Goal: Transaction & Acquisition: Purchase product/service

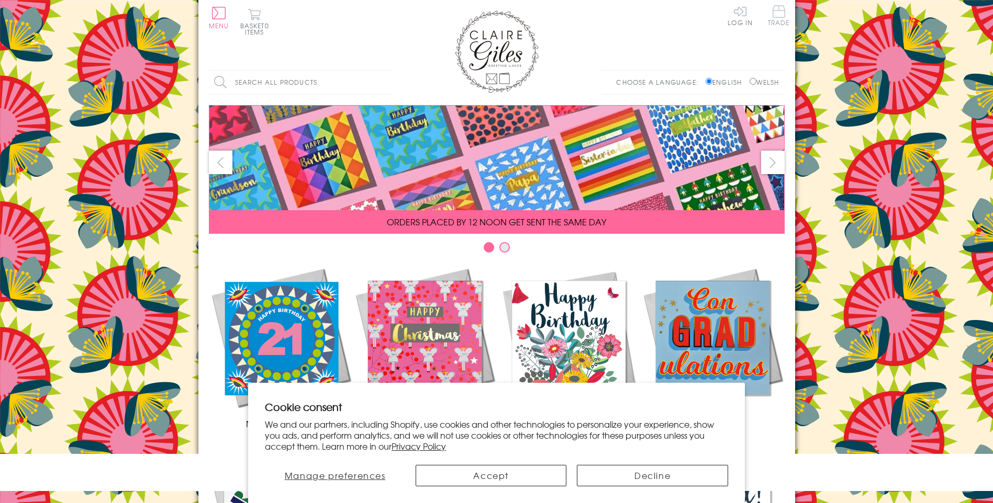
click at [780, 16] on span "Trade" at bounding box center [779, 15] width 22 height 20
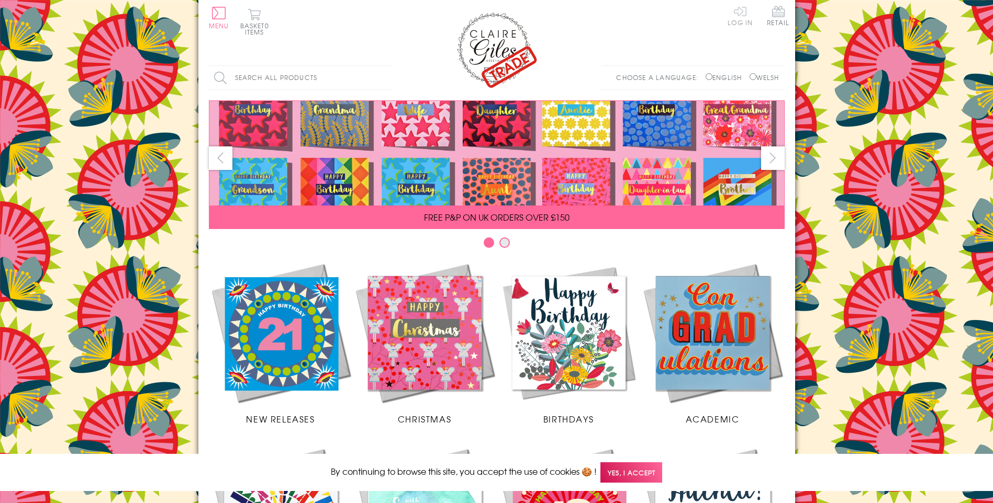
click at [742, 16] on link "Log In" at bounding box center [739, 15] width 25 height 20
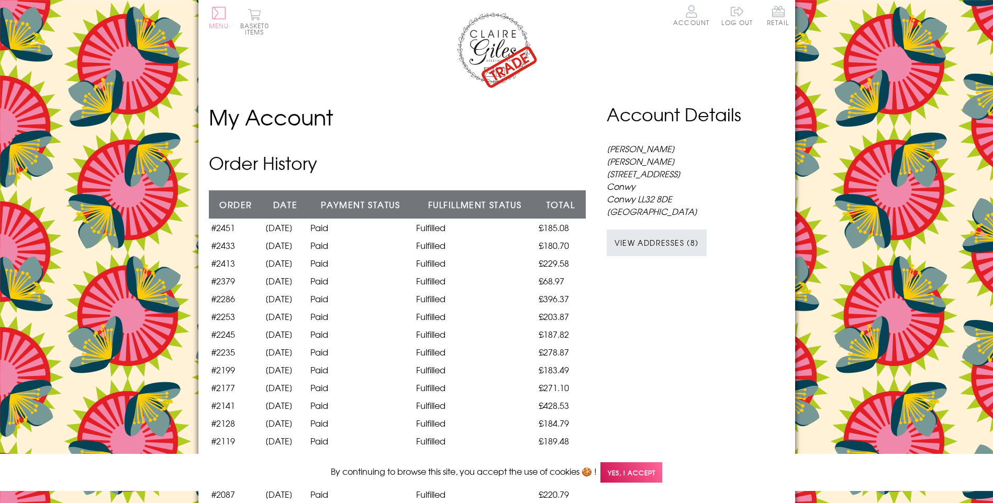
click at [223, 20] on button "Menu" at bounding box center [219, 18] width 20 height 22
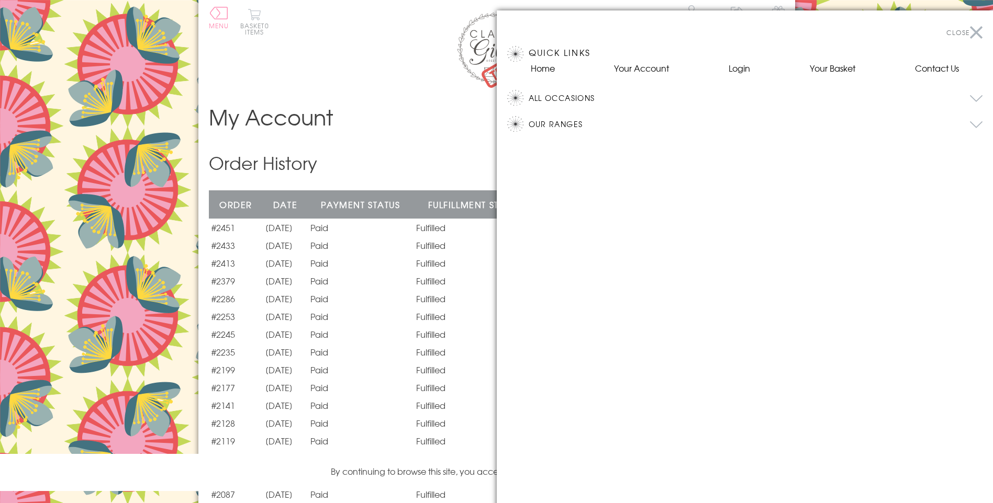
click at [580, 93] on button "All Occasions" at bounding box center [756, 98] width 454 height 16
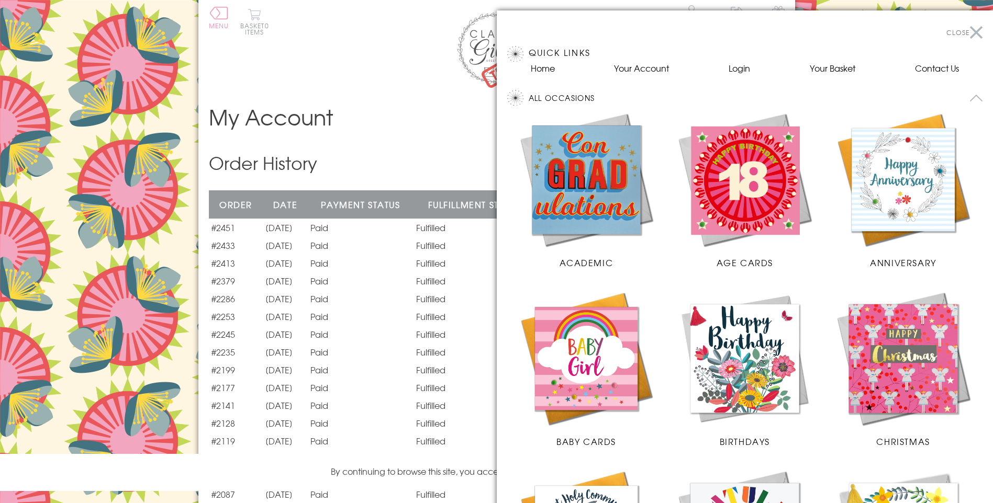
click at [743, 332] on img at bounding box center [745, 359] width 138 height 138
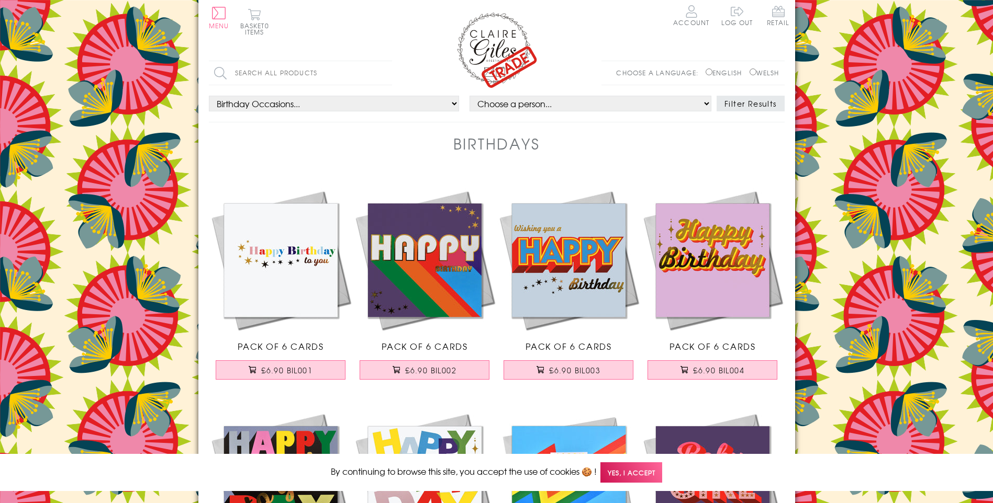
click at [749, 74] on input "Welsh" at bounding box center [752, 72] width 7 height 7
radio input "true"
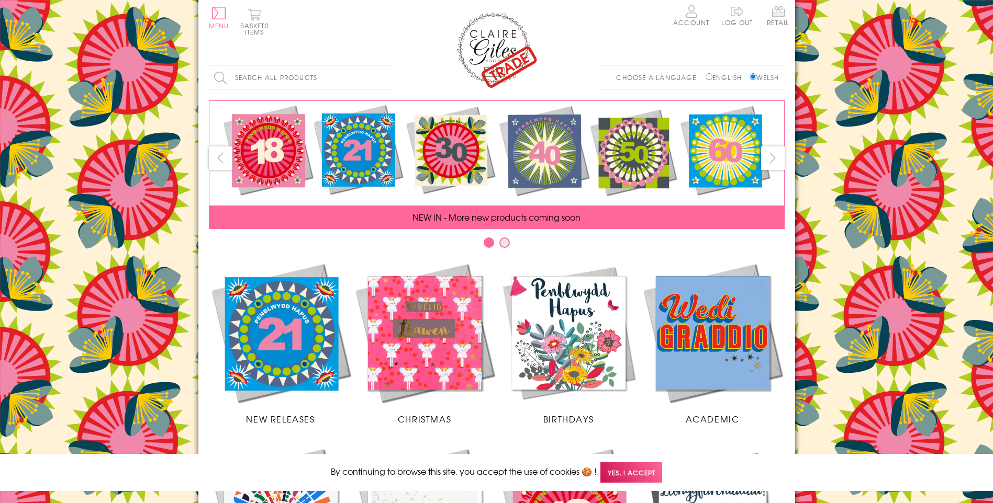
click at [575, 316] on img at bounding box center [569, 333] width 144 height 144
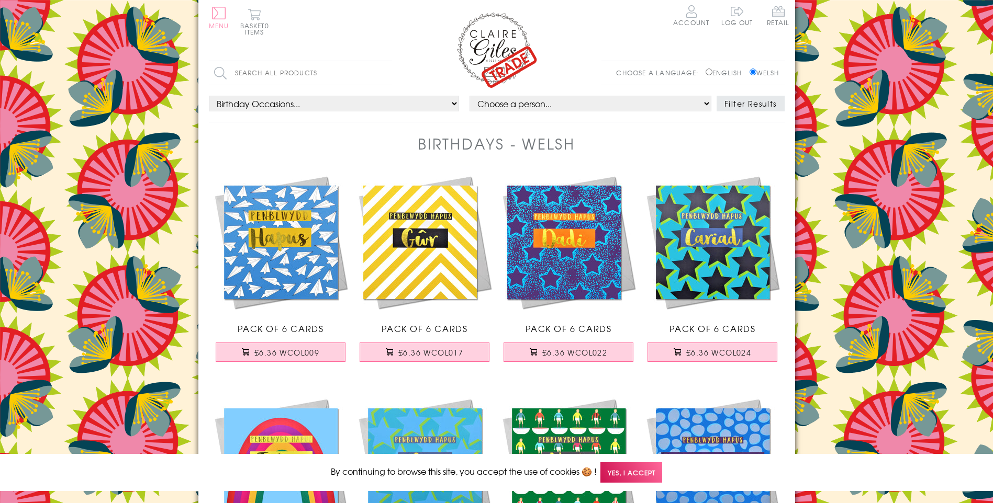
click at [224, 9] on button "Menu" at bounding box center [219, 18] width 20 height 22
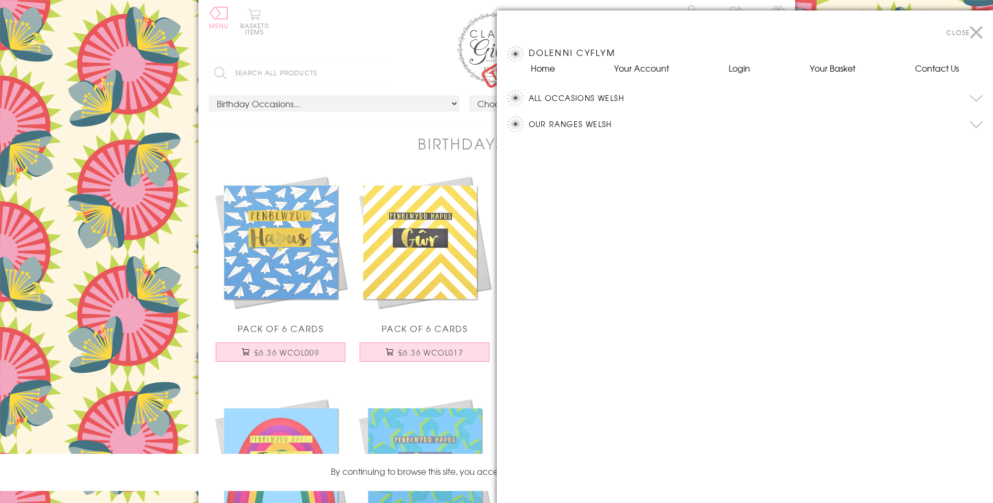
click at [614, 98] on button "All Occasions Welsh" at bounding box center [756, 98] width 454 height 16
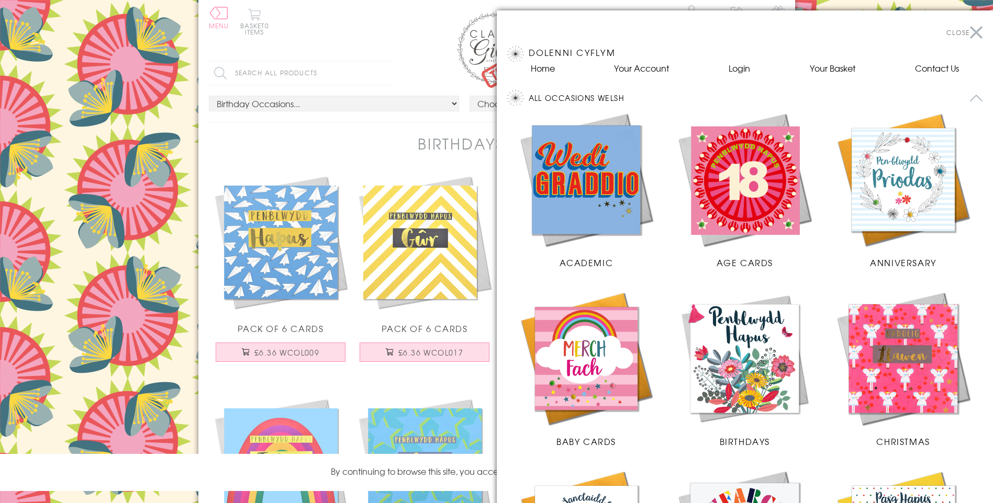
click at [741, 328] on img at bounding box center [745, 359] width 138 height 138
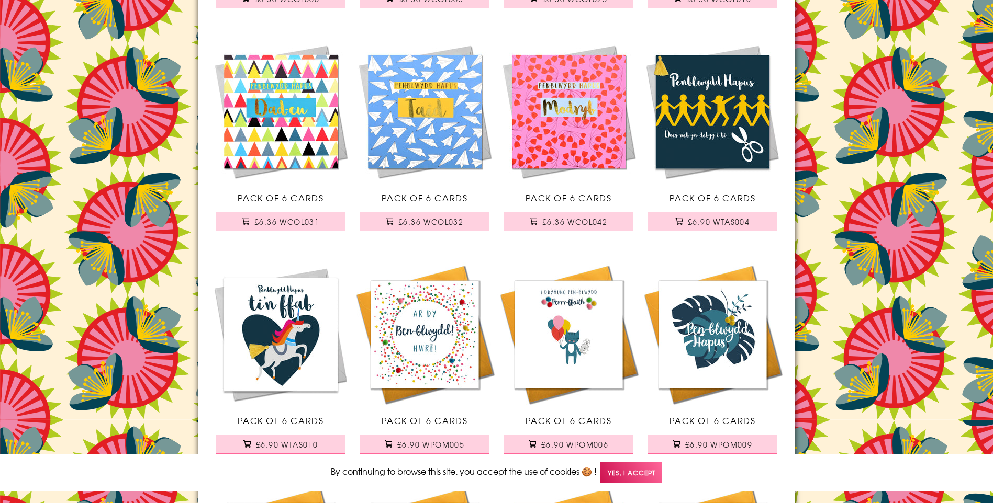
scroll to position [1565, 0]
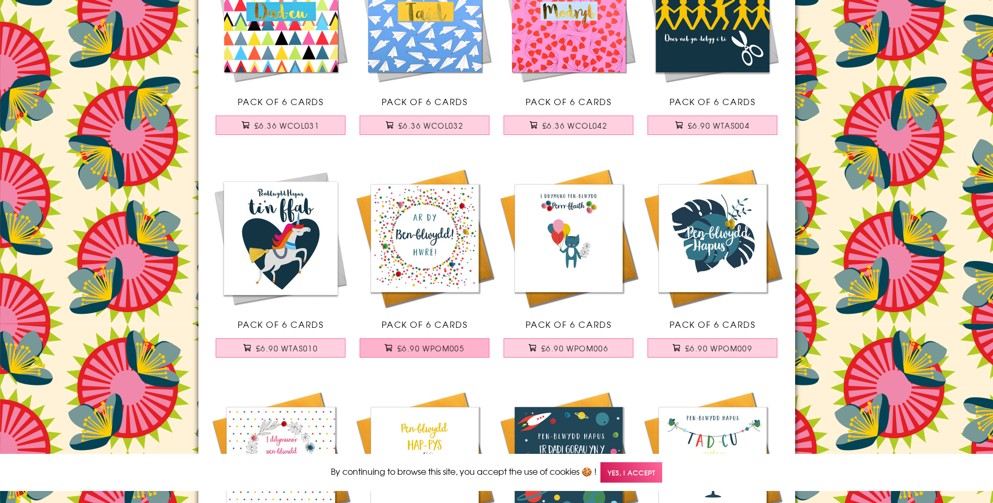
click at [433, 352] on span "£6.90 WPOM005" at bounding box center [430, 348] width 67 height 10
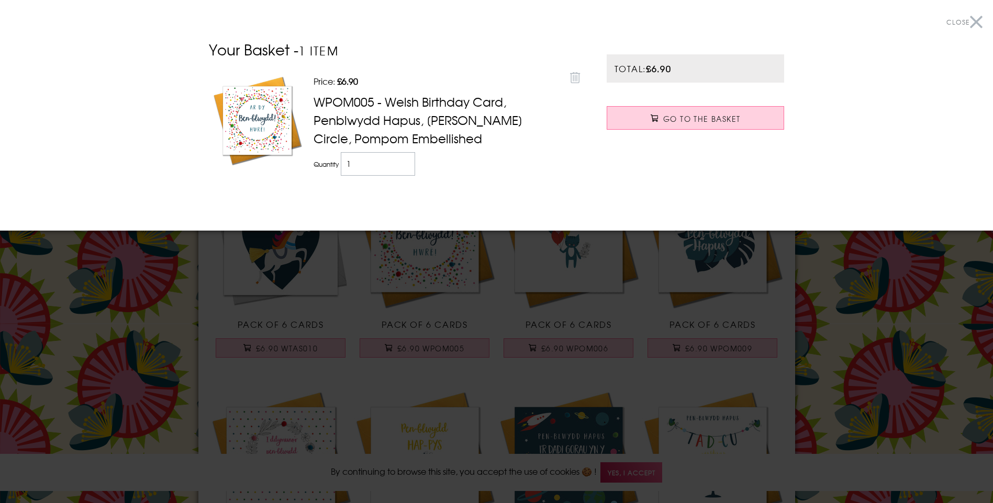
click at [774, 313] on div at bounding box center [496, 251] width 993 height 503
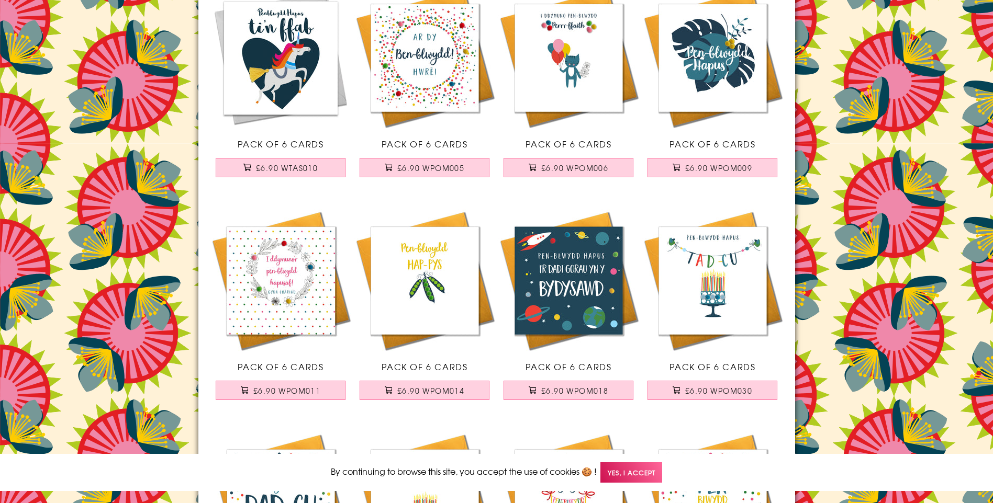
scroll to position [1822, 0]
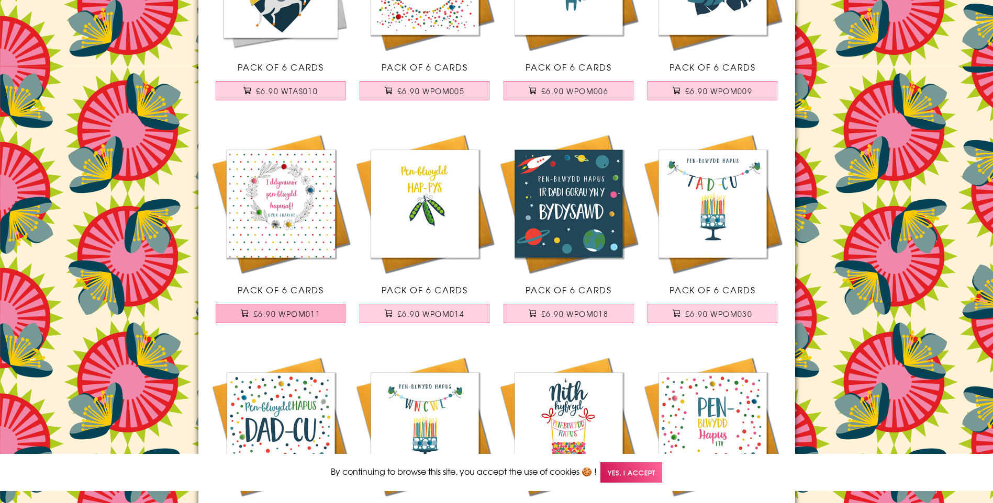
click at [308, 314] on span "£6.90 WPOM011" at bounding box center [286, 314] width 67 height 10
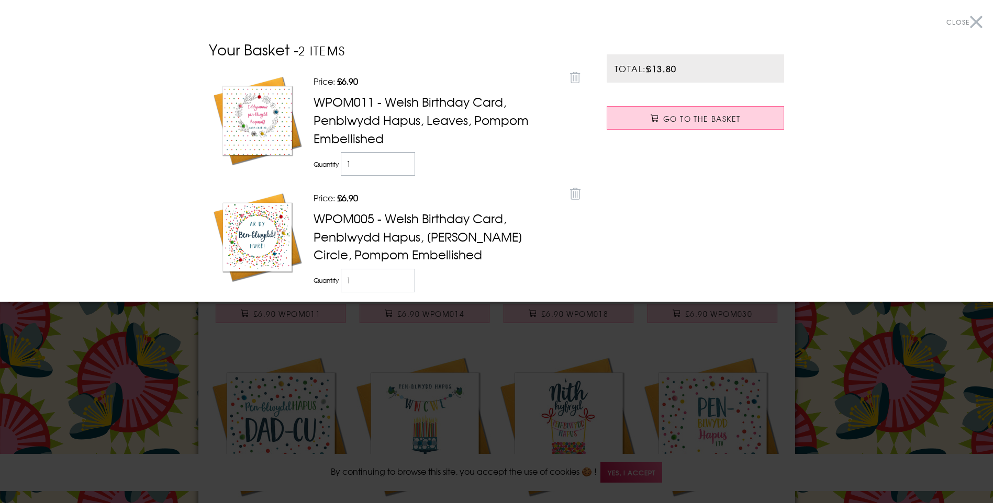
click at [282, 354] on div at bounding box center [496, 251] width 993 height 503
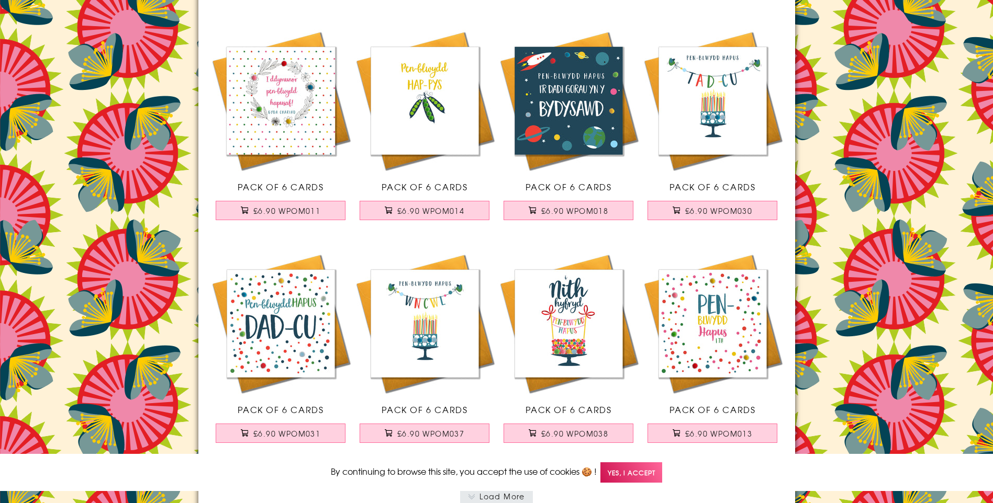
scroll to position [1974, 0]
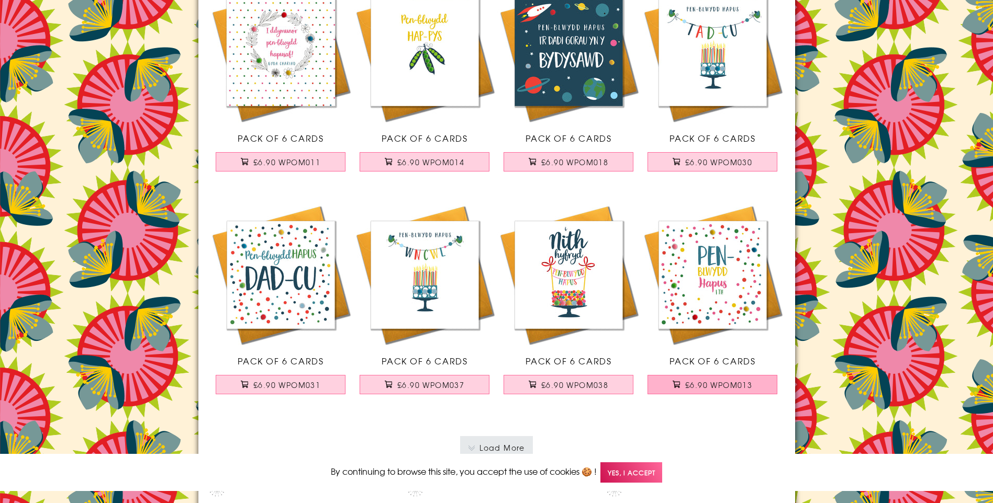
click at [709, 388] on span "£6.90 WPOM013" at bounding box center [718, 385] width 67 height 10
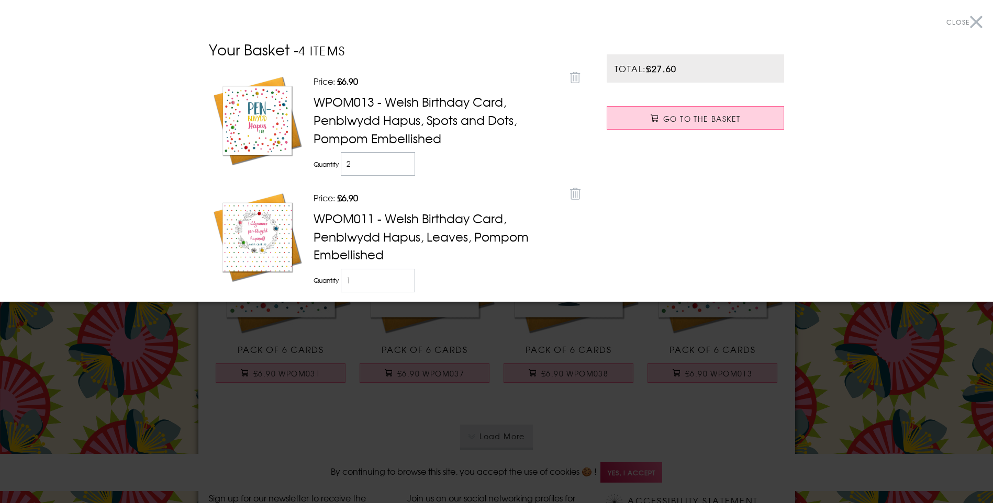
scroll to position [2015, 0]
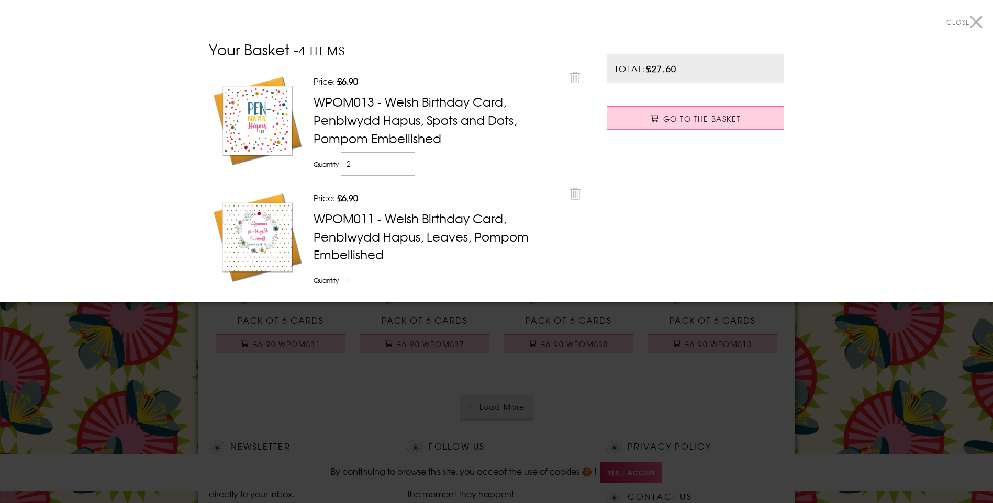
click at [334, 379] on div at bounding box center [496, 251] width 993 height 503
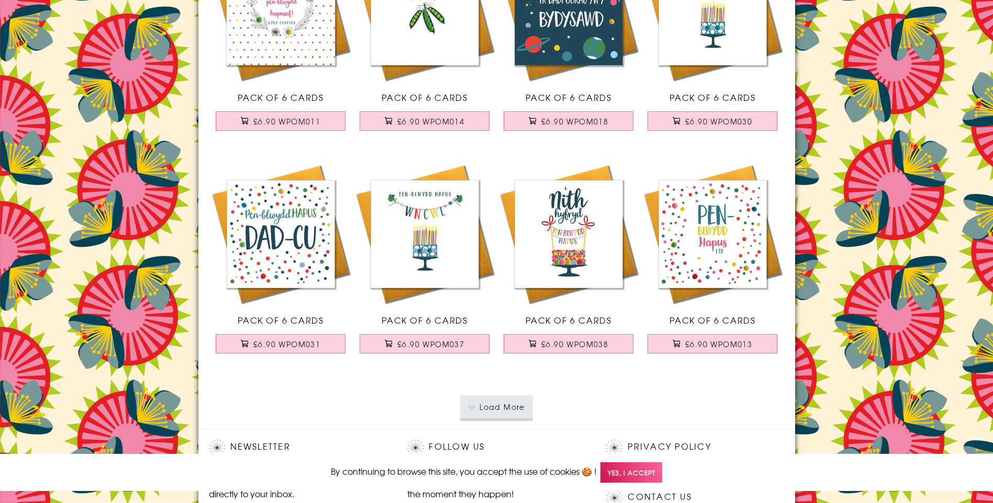
click at [493, 416] on button "Load More" at bounding box center [496, 407] width 73 height 23
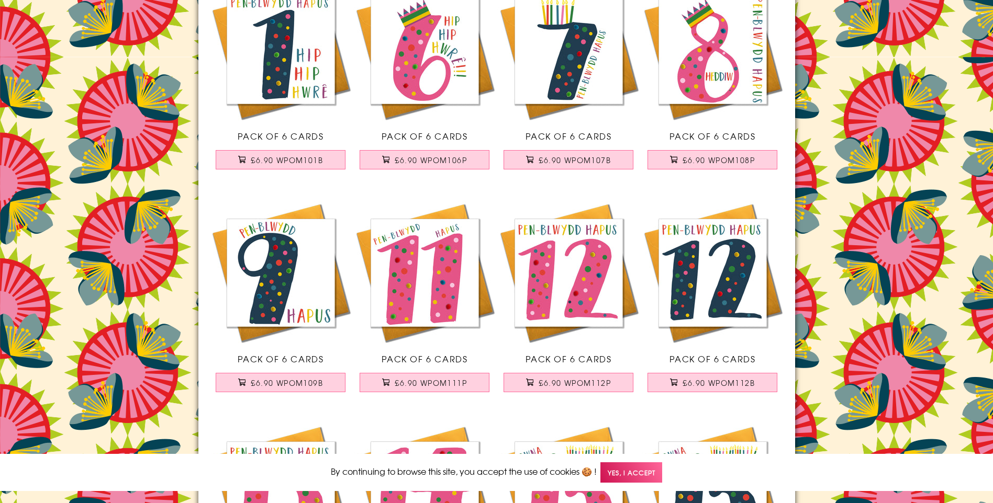
scroll to position [2884, 0]
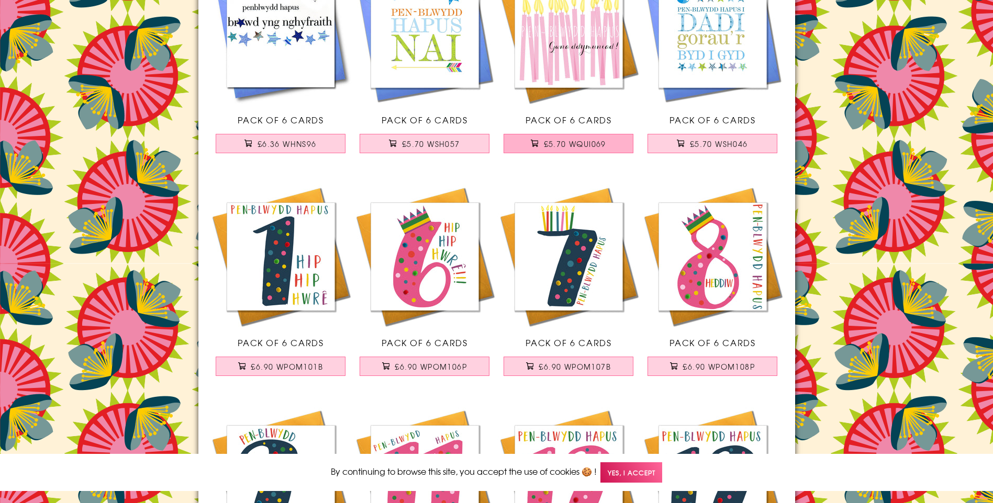
click at [546, 138] on button "£5.70 WQUI069" at bounding box center [568, 143] width 130 height 19
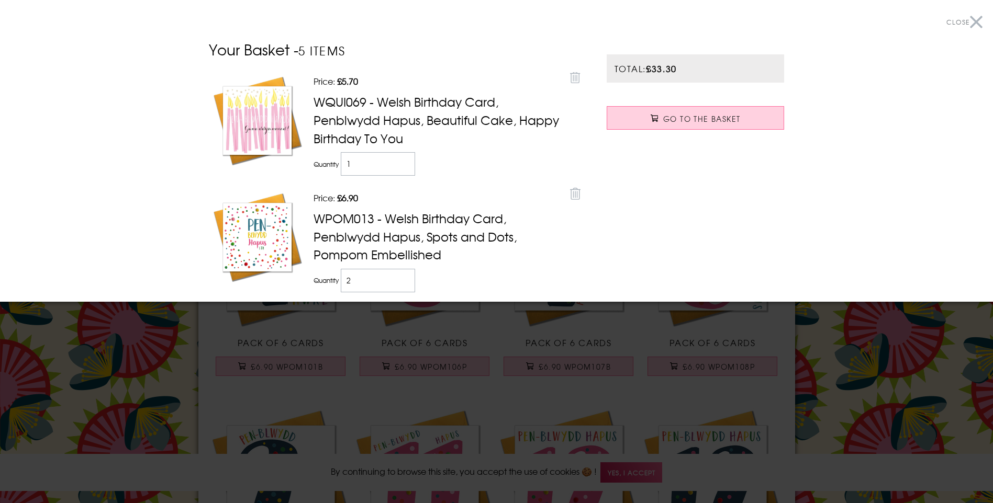
click at [473, 401] on div at bounding box center [496, 251] width 993 height 503
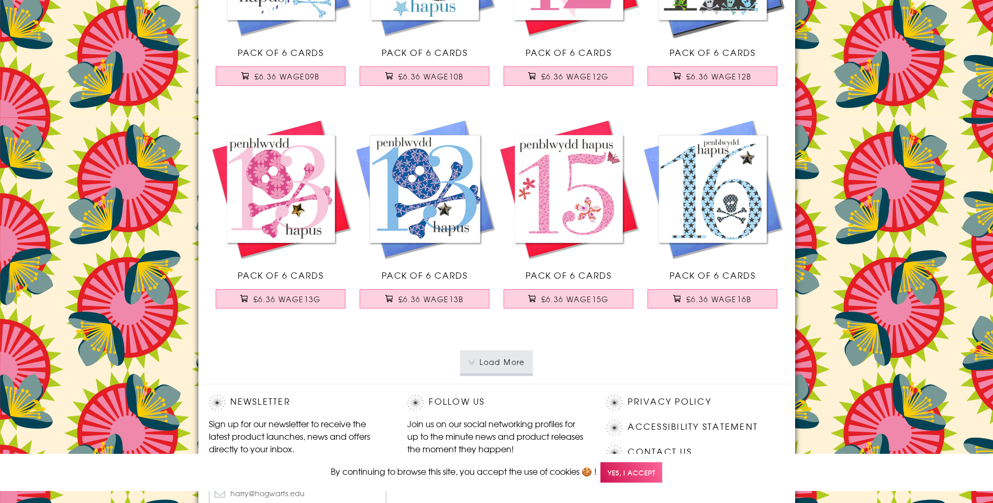
scroll to position [4433, 0]
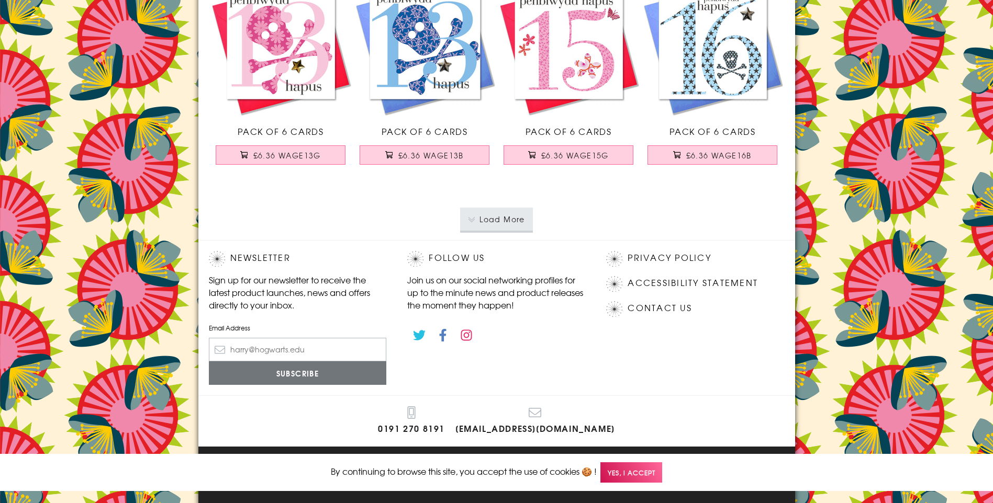
click at [518, 214] on button "Load More" at bounding box center [496, 219] width 73 height 23
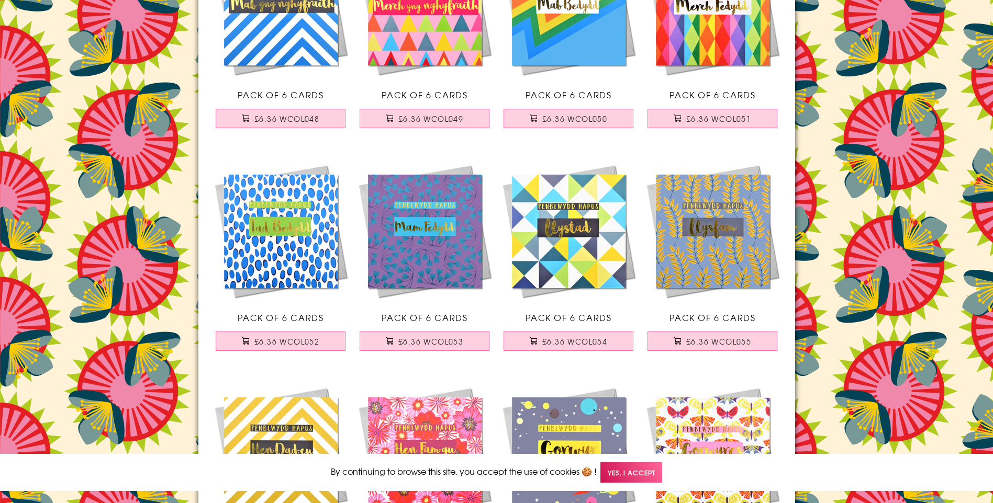
scroll to position [0, 0]
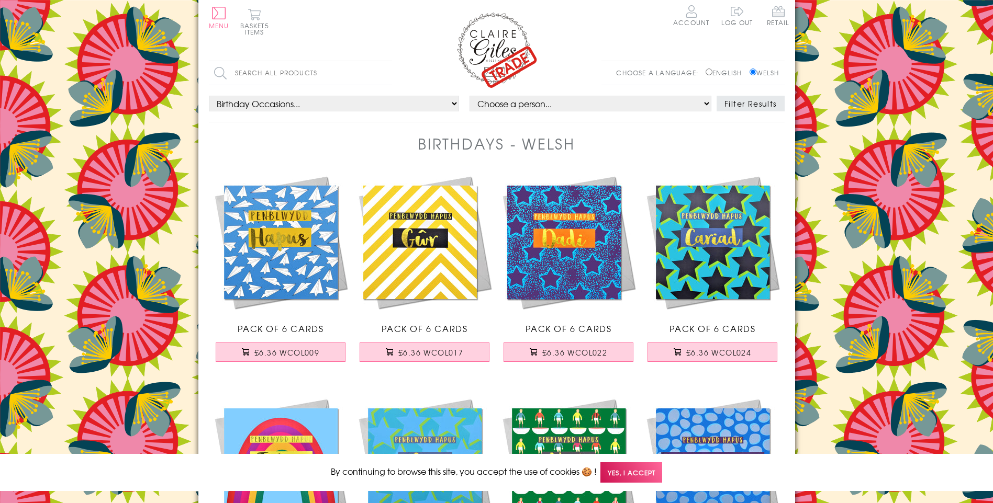
select select "rel:Mum"
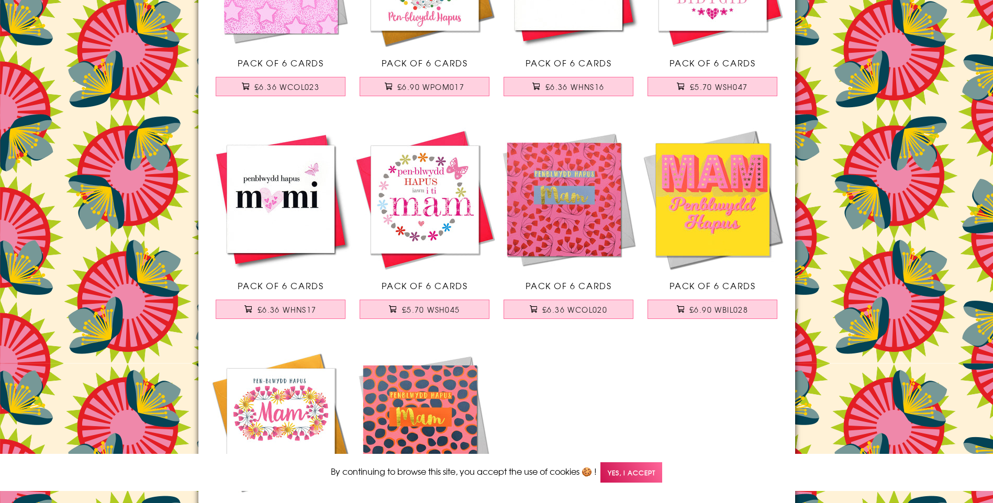
scroll to position [405, 0]
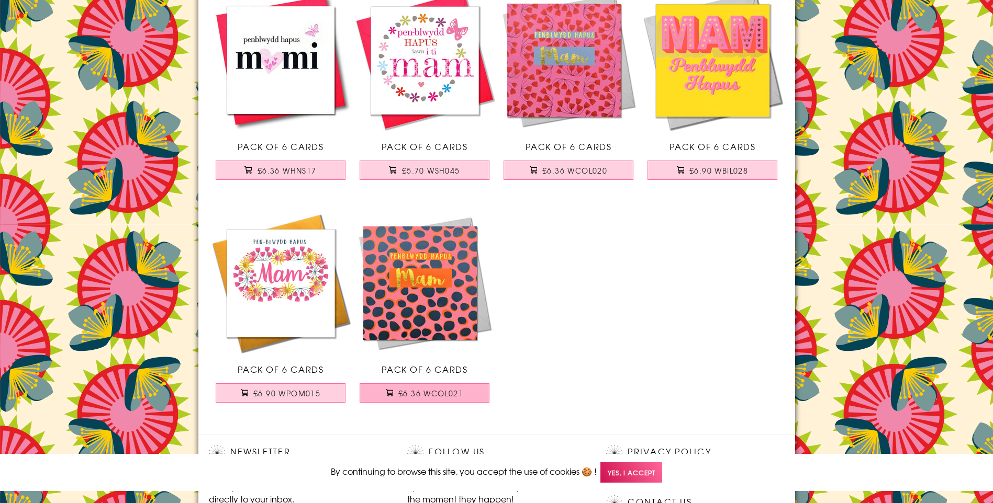
click at [401, 392] on span "£6.36 WCOL021" at bounding box center [430, 393] width 65 height 10
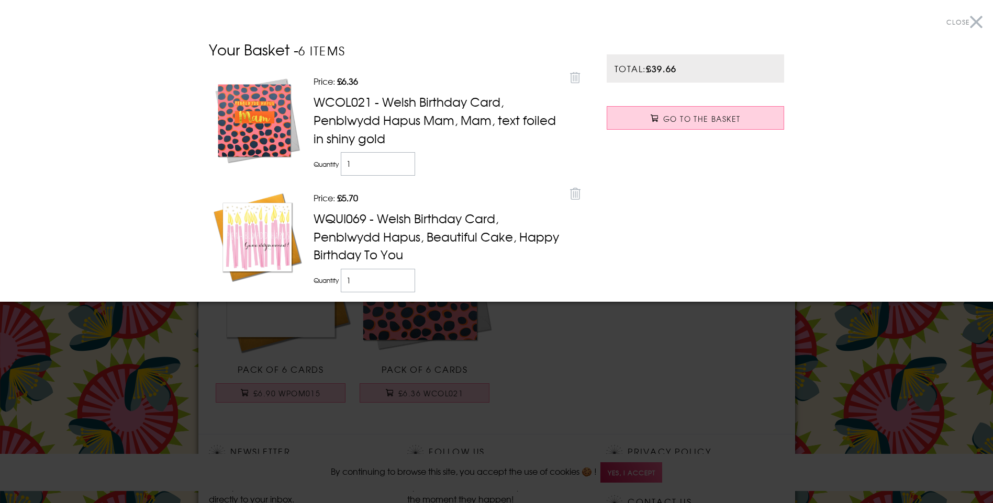
click at [613, 345] on div at bounding box center [496, 251] width 993 height 503
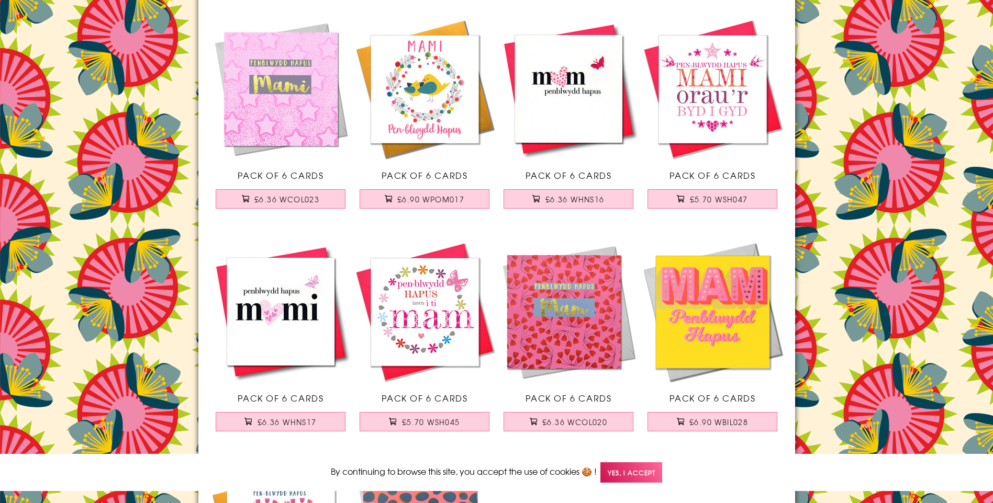
scroll to position [80, 0]
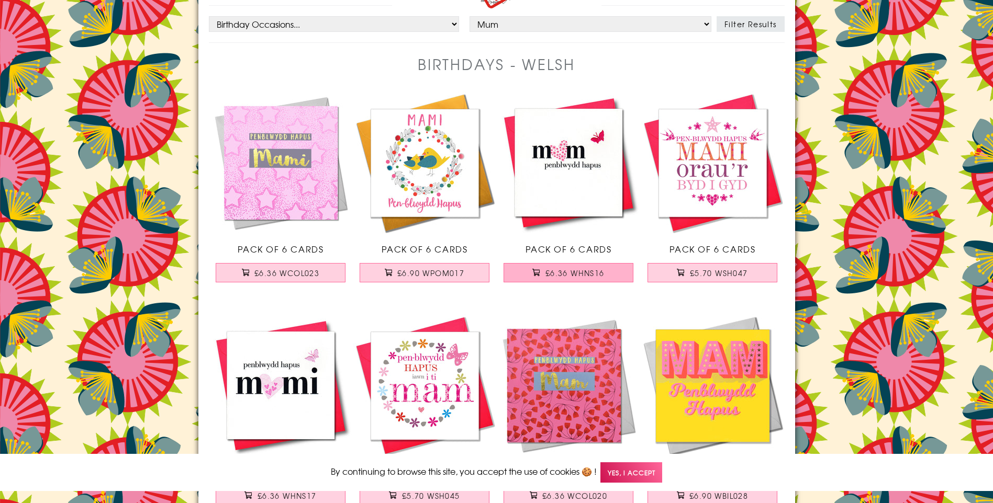
click at [589, 265] on button "£6.36 WHNS16" at bounding box center [568, 272] width 130 height 19
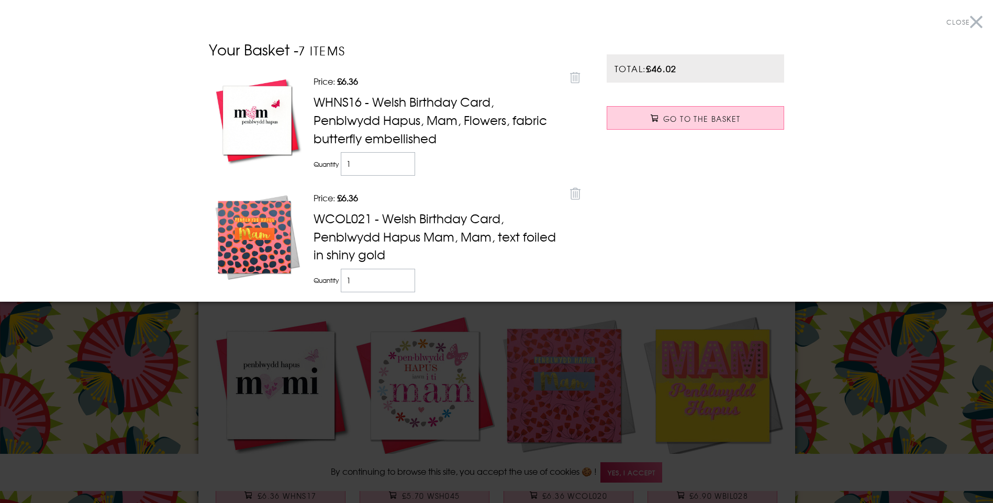
click at [635, 322] on div at bounding box center [496, 251] width 993 height 503
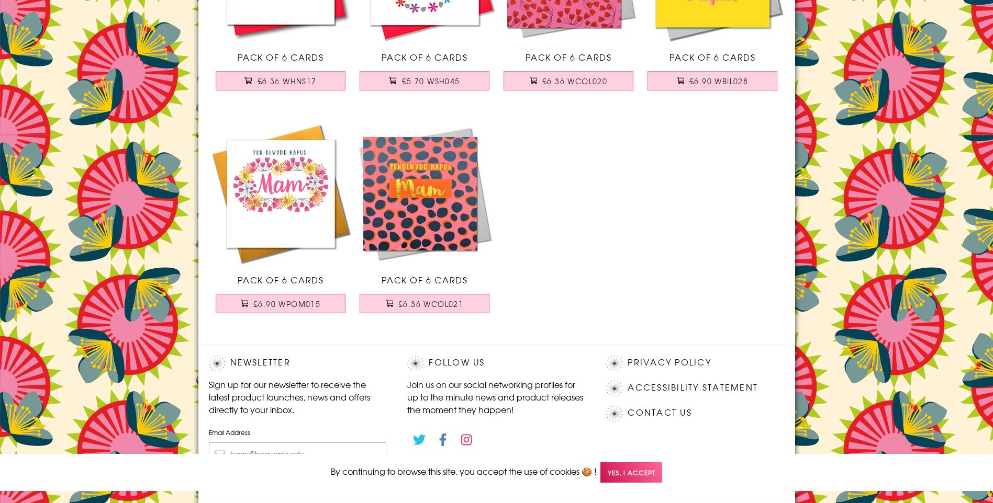
scroll to position [492, 0]
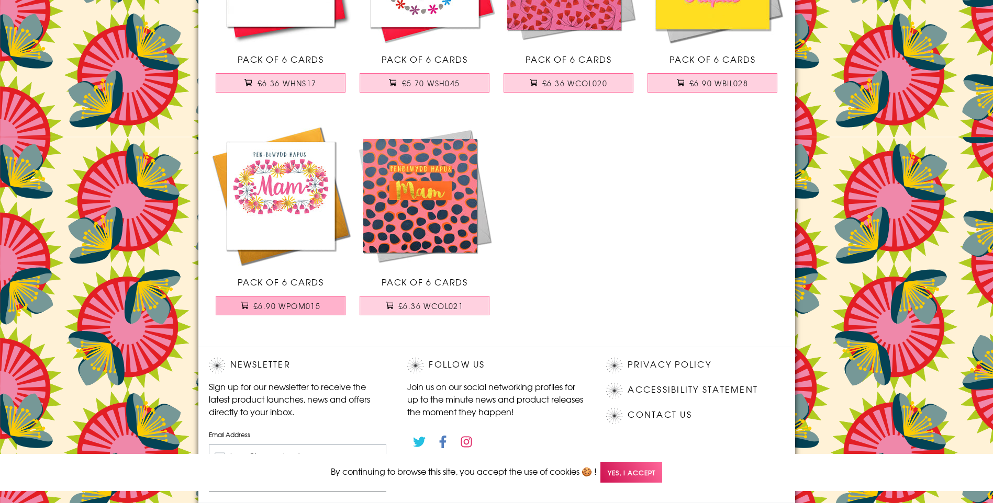
click at [300, 310] on span "£6.90 WPOM015" at bounding box center [286, 306] width 67 height 10
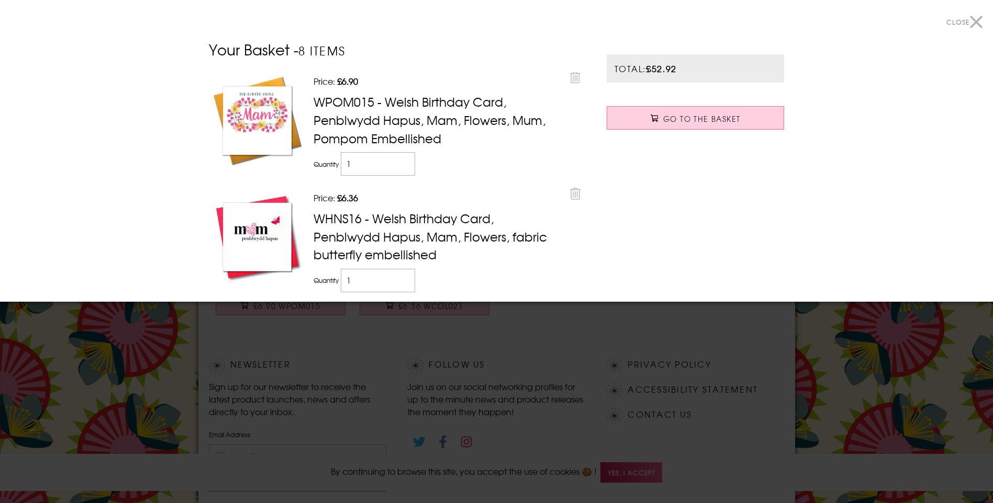
click at [654, 330] on div at bounding box center [496, 251] width 993 height 503
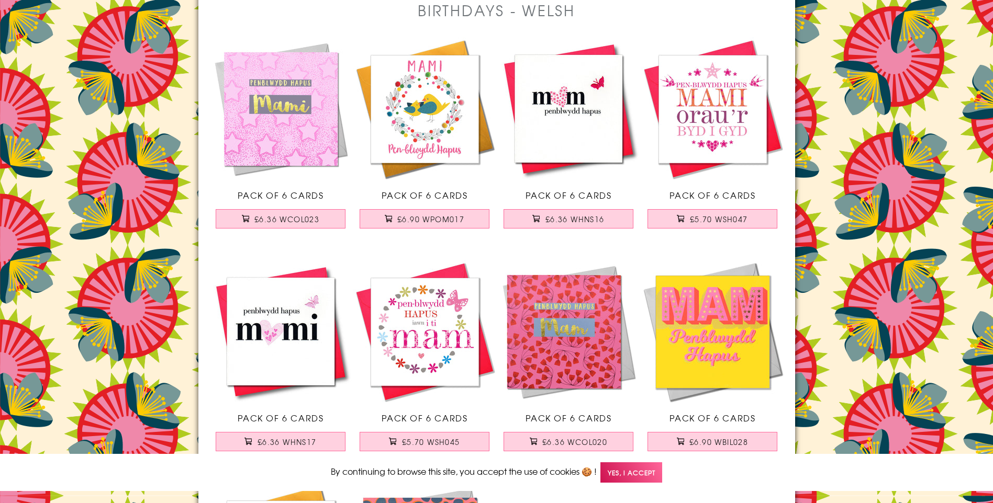
scroll to position [0, 0]
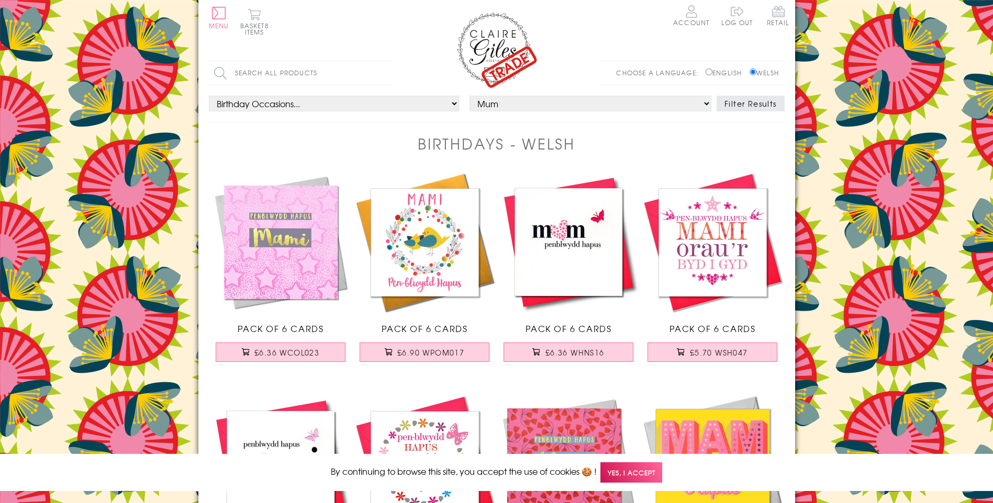
select select "rel:Dad"
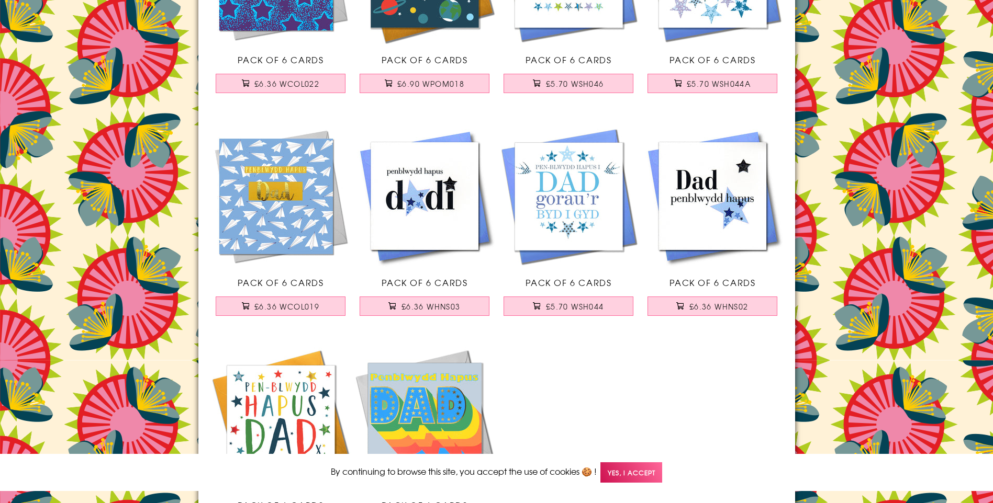
scroll to position [454, 0]
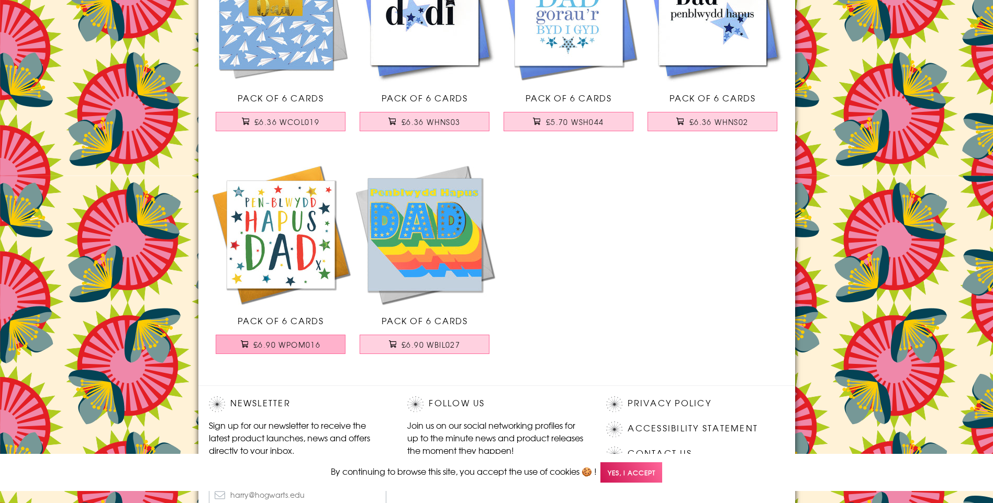
click at [310, 346] on span "£6.90 WPOM016" at bounding box center [286, 345] width 67 height 10
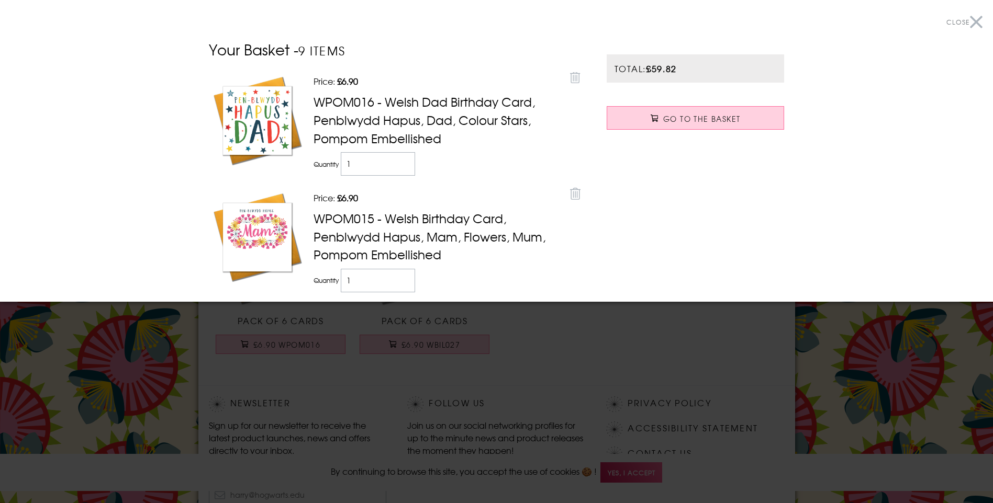
click at [617, 357] on div at bounding box center [496, 251] width 993 height 503
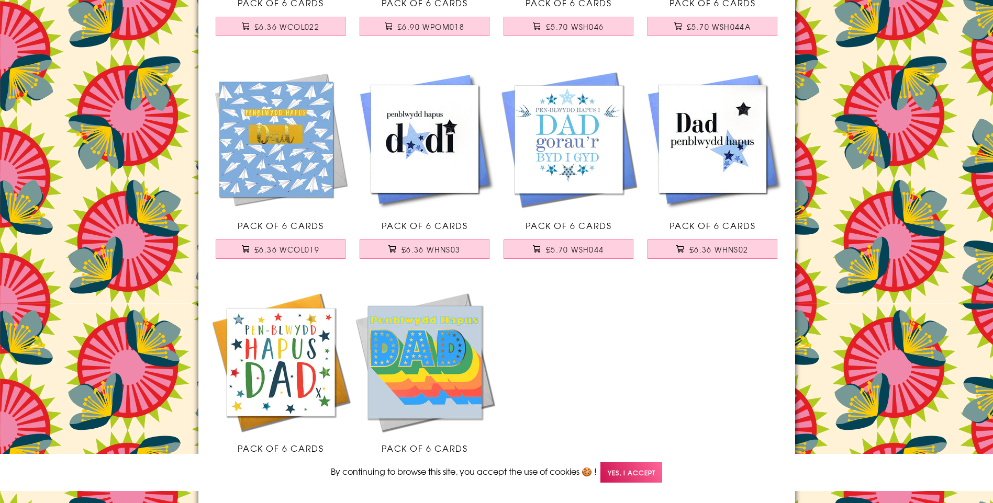
scroll to position [0, 0]
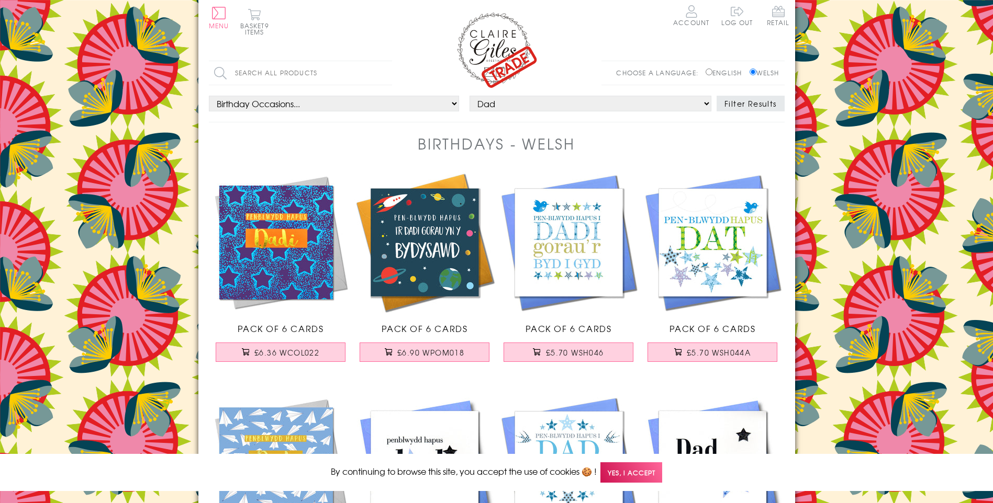
select select "rel:Niece"
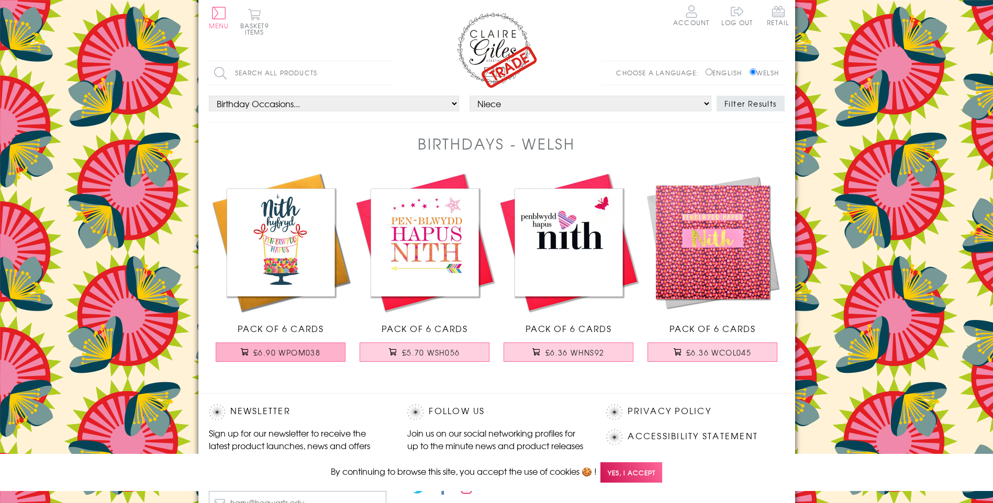
click at [274, 351] on span "£6.90 WPOM038" at bounding box center [286, 352] width 67 height 10
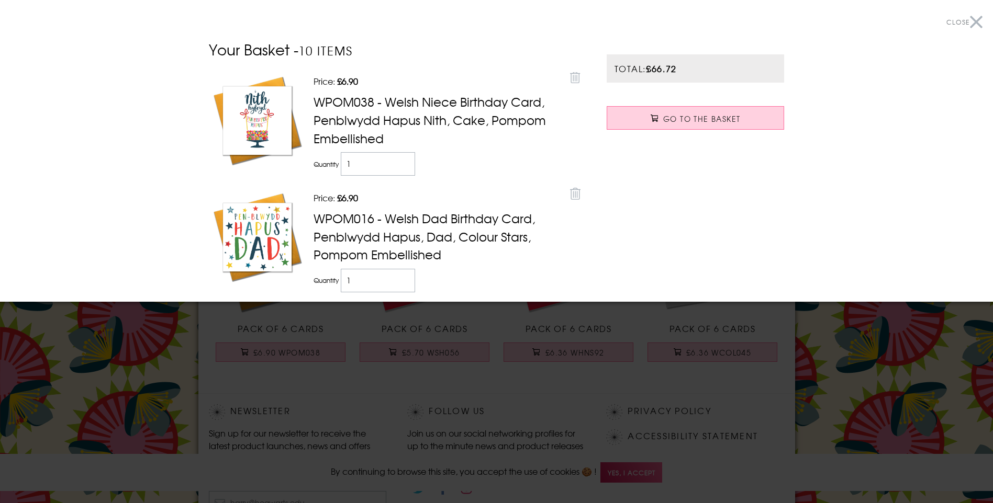
click at [206, 314] on div at bounding box center [496, 251] width 993 height 503
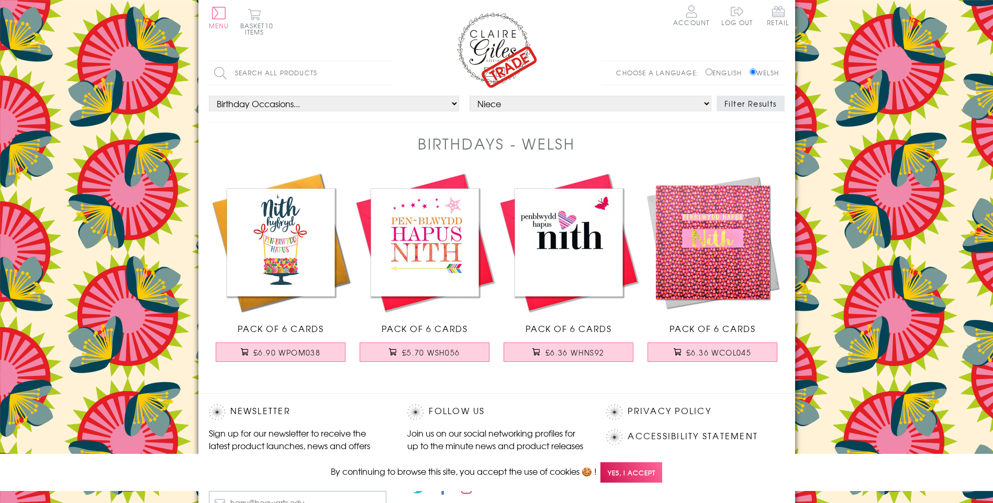
select select "rel:Aunt"
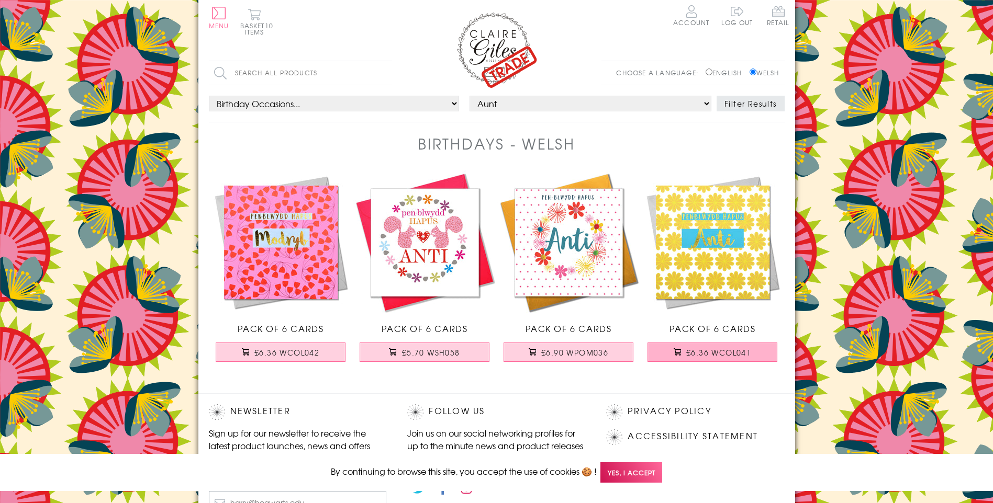
click at [715, 354] on span "£6.36 WCOL041" at bounding box center [718, 352] width 65 height 10
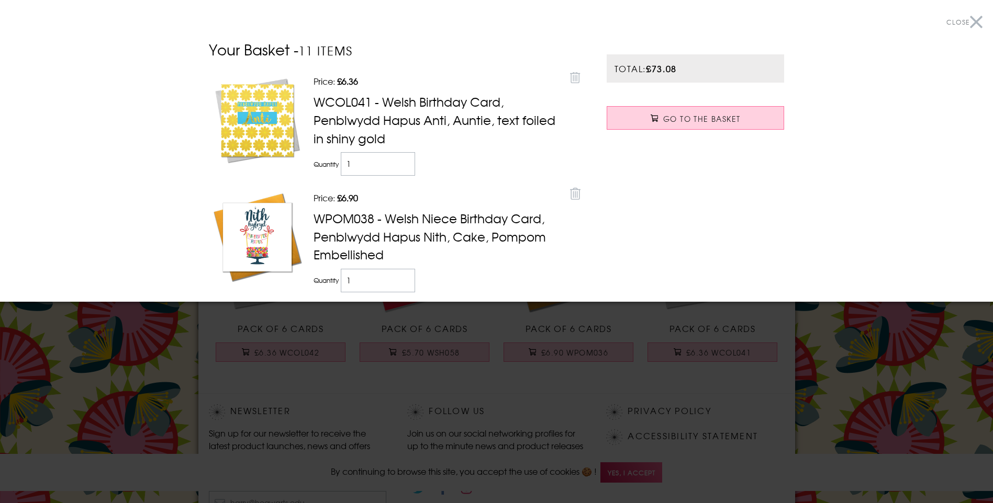
click at [735, 385] on div at bounding box center [496, 251] width 993 height 503
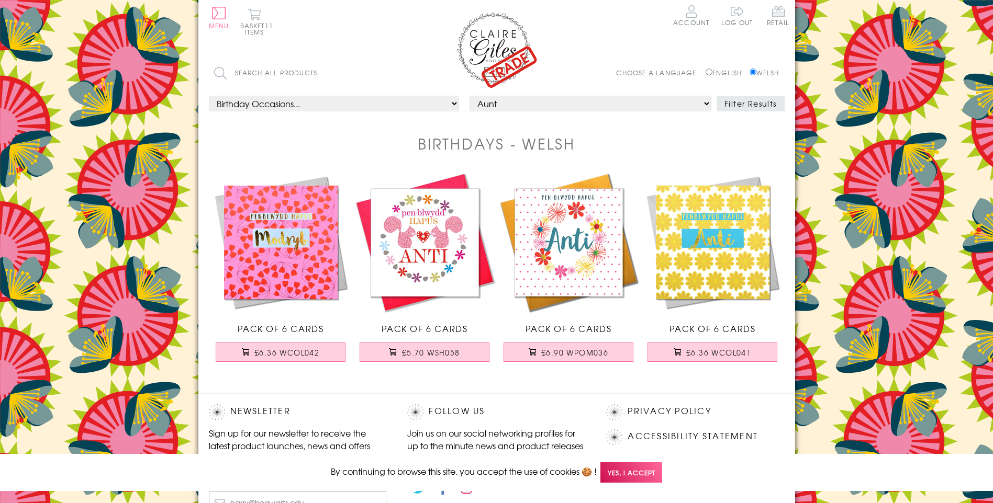
select select "rel:Sister"
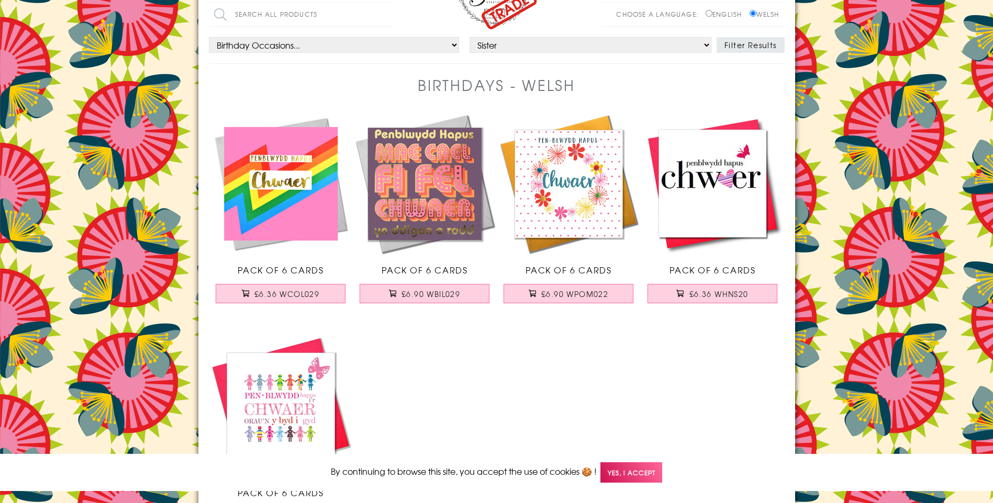
scroll to position [82, 0]
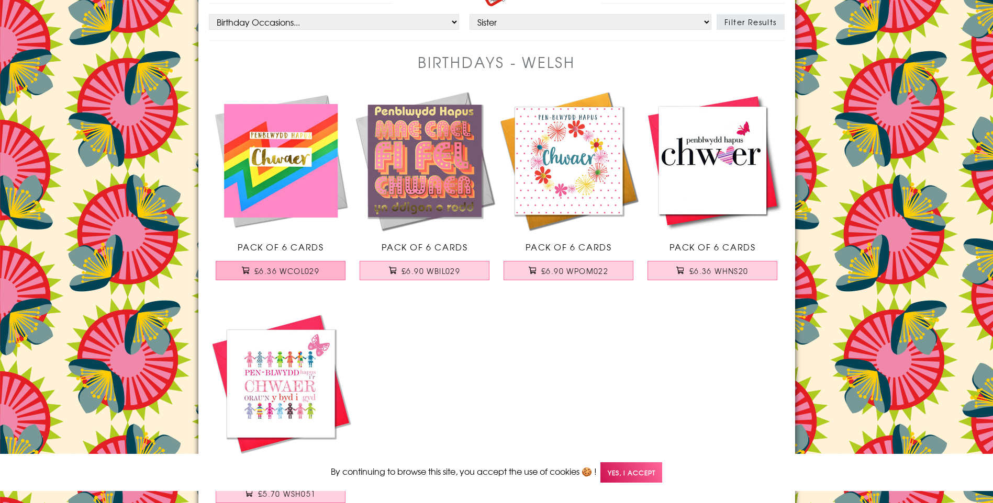
click at [278, 276] on button "£6.36 WCOL029" at bounding box center [281, 270] width 130 height 19
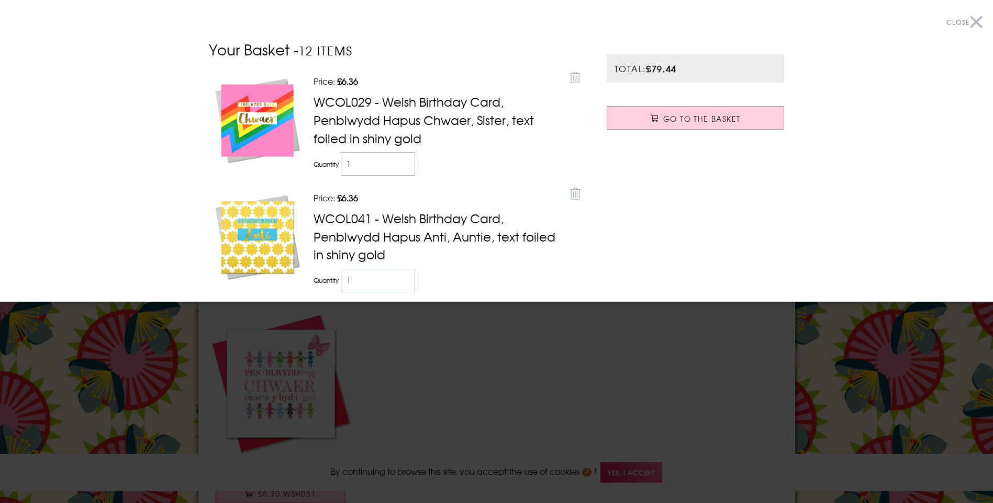
click at [572, 323] on div at bounding box center [496, 251] width 993 height 503
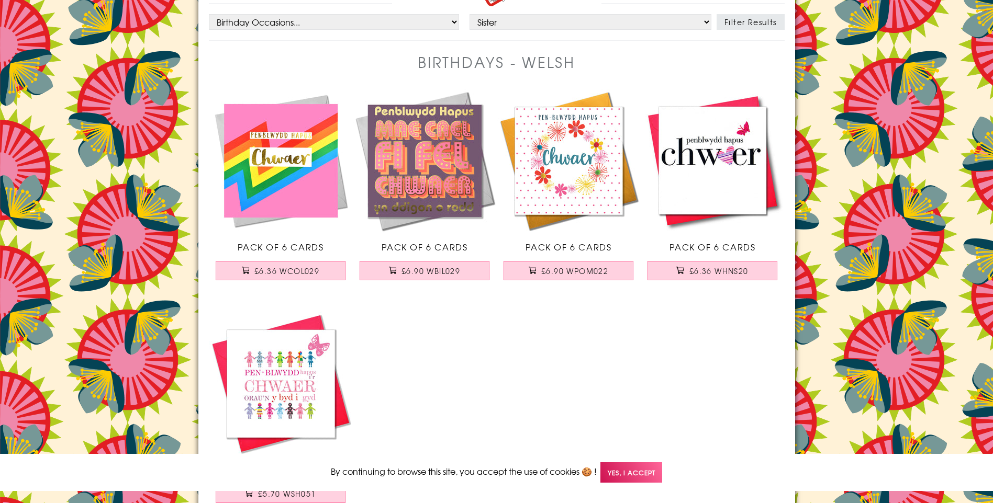
select select "rel:Husband"
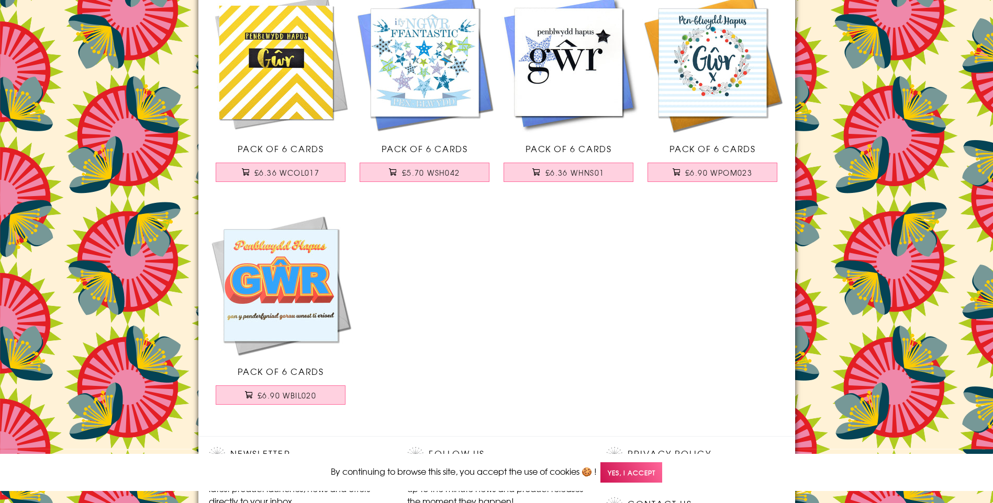
scroll to position [166, 0]
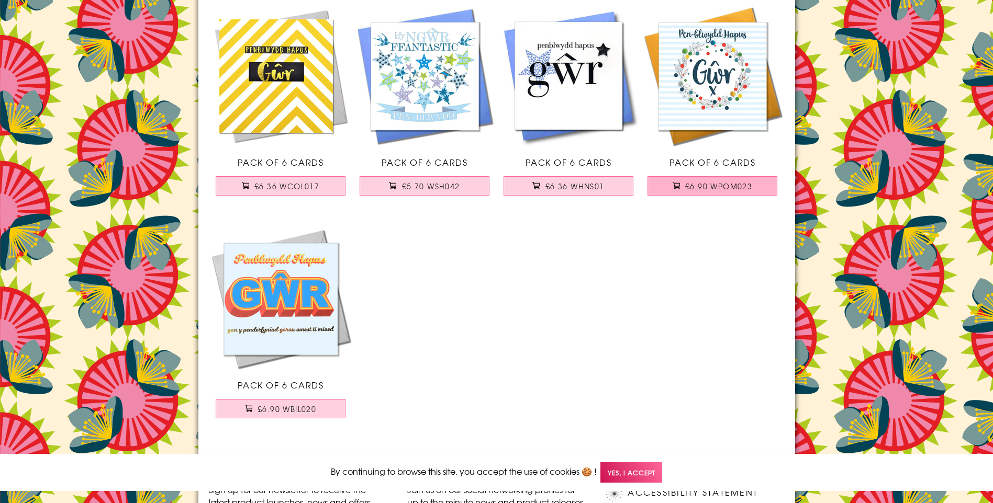
click at [731, 185] on span "£6.90 WPOM023" at bounding box center [718, 186] width 67 height 10
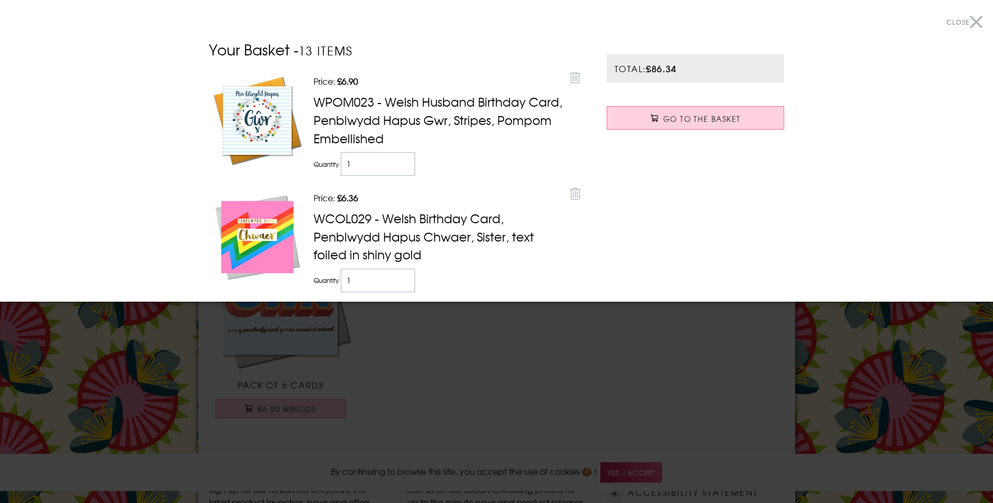
click at [477, 414] on div at bounding box center [496, 251] width 993 height 503
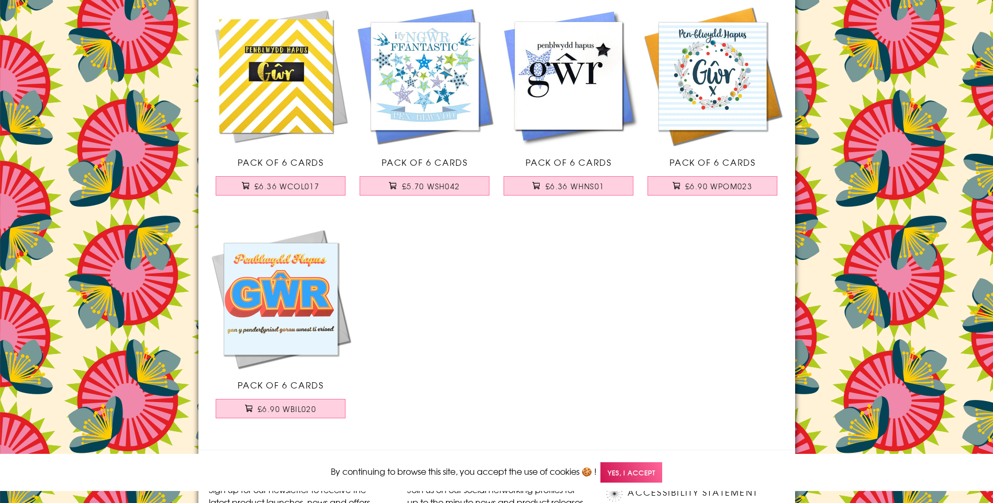
scroll to position [0, 0]
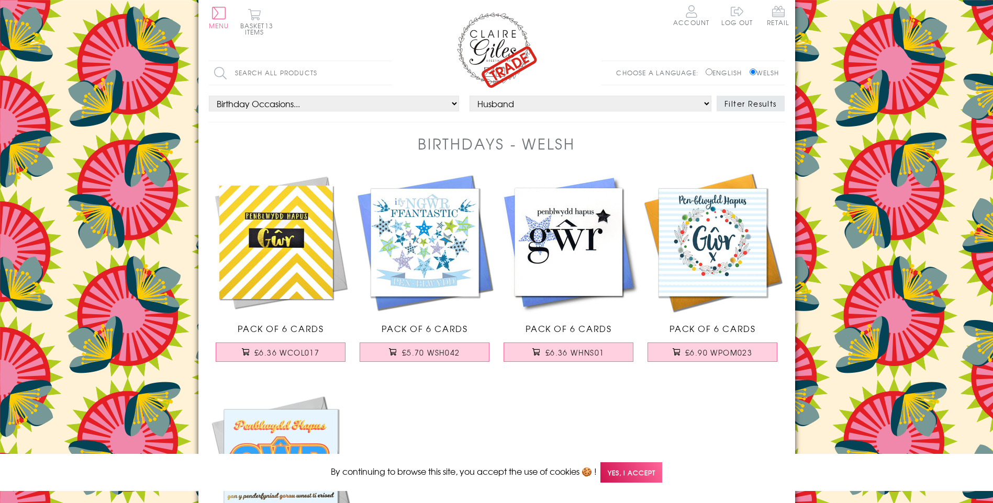
select select "rel:Granddad"
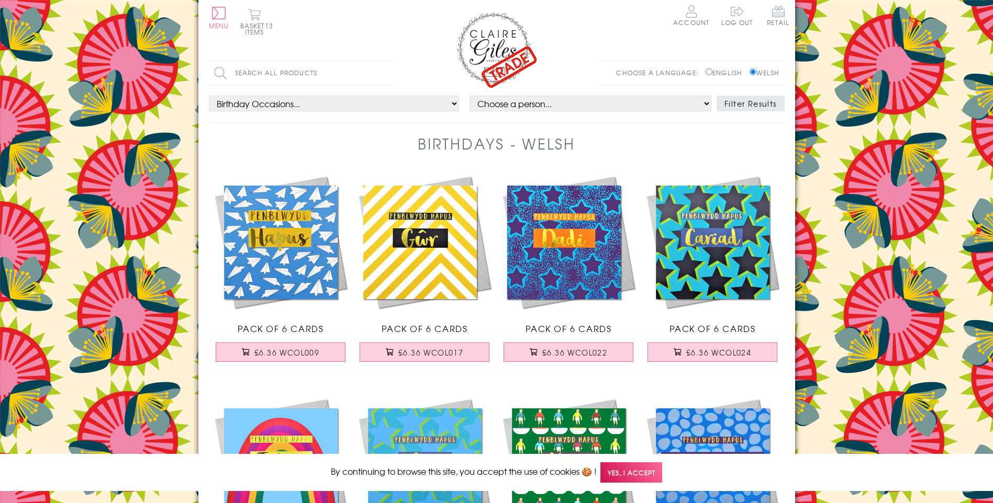
select select "rel:Granddad"
select select "rel:Grandma"
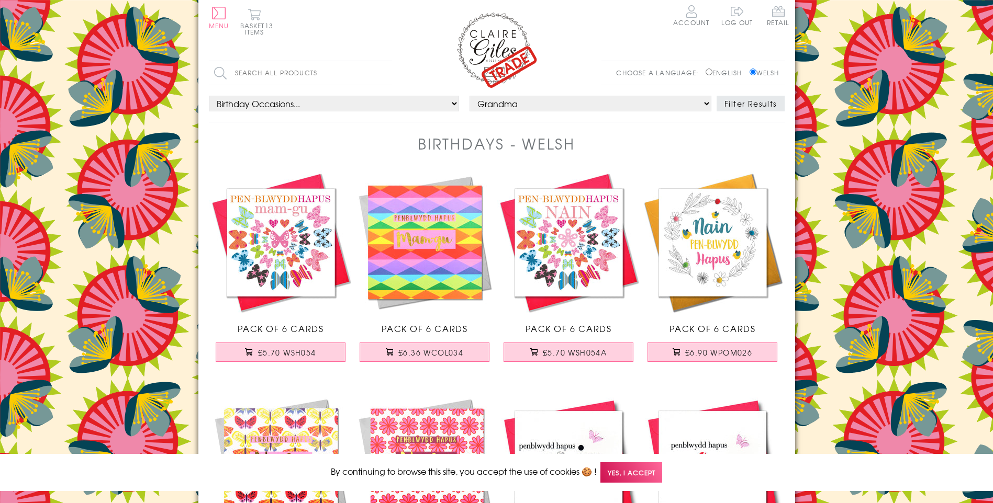
select select "rel:Granddaughter"
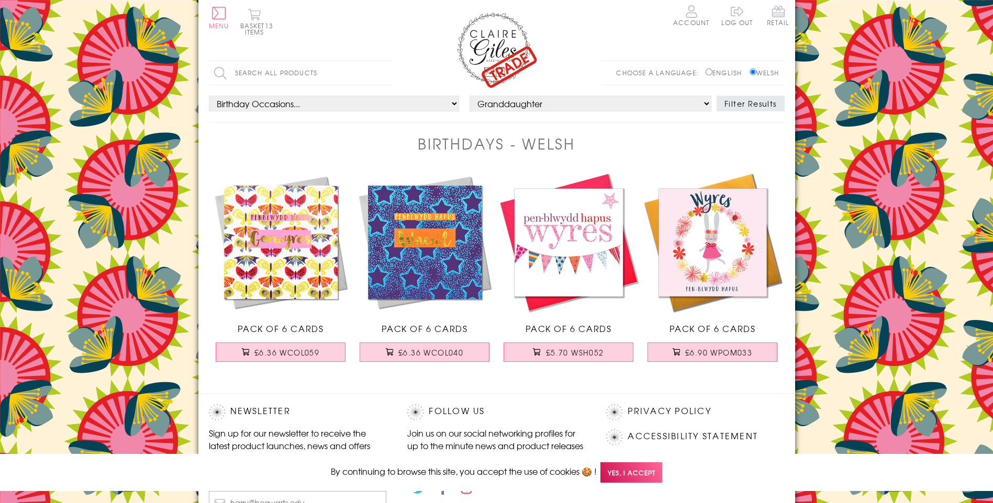
select select "rel:Granddad"
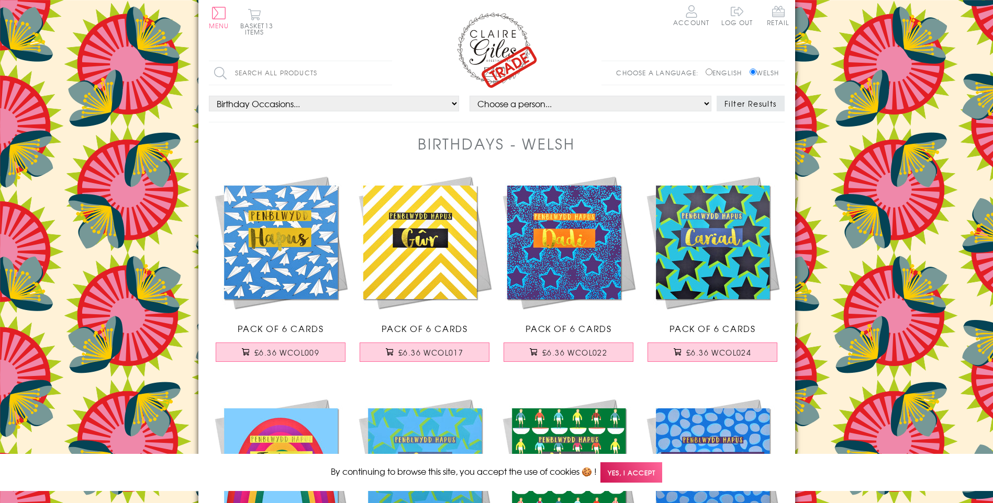
click at [301, 74] on input "Search all products" at bounding box center [300, 73] width 183 height 24
type input "taid"
click at [386, 73] on input "Search" at bounding box center [386, 73] width 10 height 24
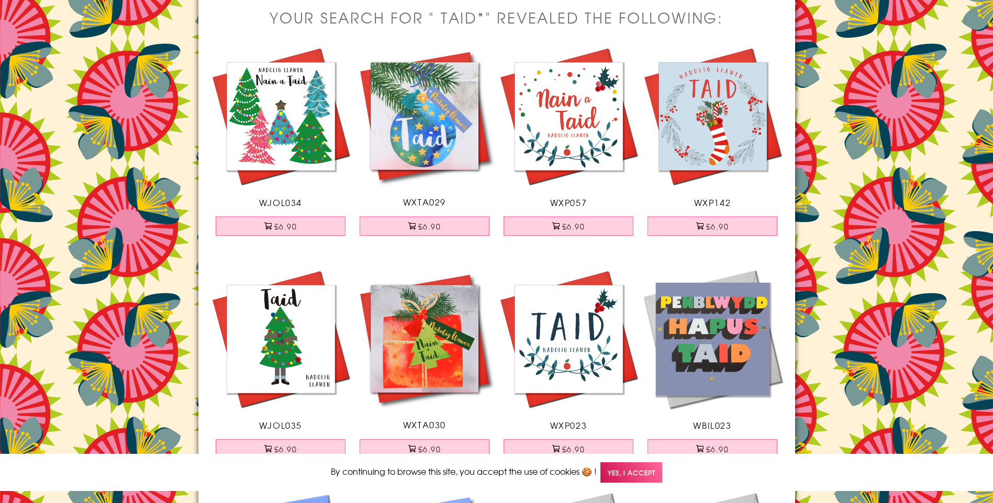
scroll to position [188, 0]
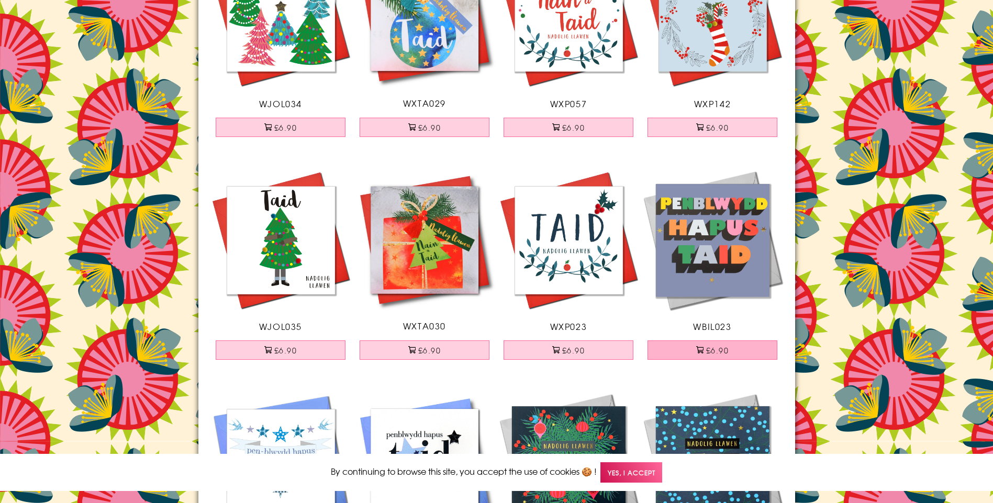
click at [720, 354] on button "£6.90" at bounding box center [712, 350] width 130 height 19
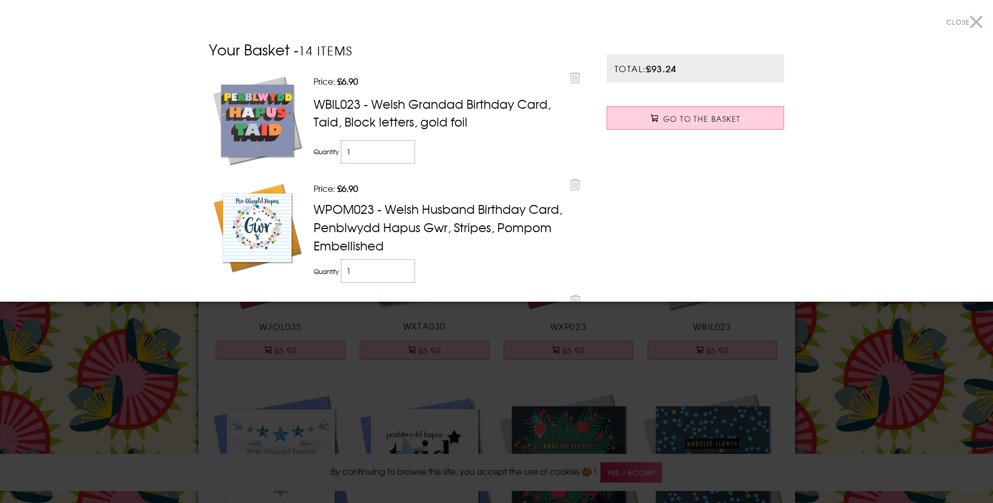
click at [473, 366] on div at bounding box center [496, 251] width 993 height 503
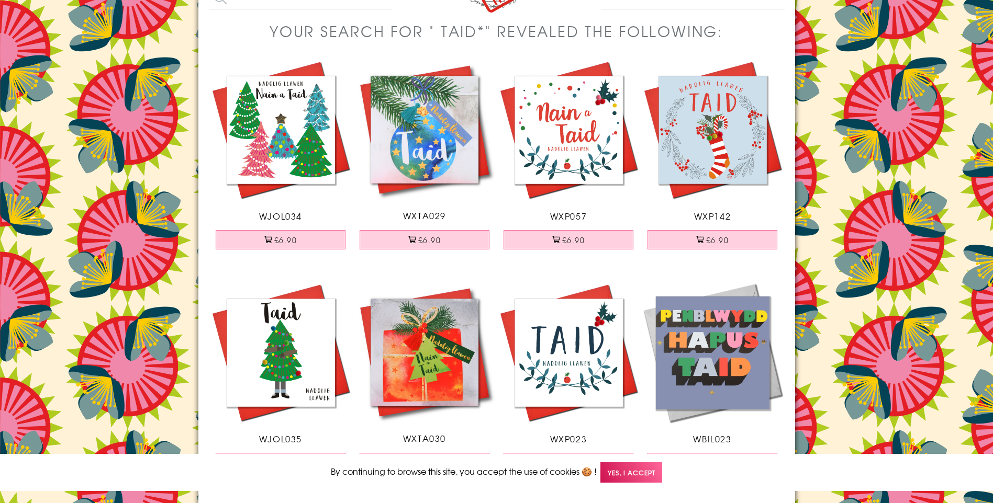
scroll to position [0, 0]
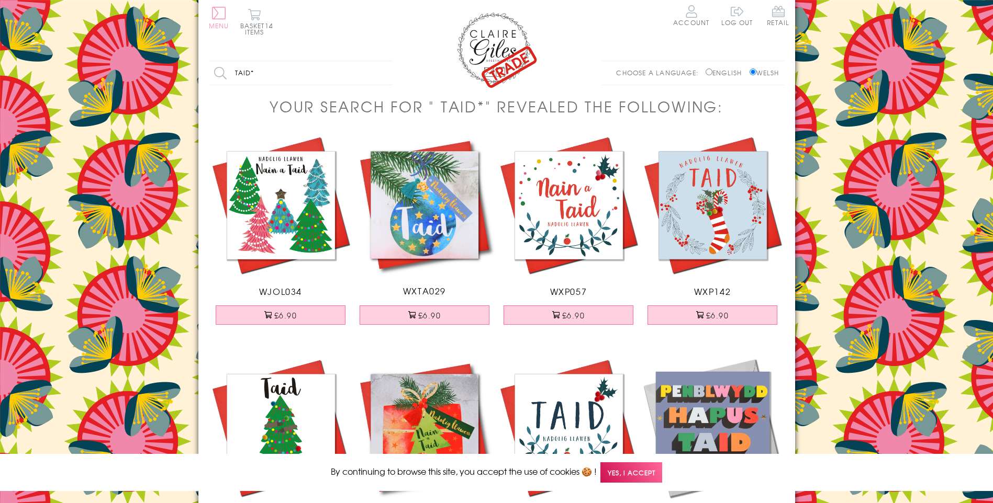
click at [220, 12] on button "Menu" at bounding box center [219, 18] width 20 height 22
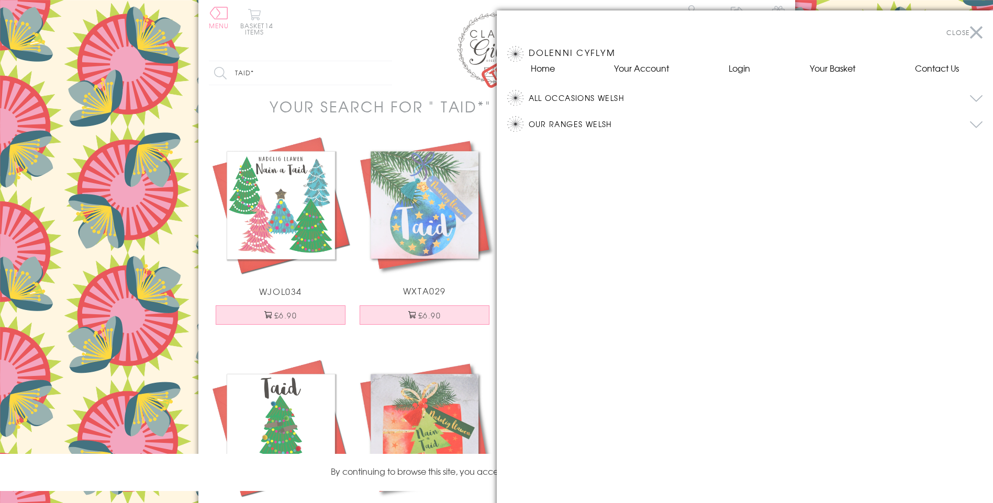
click at [609, 97] on button "All Occasions Welsh" at bounding box center [756, 98] width 454 height 16
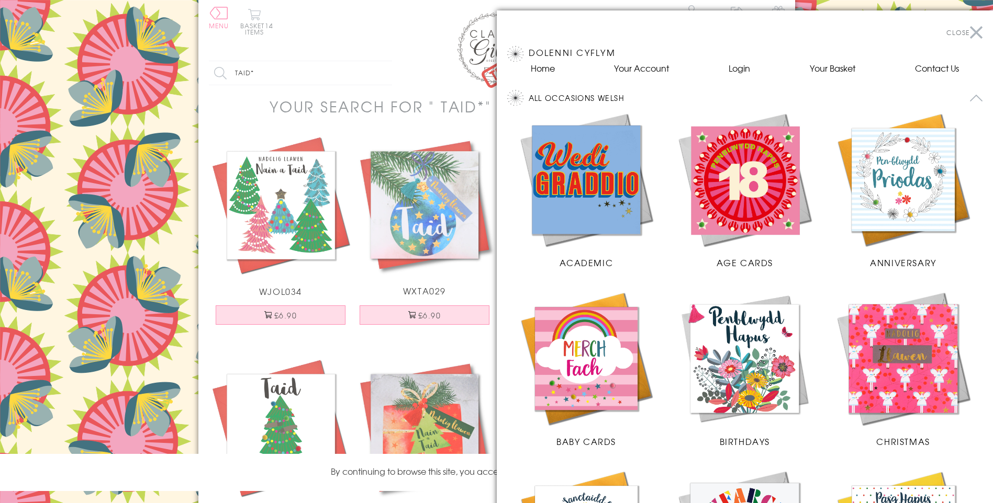
click at [759, 161] on img at bounding box center [745, 180] width 138 height 138
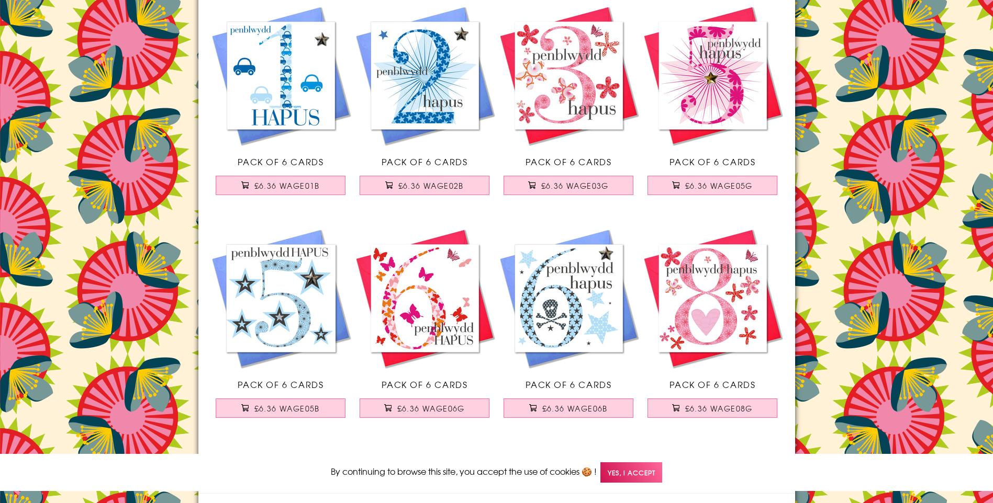
scroll to position [2085, 0]
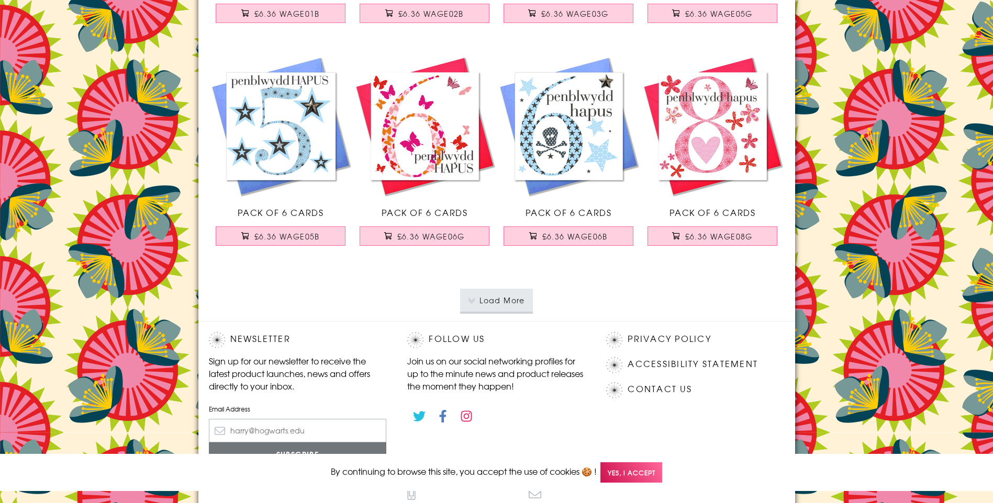
click at [495, 297] on button "Load More" at bounding box center [496, 300] width 73 height 23
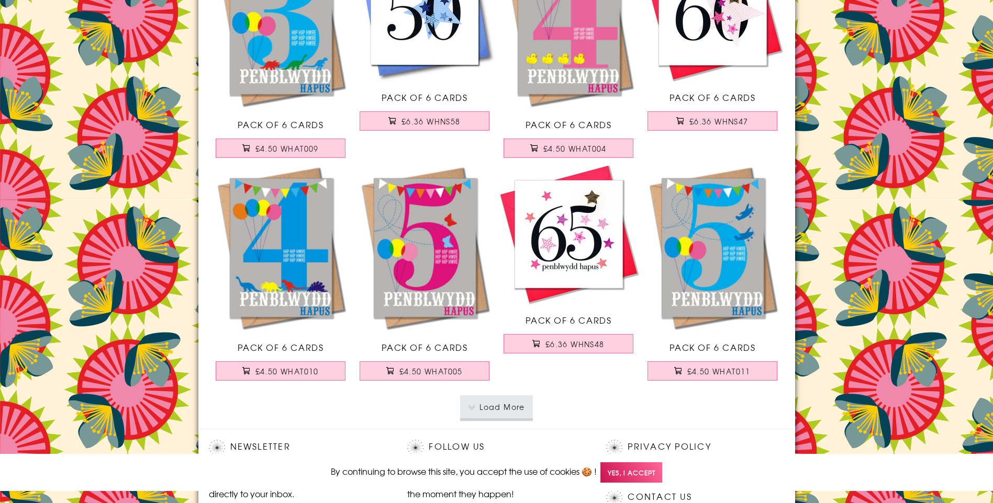
scroll to position [4234, 0]
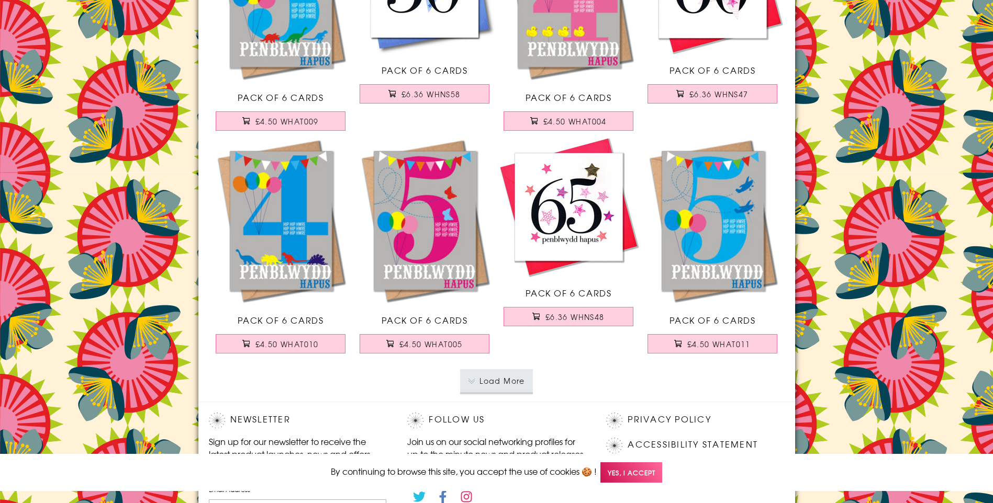
click at [509, 380] on button "Load More" at bounding box center [496, 380] width 73 height 23
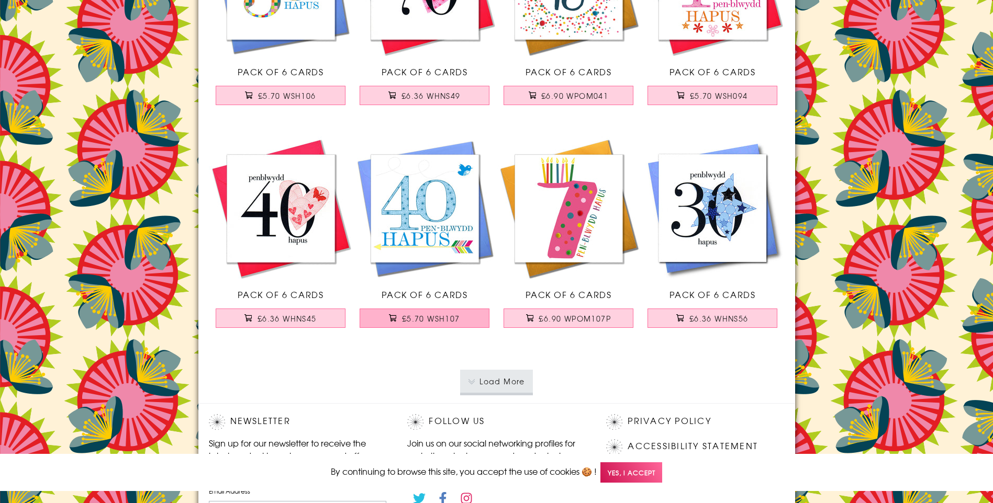
scroll to position [6464, 0]
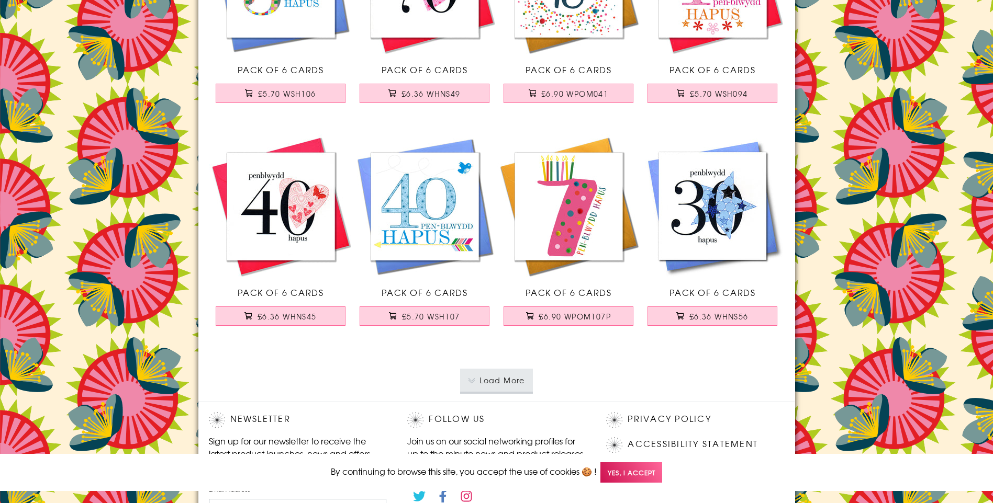
click at [476, 380] on button "Load More" at bounding box center [496, 380] width 73 height 23
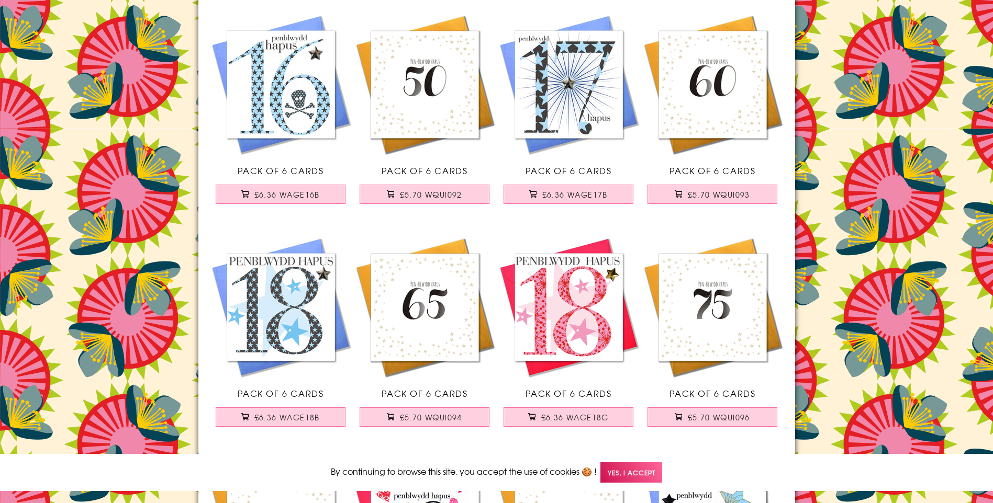
scroll to position [2920, 0]
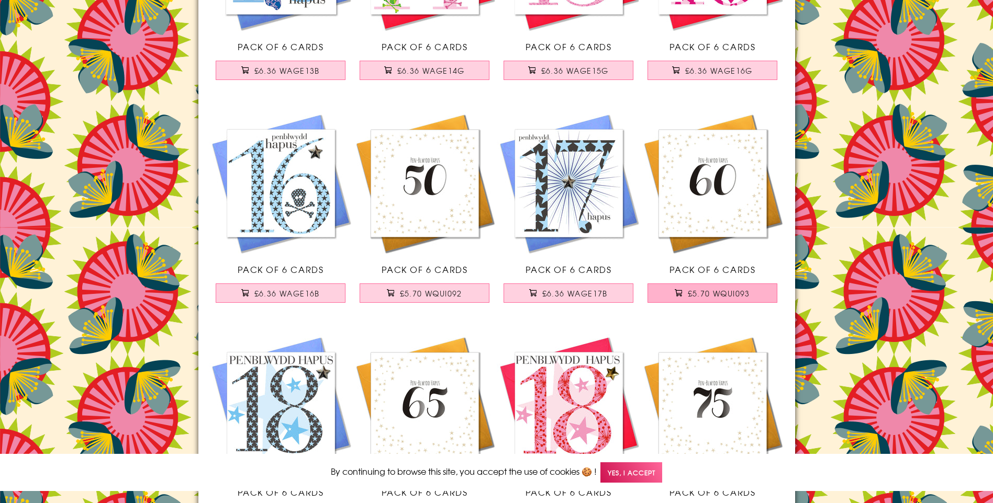
click at [714, 295] on span "£5.70 WQUI093" at bounding box center [719, 293] width 62 height 10
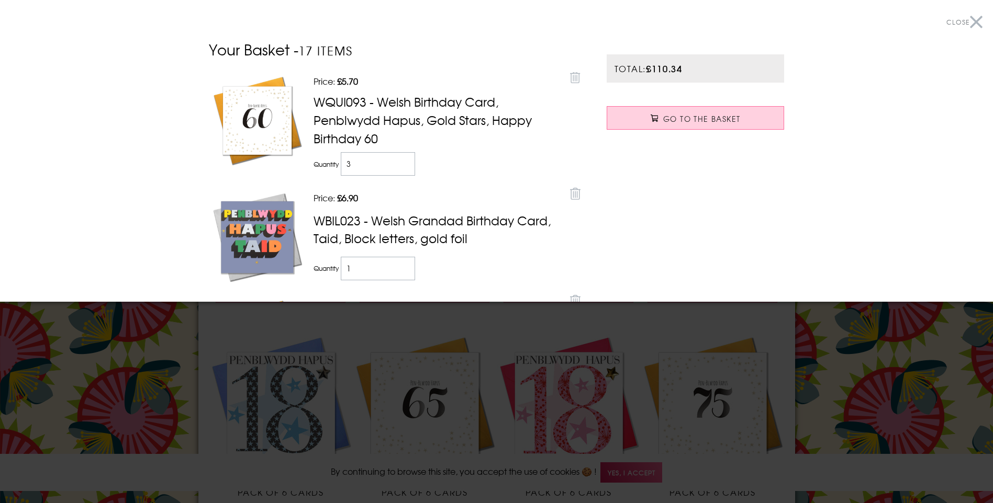
click at [164, 339] on div at bounding box center [496, 251] width 993 height 503
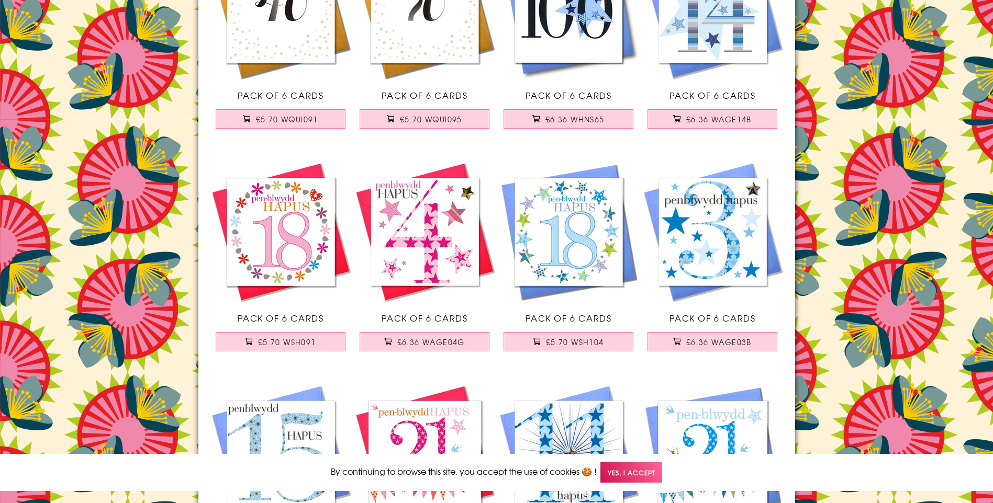
scroll to position [5827, 0]
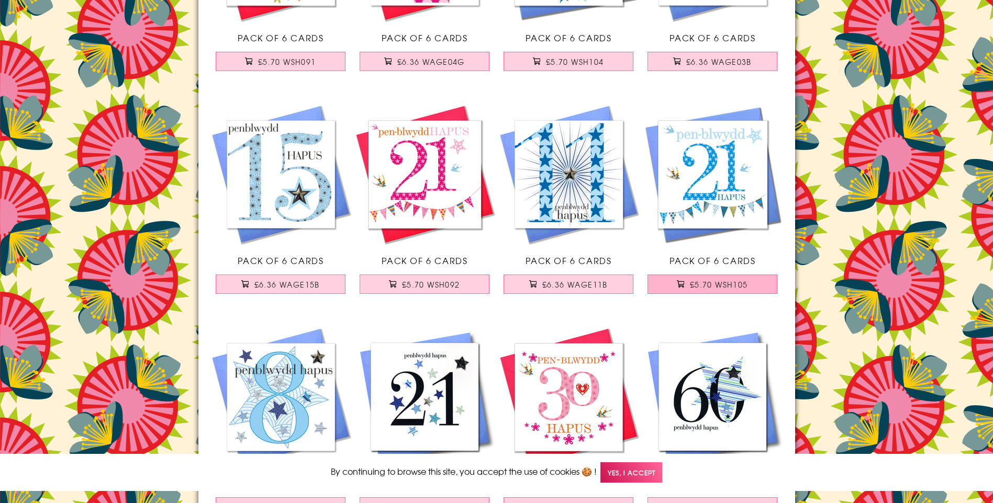
click at [740, 287] on span "£5.70 WSH105" at bounding box center [719, 284] width 58 height 10
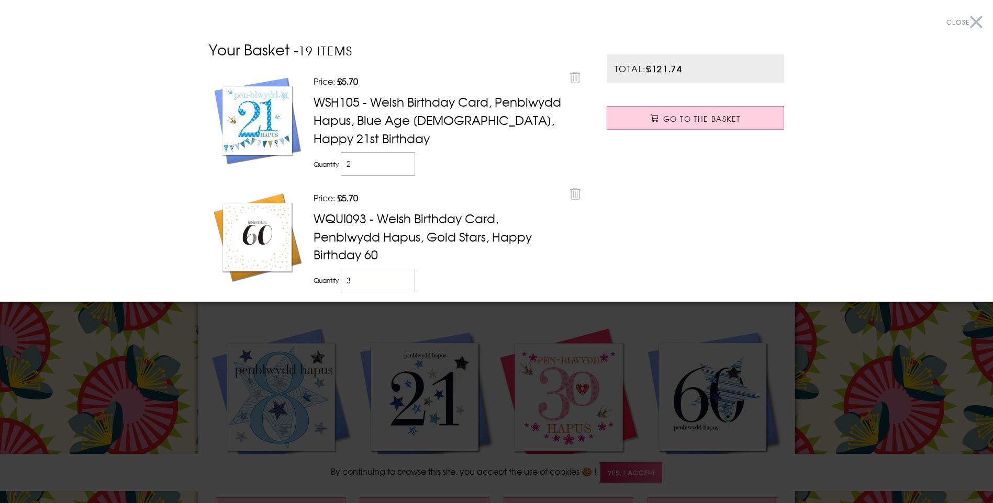
type input "1"
click at [400, 167] on input "1" at bounding box center [378, 164] width 75 height 24
type input "2"
click at [400, 282] on input "2" at bounding box center [378, 281] width 75 height 24
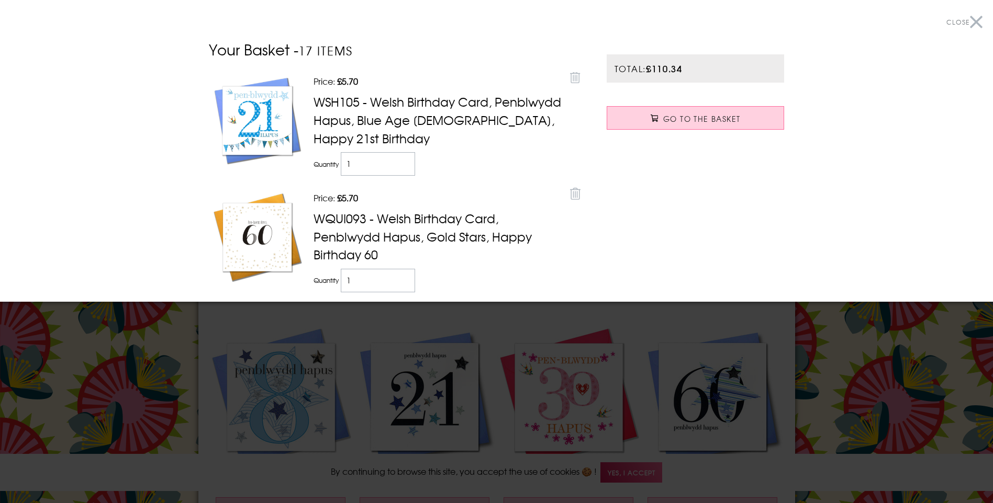
click at [400, 282] on input "1" at bounding box center [378, 281] width 75 height 24
type input "0"
click at [400, 282] on input "0" at bounding box center [378, 281] width 75 height 24
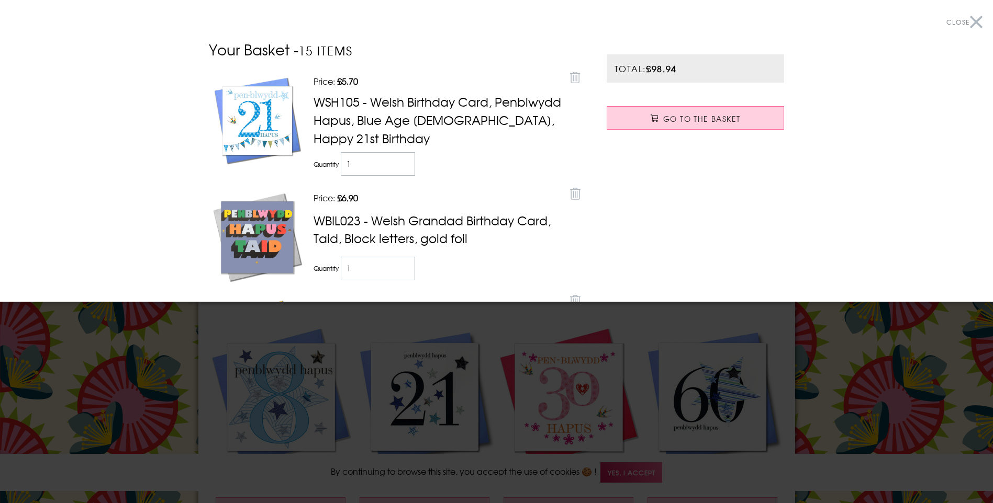
click at [418, 317] on div at bounding box center [496, 251] width 993 height 503
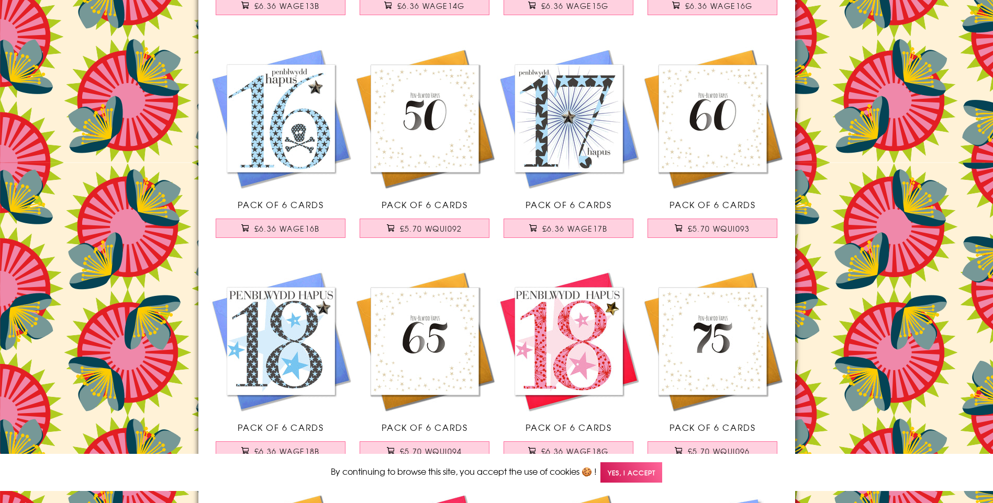
scroll to position [2885, 0]
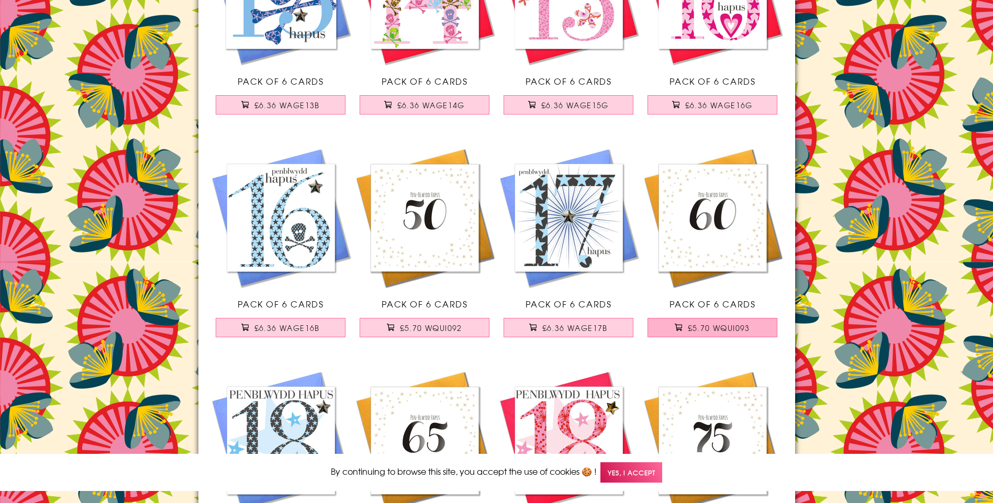
click at [692, 332] on span "£5.70 WQUI093" at bounding box center [719, 328] width 62 height 10
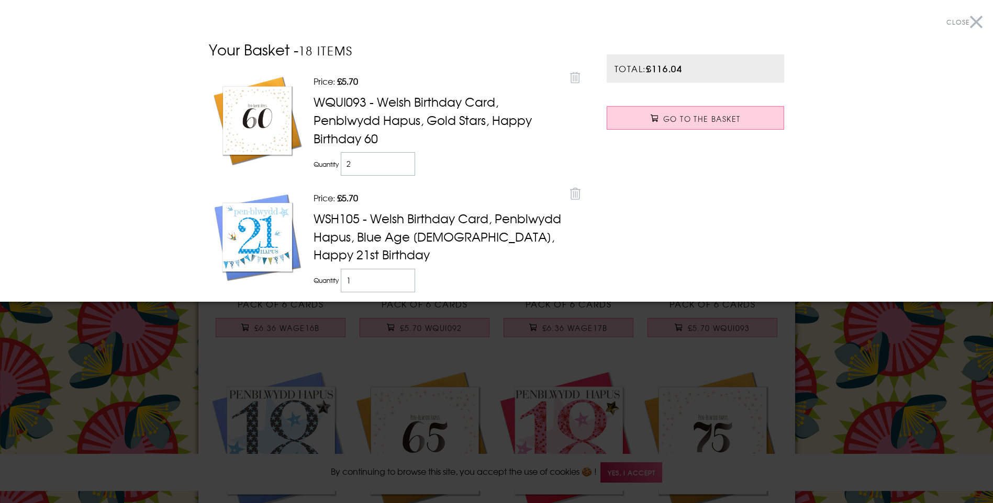
click at [399, 165] on input "2" at bounding box center [378, 164] width 75 height 24
type input "1"
click at [399, 165] on input "1" at bounding box center [378, 164] width 75 height 24
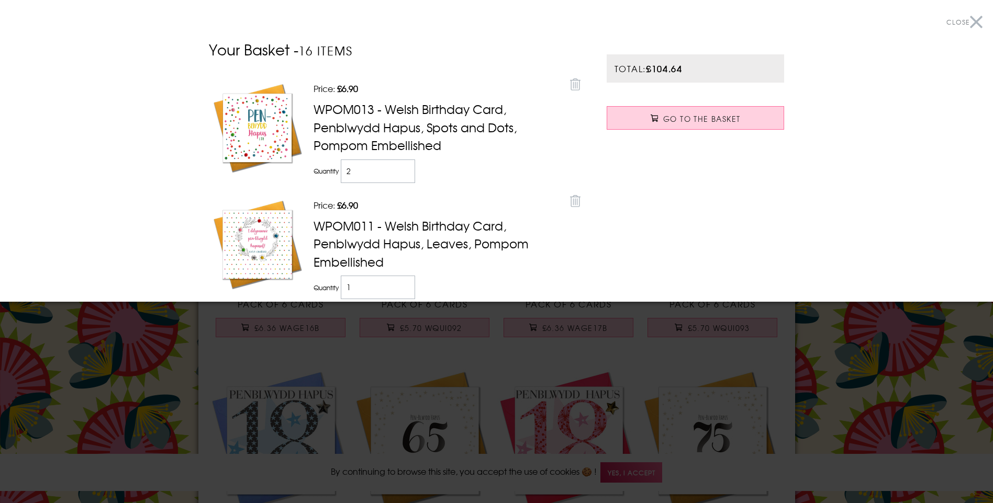
scroll to position [1384, 0]
click at [400, 162] on input "1" at bounding box center [378, 170] width 75 height 24
type input "0"
click at [400, 162] on input "0" at bounding box center [378, 170] width 75 height 24
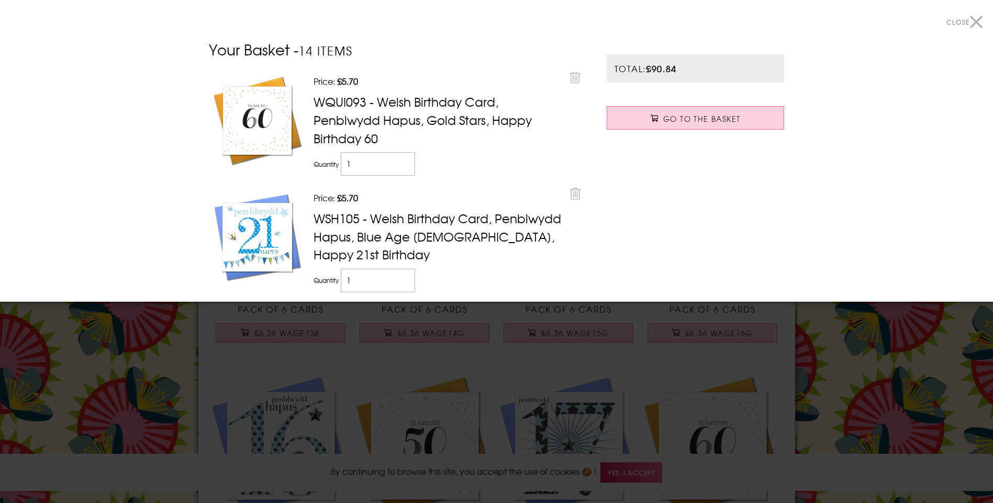
scroll to position [2527, 0]
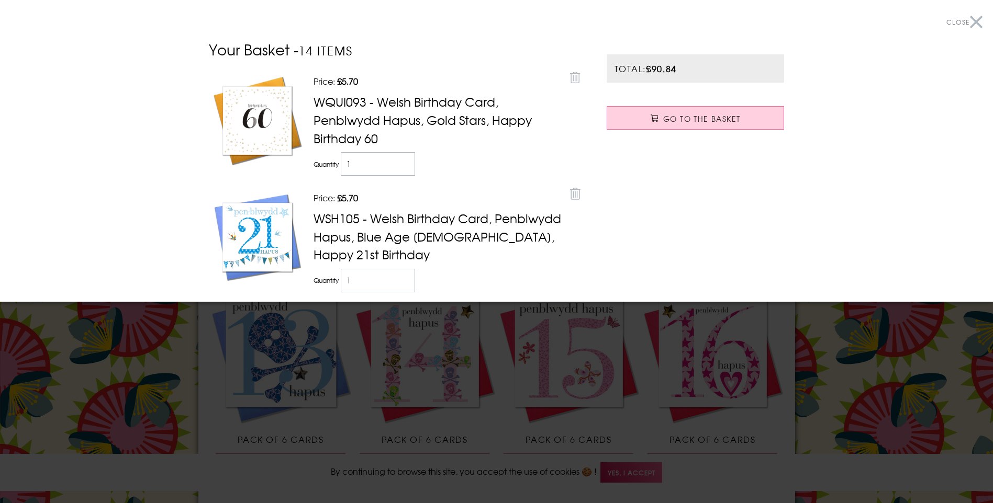
click at [171, 324] on div at bounding box center [496, 251] width 993 height 503
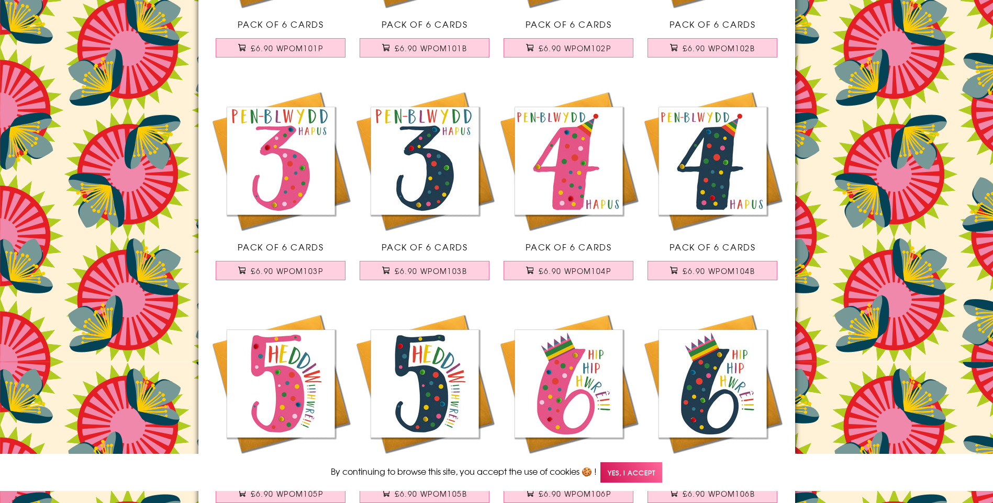
scroll to position [0, 0]
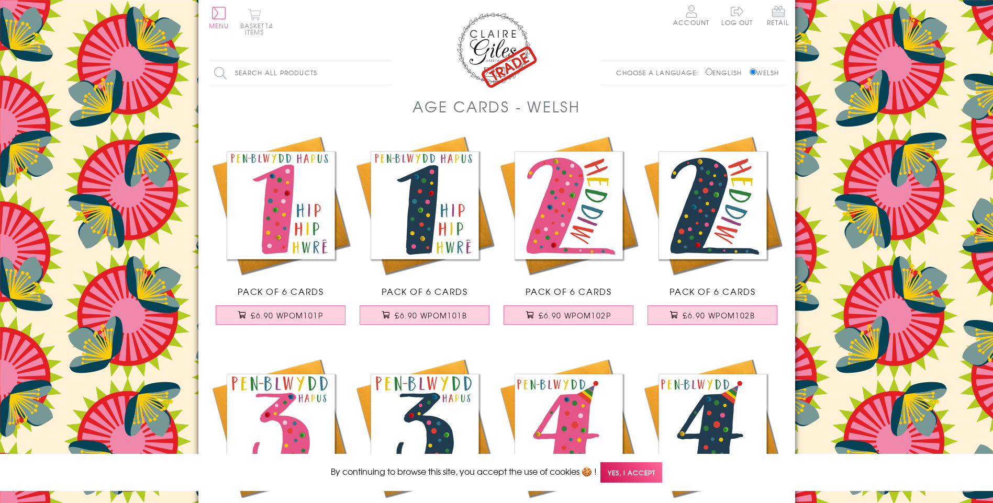
click at [252, 22] on button "Basket 14 items" at bounding box center [254, 21] width 29 height 27
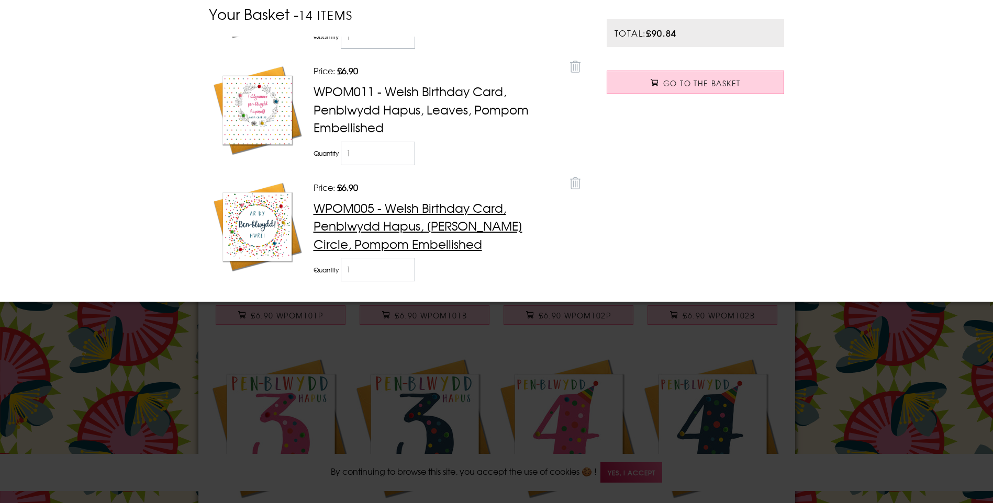
scroll to position [38, 0]
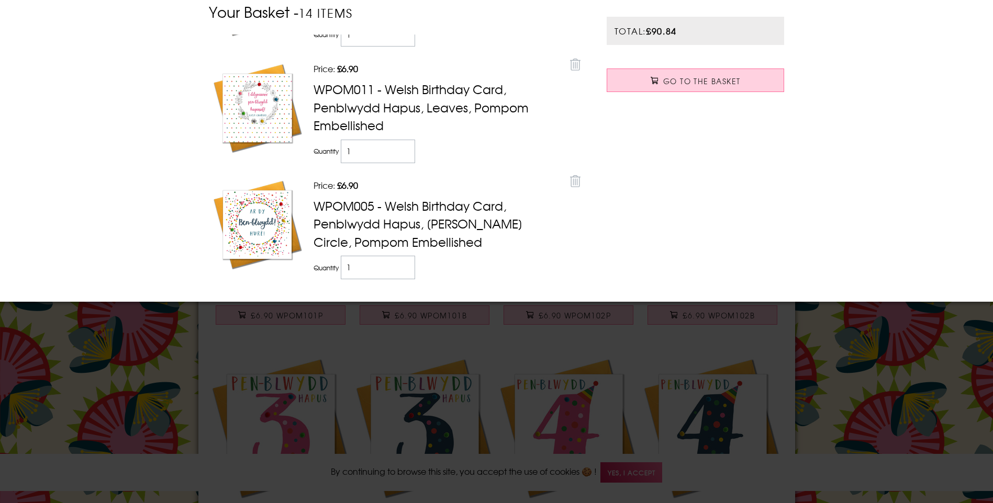
click at [126, 358] on div at bounding box center [496, 251] width 993 height 503
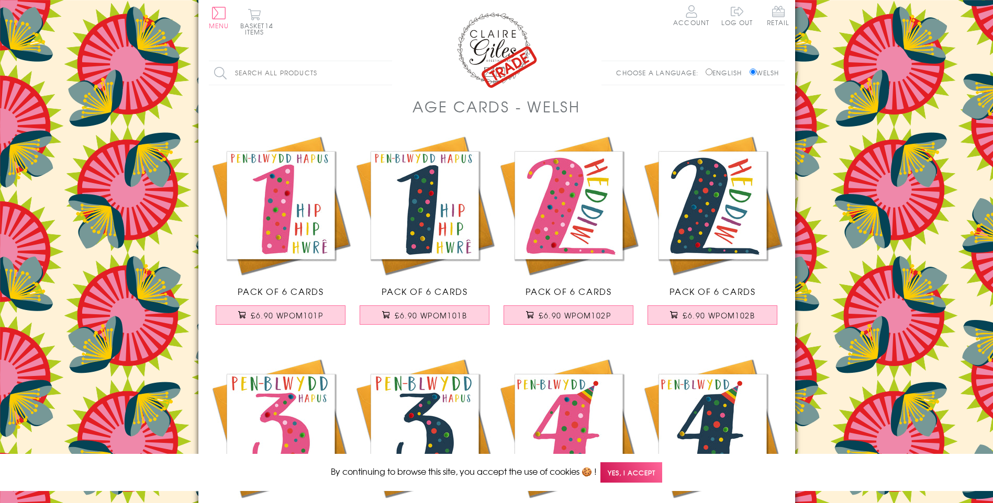
click at [206, 9] on header "Menu Retail Skip to content Basket 14 items Account Log out" at bounding box center [496, 45] width 597 height 91
click at [216, 11] on button "Menu" at bounding box center [219, 18] width 20 height 22
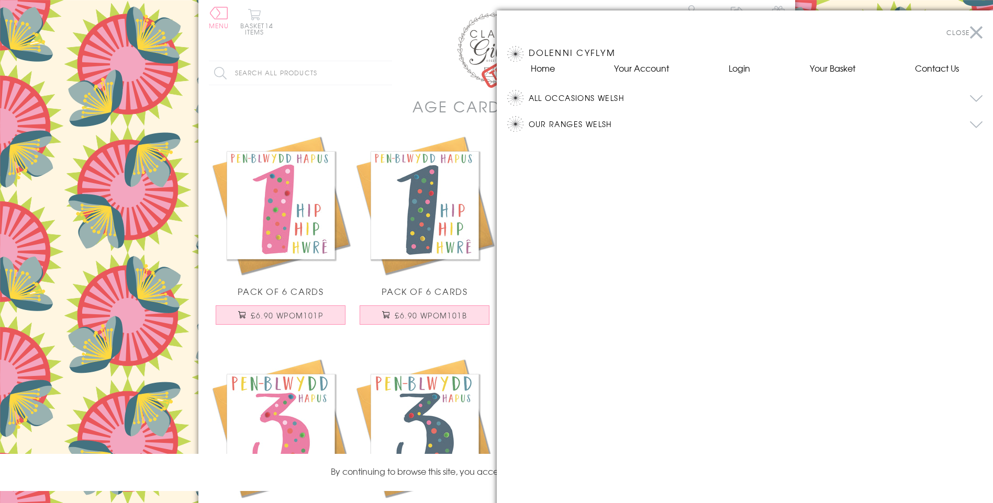
click at [591, 101] on button "All Occasions Welsh" at bounding box center [756, 98] width 454 height 16
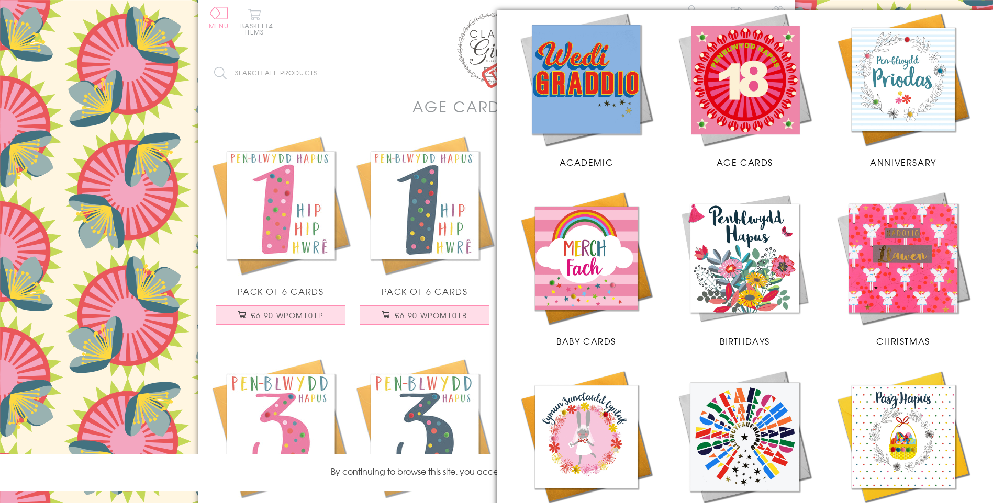
scroll to position [0, 0]
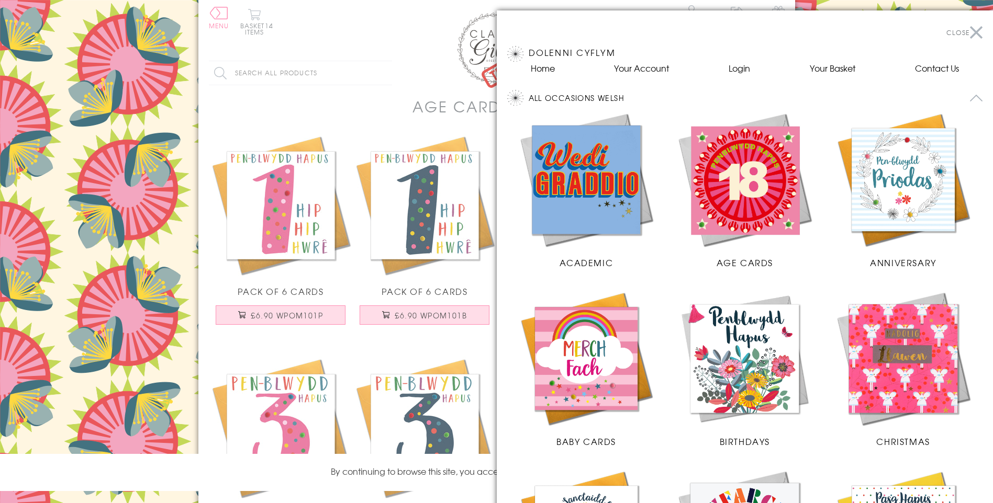
click at [752, 337] on img at bounding box center [745, 359] width 138 height 138
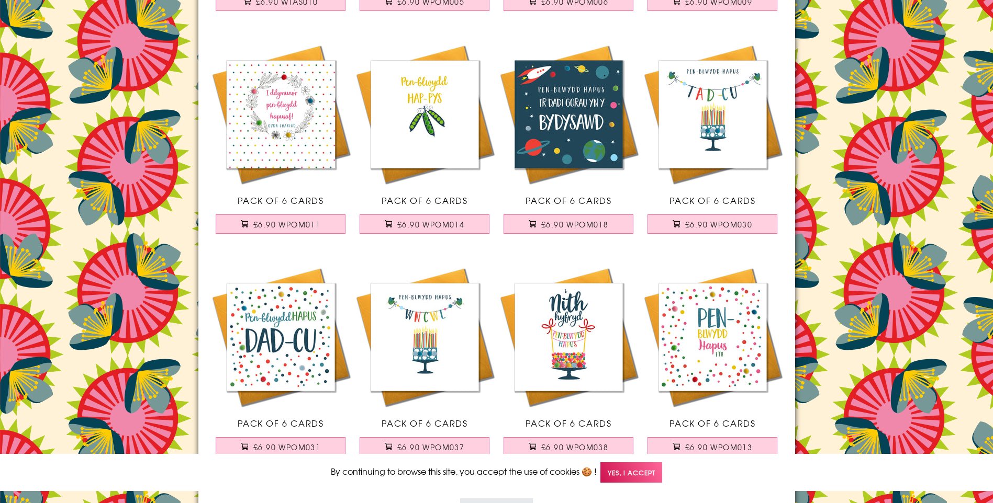
scroll to position [1930, 0]
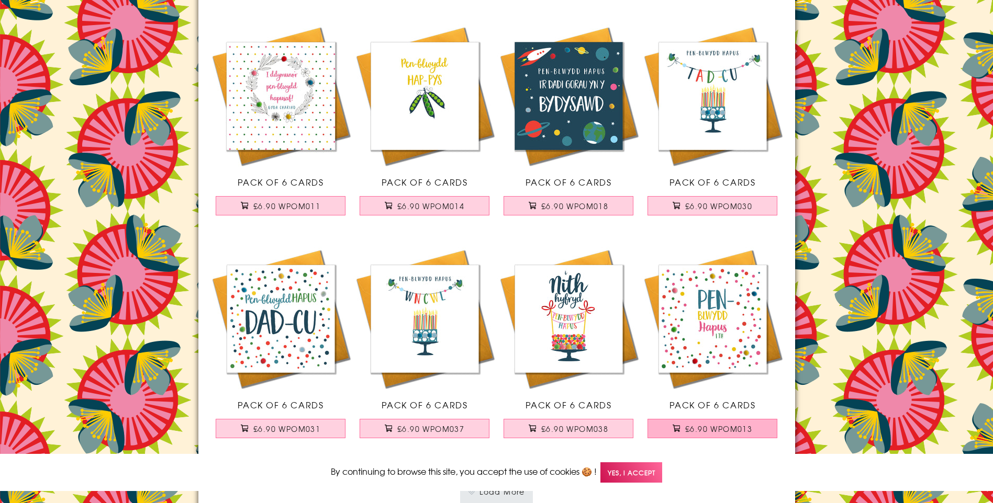
click at [722, 424] on span "£6.90 WPOM013" at bounding box center [718, 429] width 67 height 10
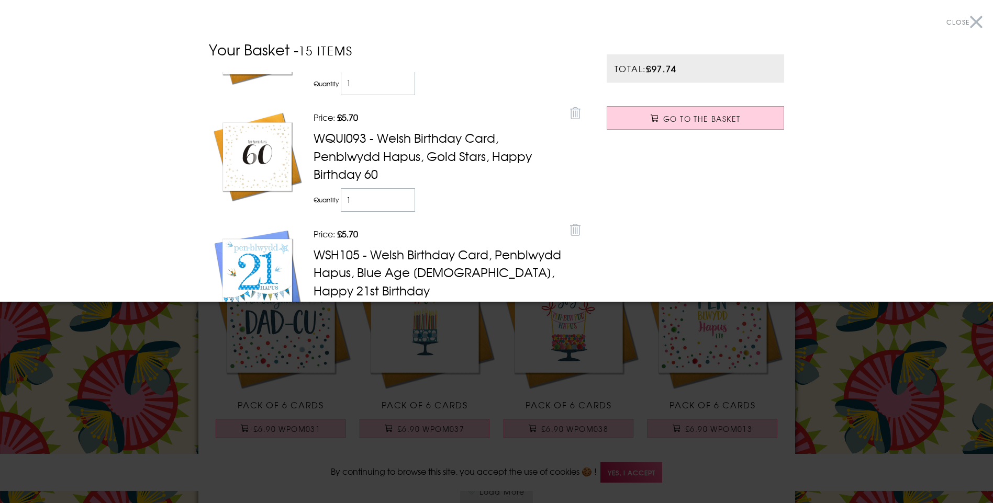
scroll to position [0, 0]
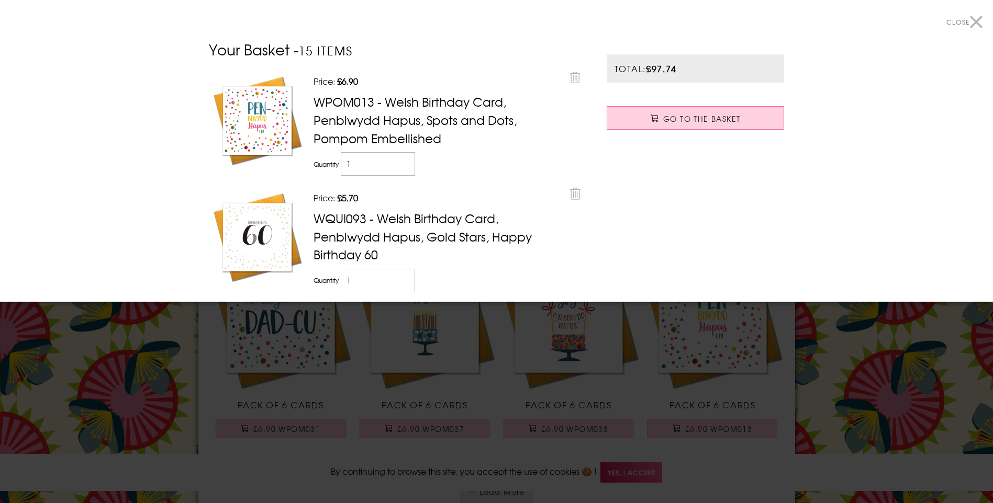
click at [878, 387] on div at bounding box center [496, 251] width 993 height 503
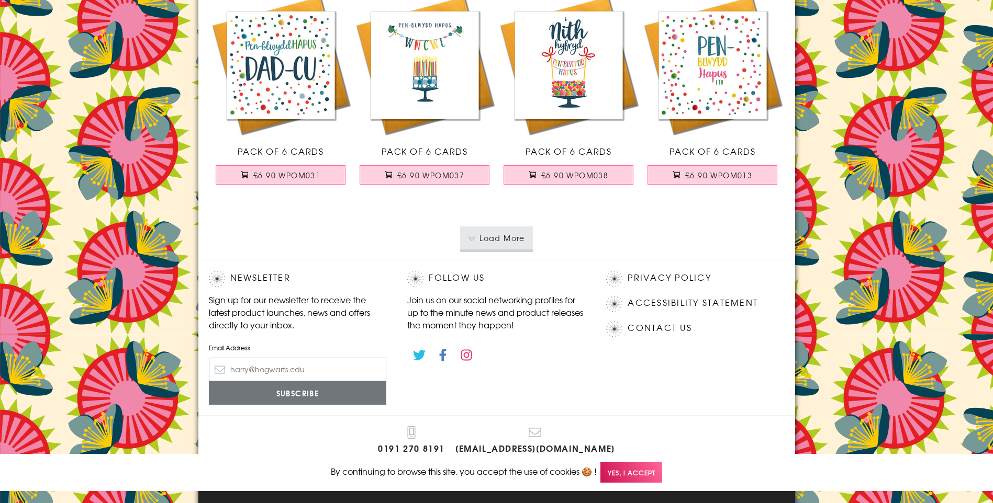
scroll to position [2207, 0]
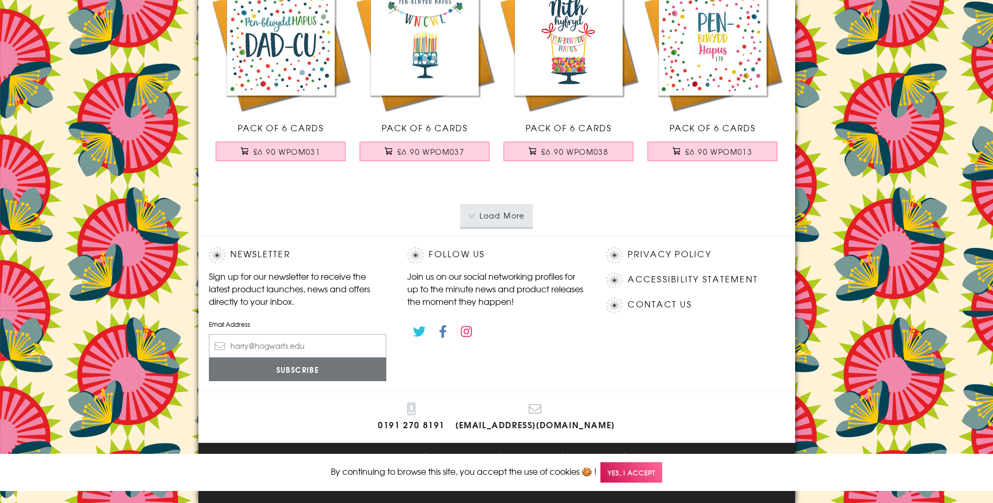
click at [529, 218] on button "Load More" at bounding box center [496, 215] width 73 height 23
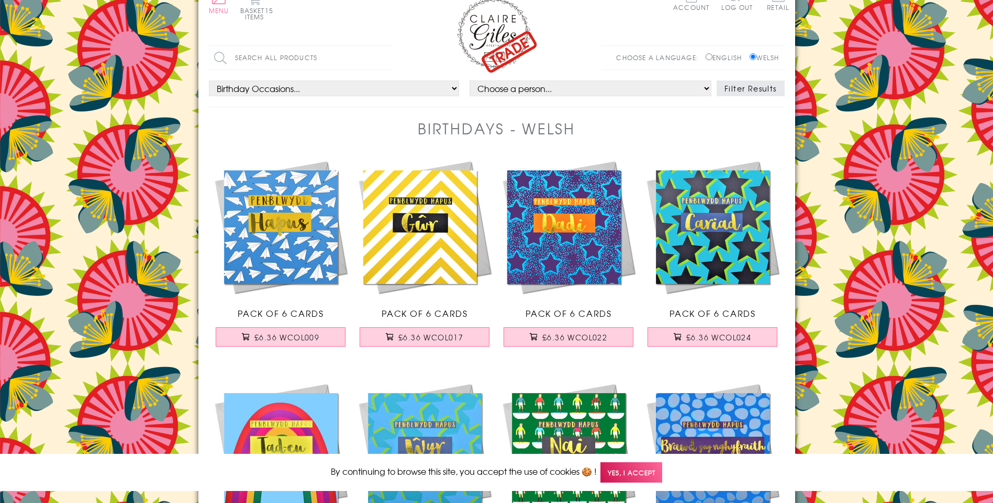
scroll to position [0, 0]
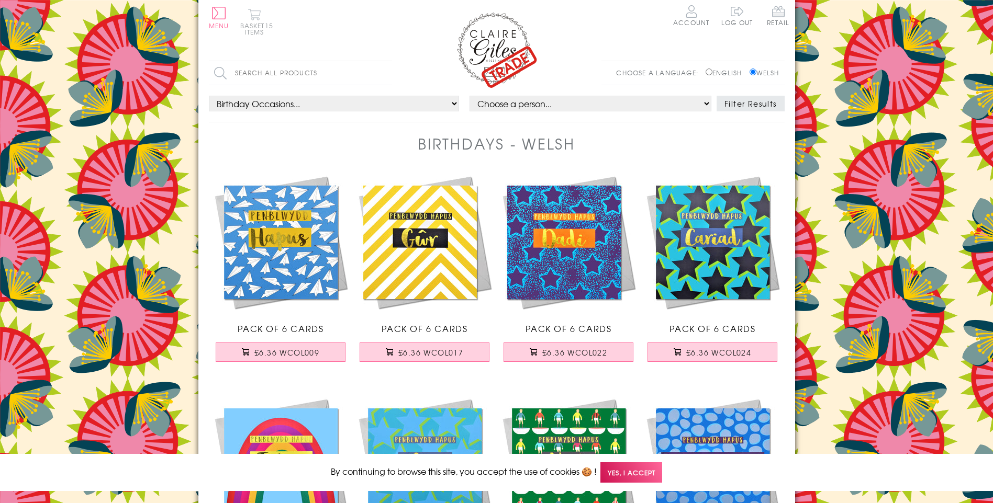
click at [252, 19] on button "Basket 15 items" at bounding box center [254, 21] width 29 height 27
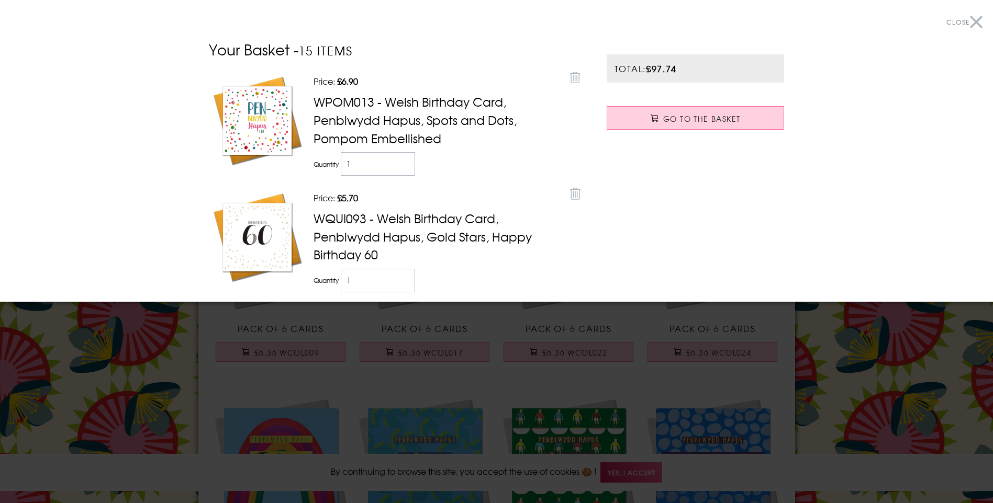
click at [960, 21] on span "Close" at bounding box center [957, 21] width 23 height 9
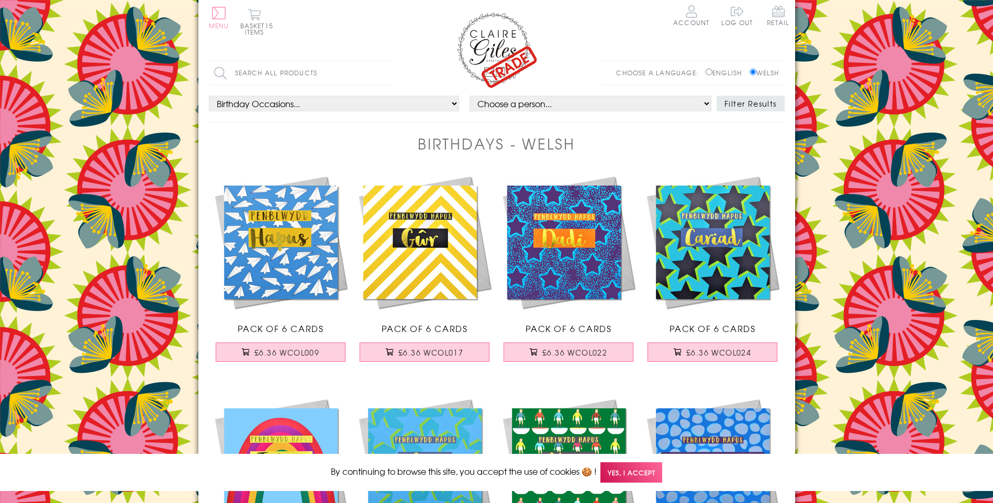
click at [221, 23] on span "Menu" at bounding box center [219, 25] width 20 height 9
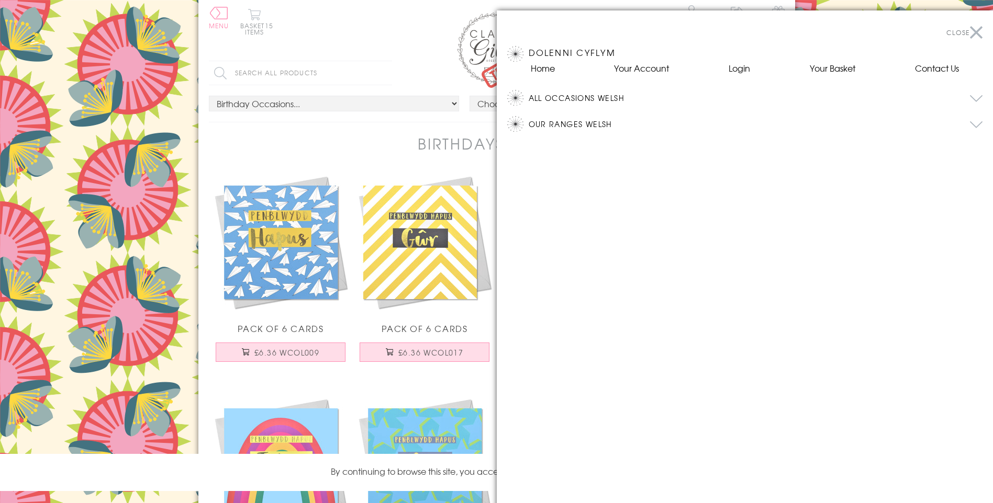
click at [613, 95] on button "All Occasions Welsh" at bounding box center [756, 98] width 454 height 16
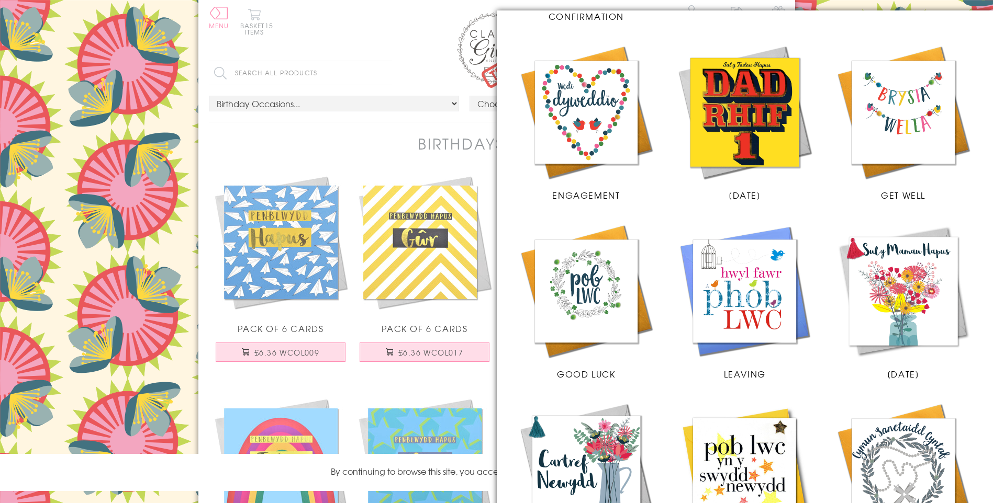
scroll to position [685, 0]
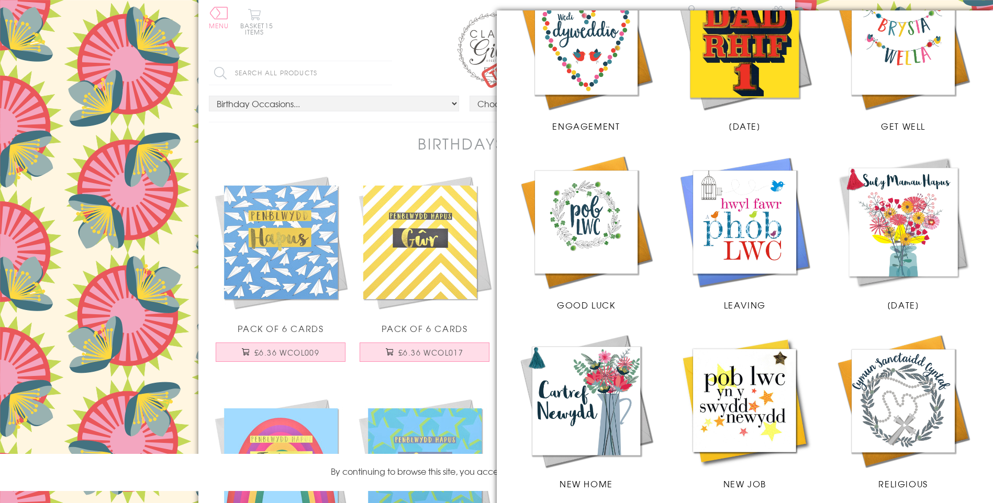
click at [570, 418] on img at bounding box center [587, 401] width 138 height 138
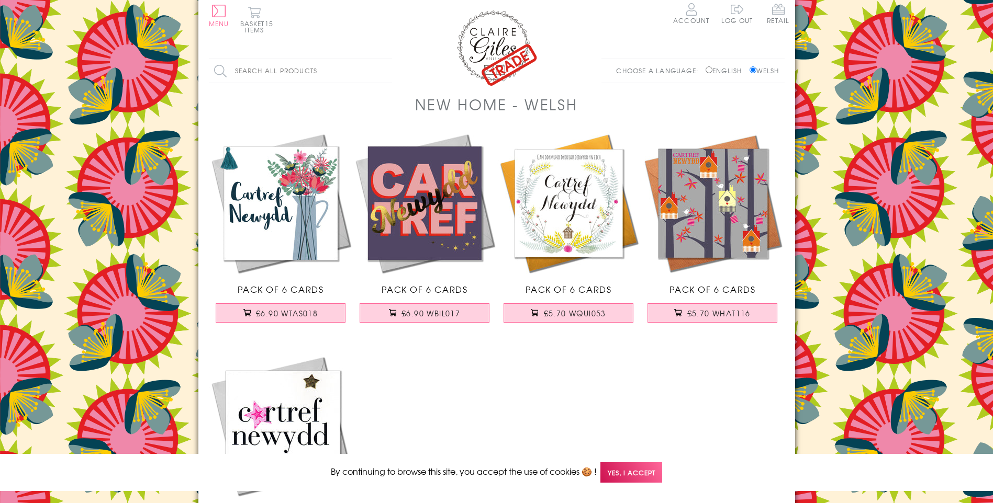
scroll to position [39, 0]
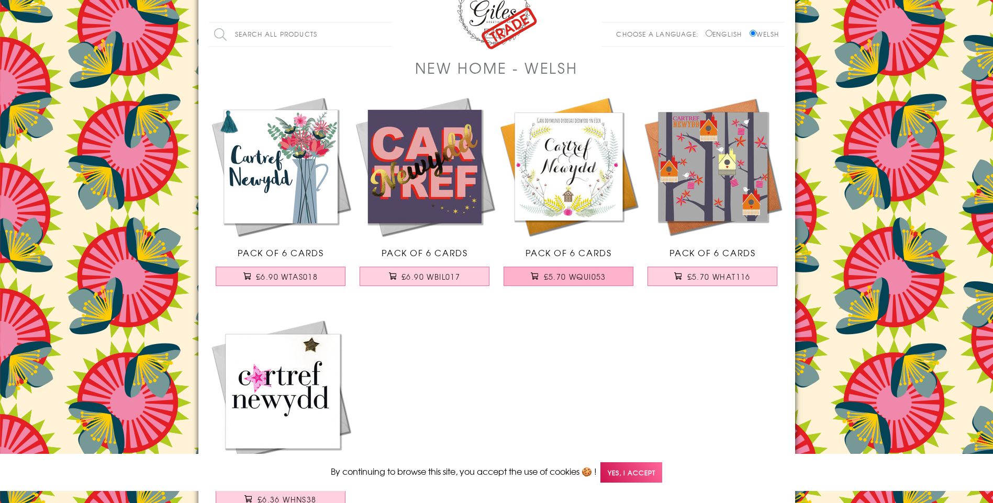
click at [580, 274] on span "£5.70 WQUI053" at bounding box center [575, 277] width 62 height 10
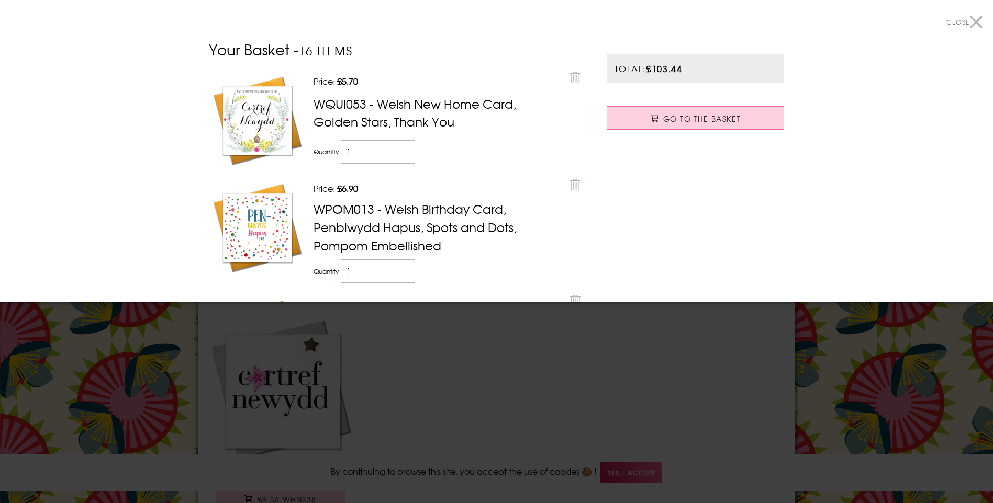
click at [566, 330] on div at bounding box center [496, 251] width 993 height 503
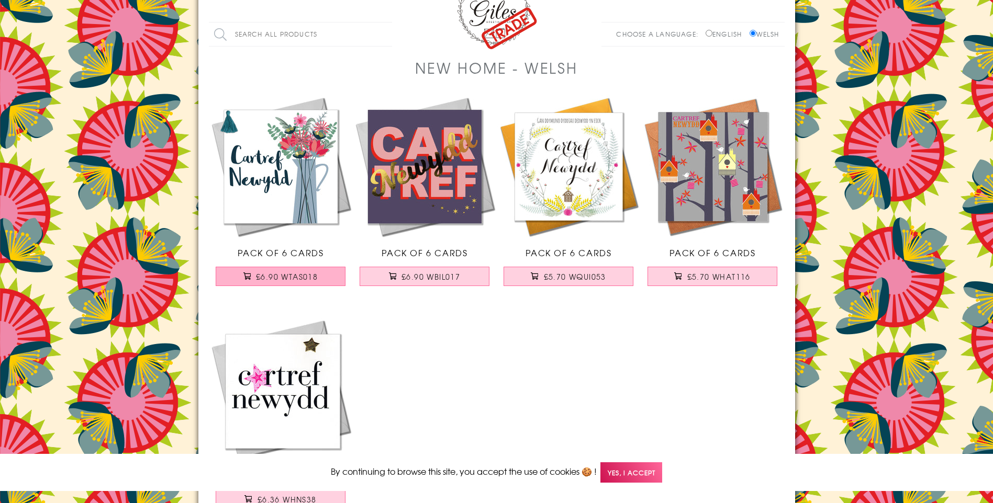
click at [311, 283] on button "£6.90 WTAS018" at bounding box center [281, 276] width 130 height 19
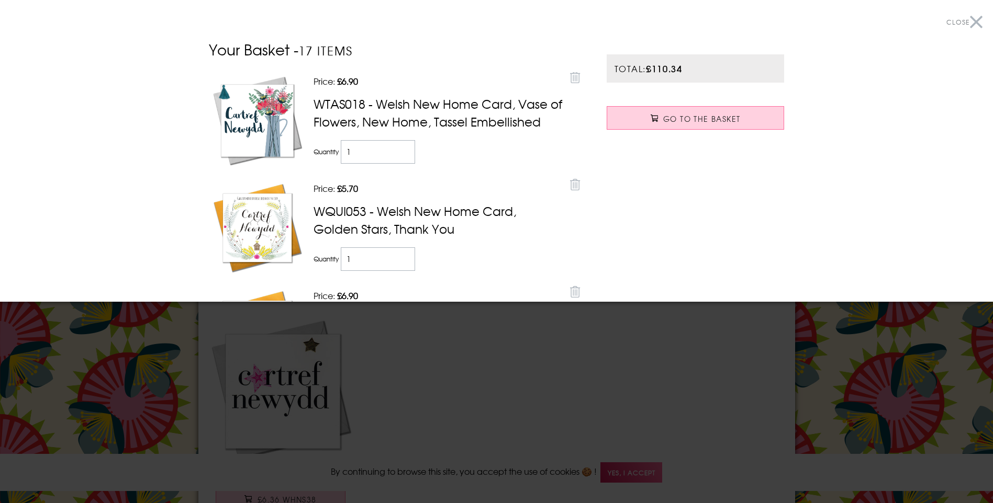
click at [531, 401] on div at bounding box center [496, 251] width 993 height 503
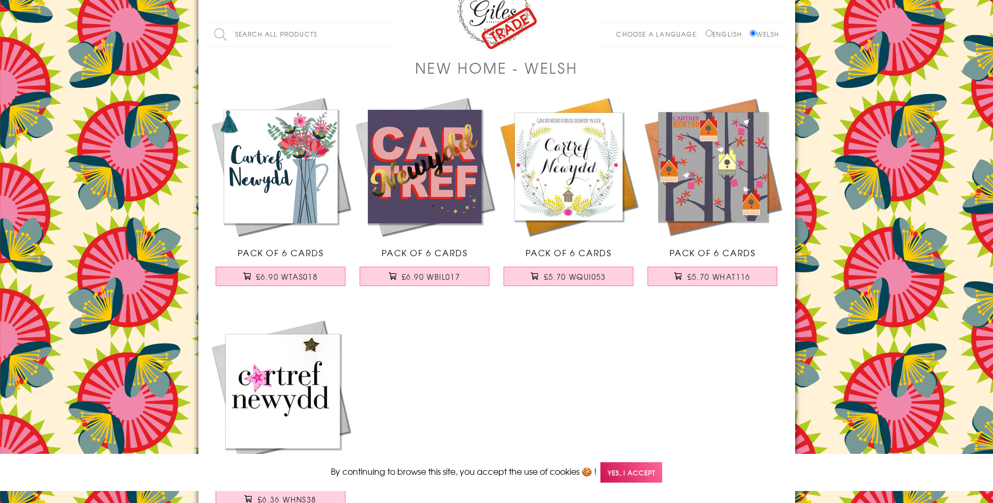
scroll to position [0, 0]
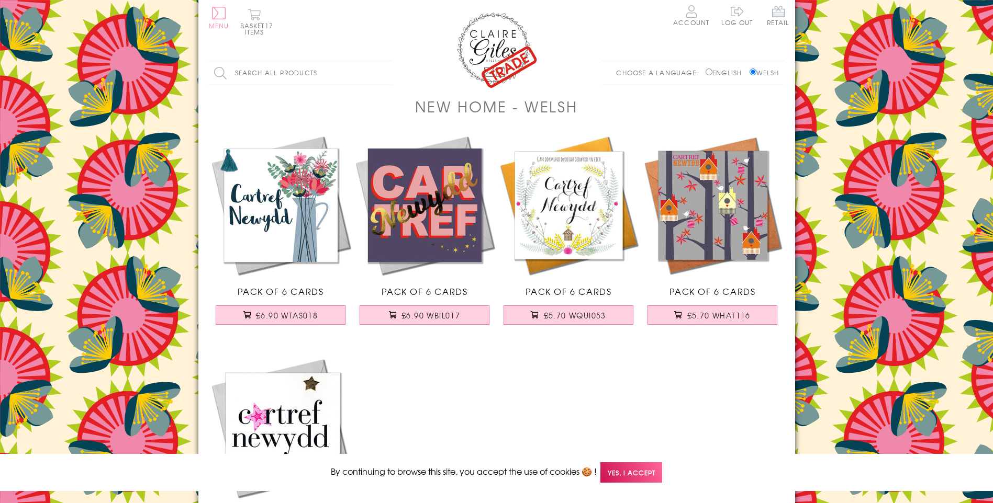
click at [220, 19] on button "Menu" at bounding box center [219, 18] width 20 height 22
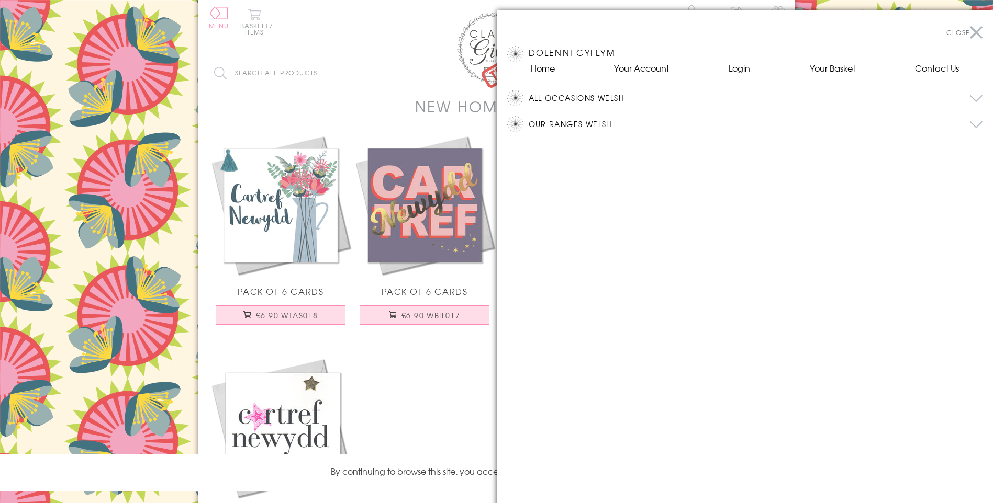
click at [542, 97] on button "All Occasions Welsh" at bounding box center [756, 98] width 454 height 16
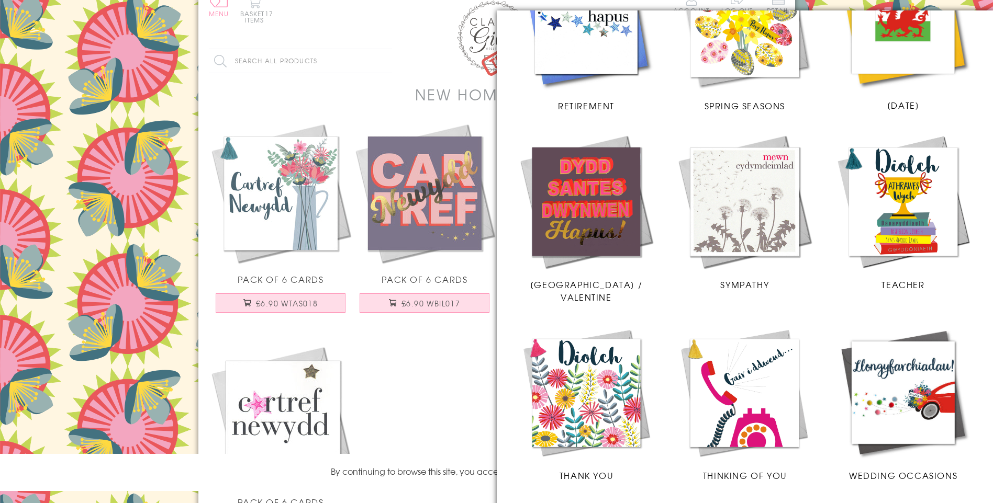
scroll to position [29, 0]
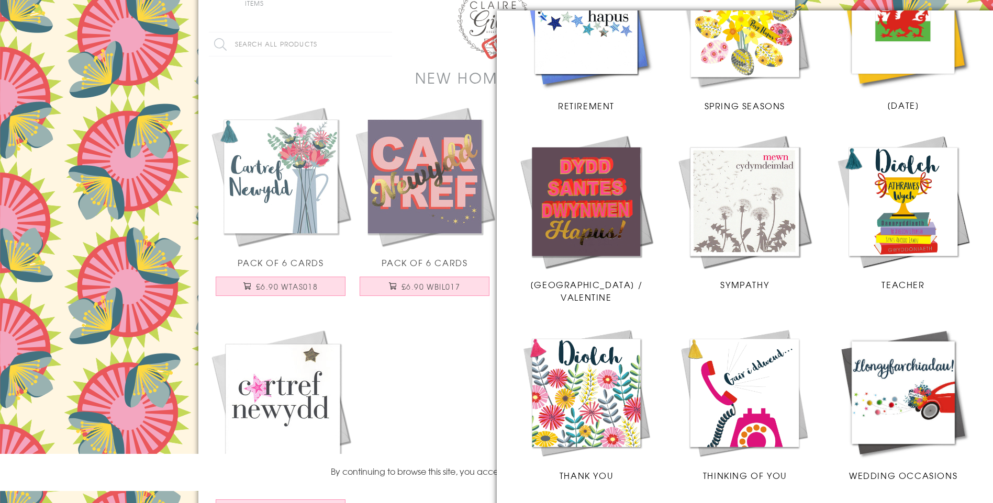
click at [892, 368] on img at bounding box center [903, 393] width 138 height 138
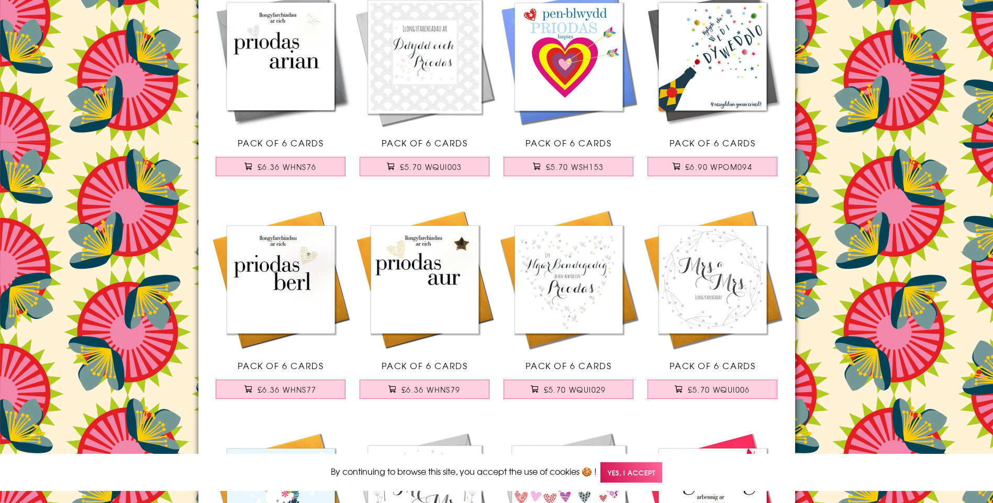
scroll to position [1770, 0]
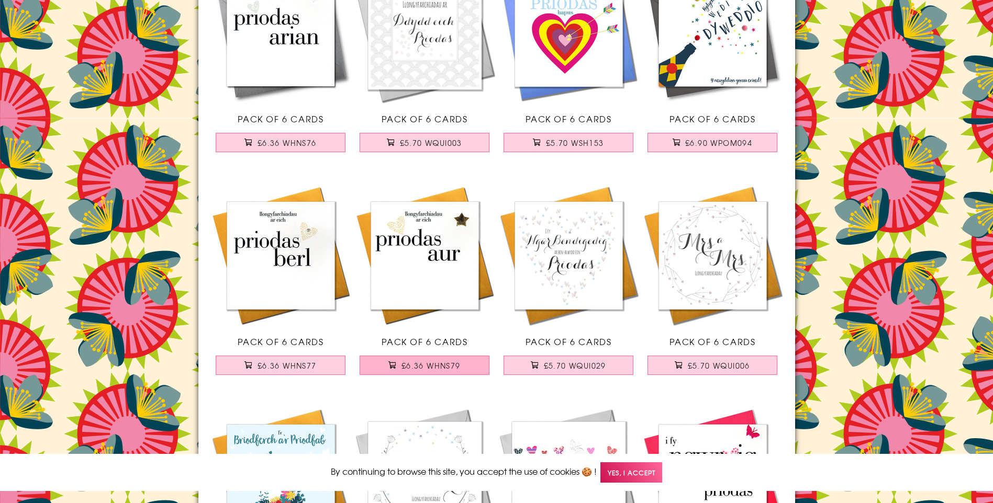
click at [422, 366] on span "£6.36 WHNS79" at bounding box center [430, 366] width 59 height 10
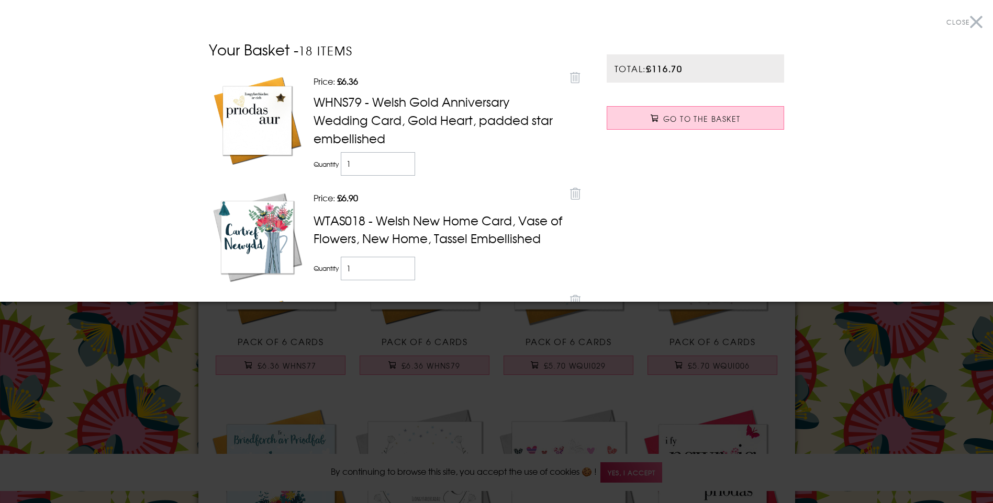
click at [159, 363] on div at bounding box center [496, 251] width 993 height 503
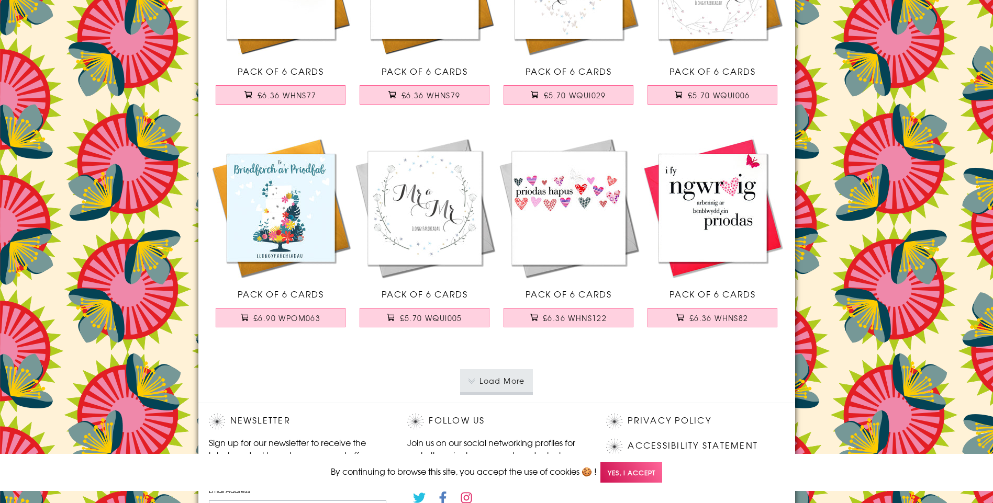
scroll to position [2132, 0]
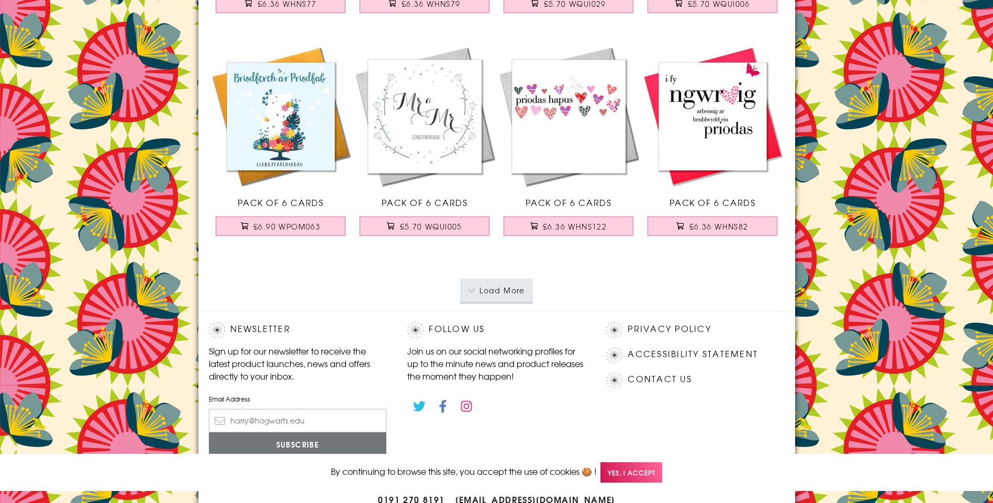
click at [477, 290] on button "Load More" at bounding box center [496, 290] width 73 height 23
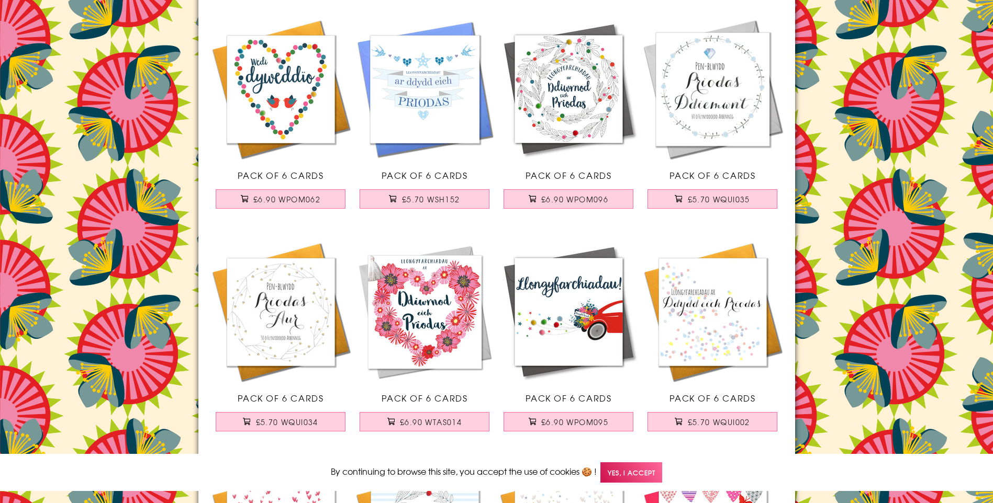
scroll to position [2638, 0]
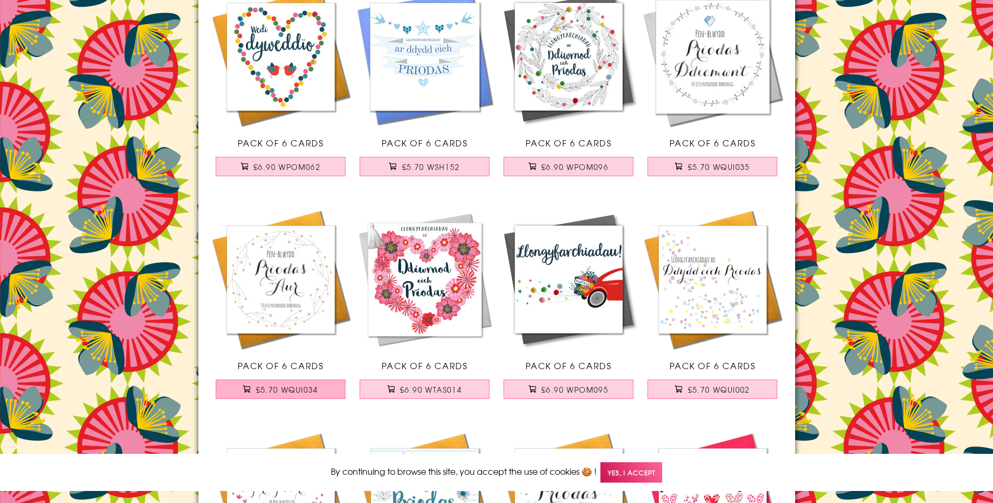
click at [276, 391] on span "£5.70 WQUI034" at bounding box center [287, 390] width 62 height 10
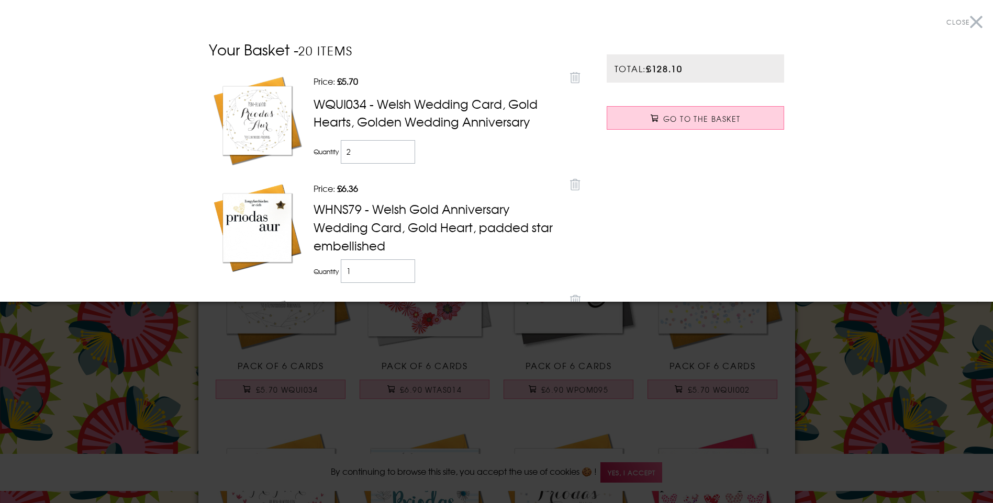
type input "1"
click at [401, 149] on input "1" at bounding box center [378, 152] width 75 height 24
click at [189, 349] on div at bounding box center [496, 251] width 993 height 503
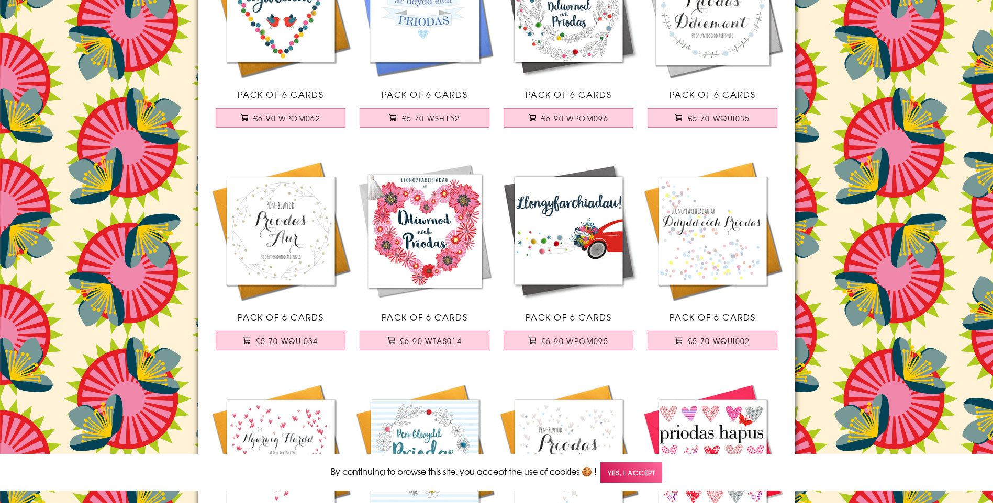
scroll to position [2684, 0]
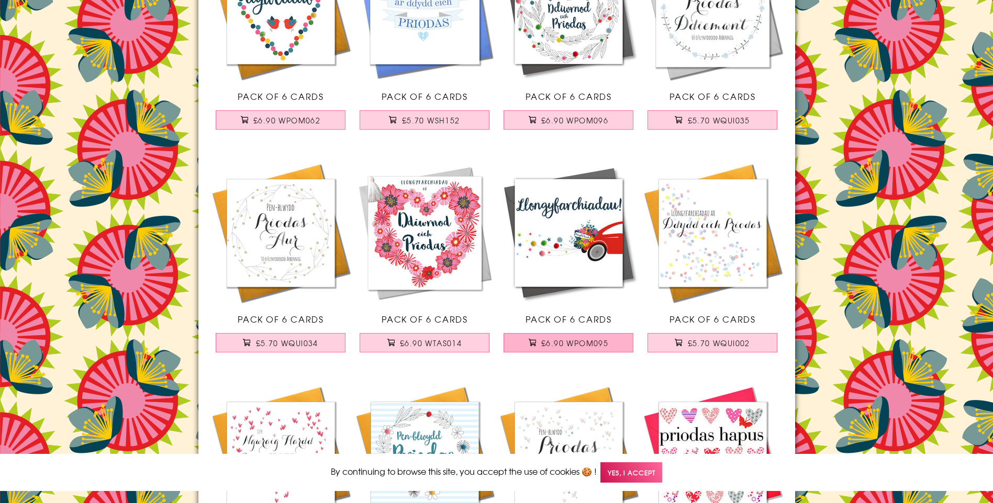
click at [552, 339] on span "£6.90 WPOM095" at bounding box center [574, 343] width 67 height 10
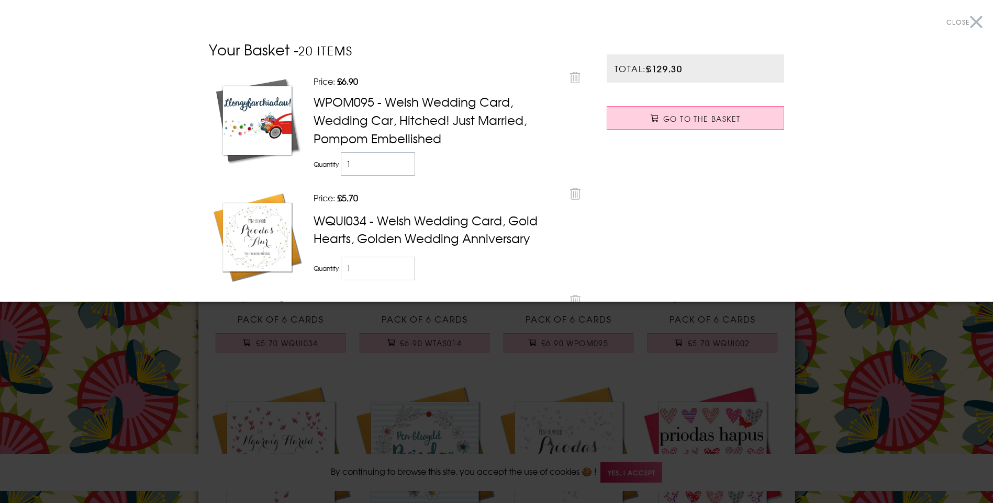
click at [153, 343] on div at bounding box center [496, 251] width 993 height 503
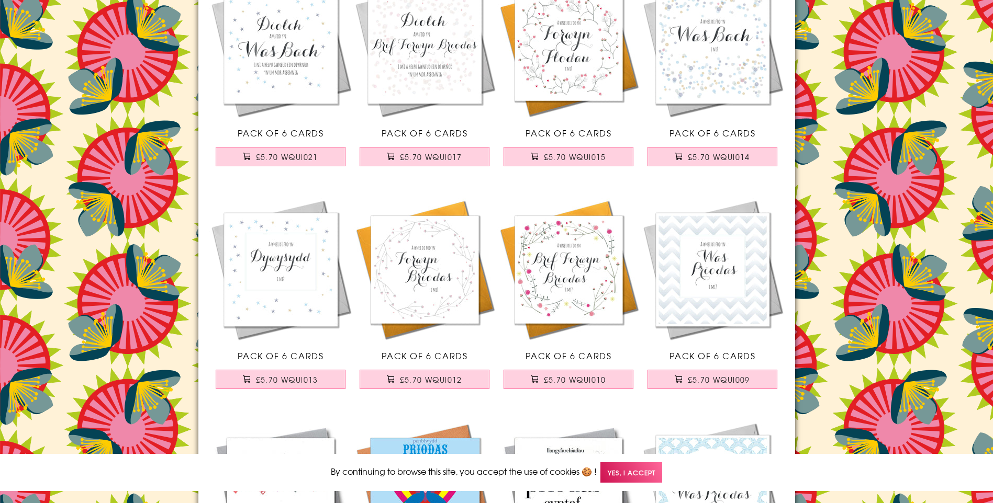
scroll to position [0, 0]
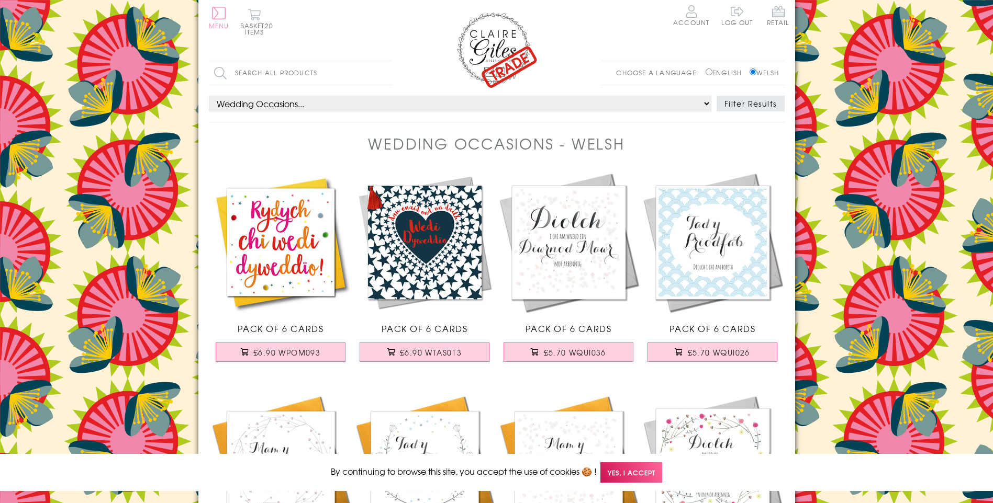
click at [220, 17] on button "Menu" at bounding box center [219, 18] width 20 height 22
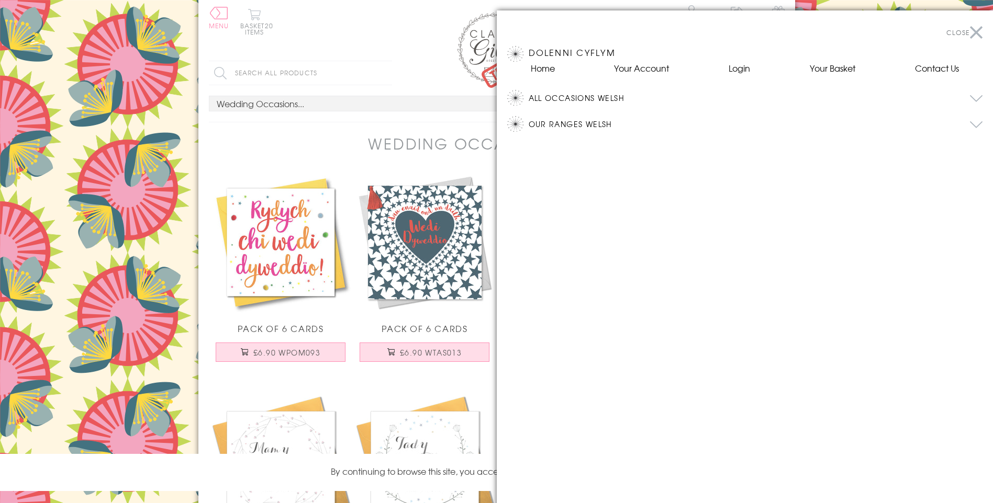
click at [566, 93] on button "All Occasions Welsh" at bounding box center [756, 98] width 454 height 16
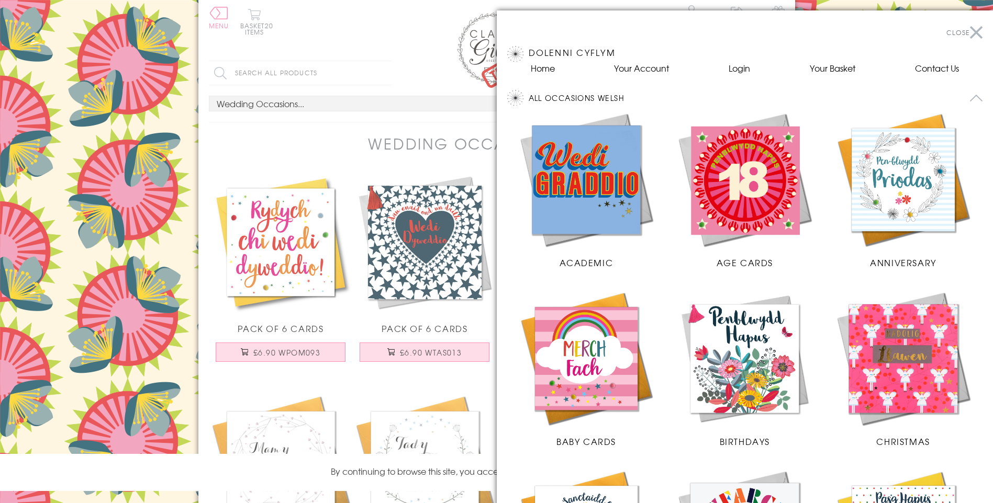
click at [741, 392] on img at bounding box center [745, 359] width 138 height 138
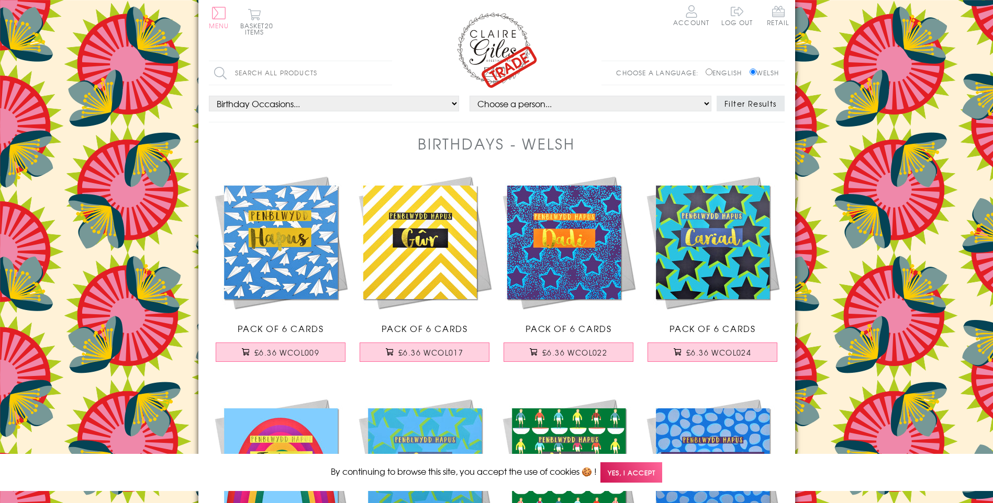
click at [215, 24] on span "Menu" at bounding box center [219, 25] width 20 height 9
click at [223, 13] on button "Menu" at bounding box center [219, 18] width 20 height 22
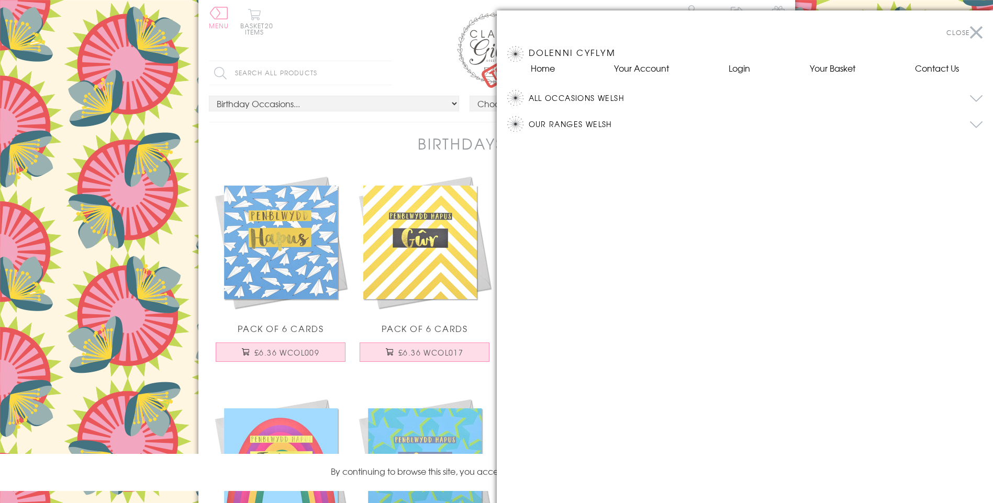
click at [583, 94] on button "All Occasions Welsh" at bounding box center [756, 98] width 454 height 16
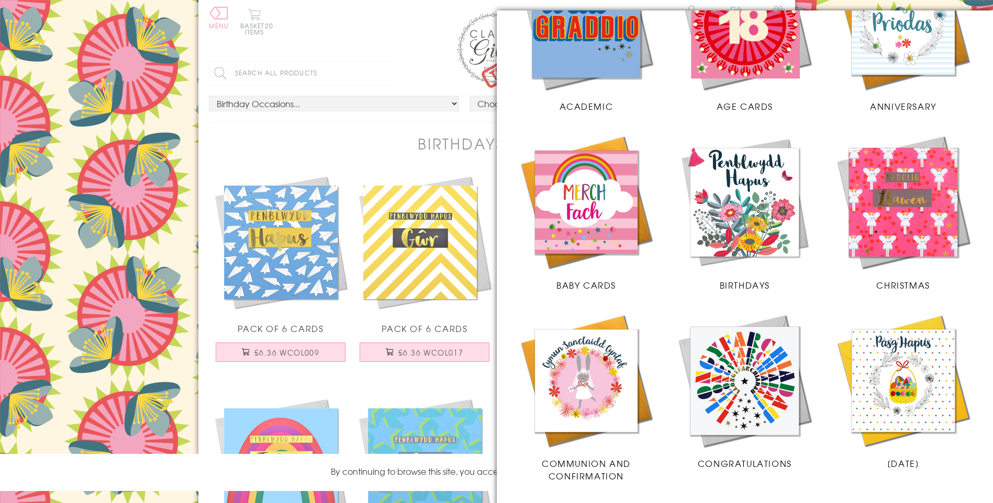
scroll to position [231, 0]
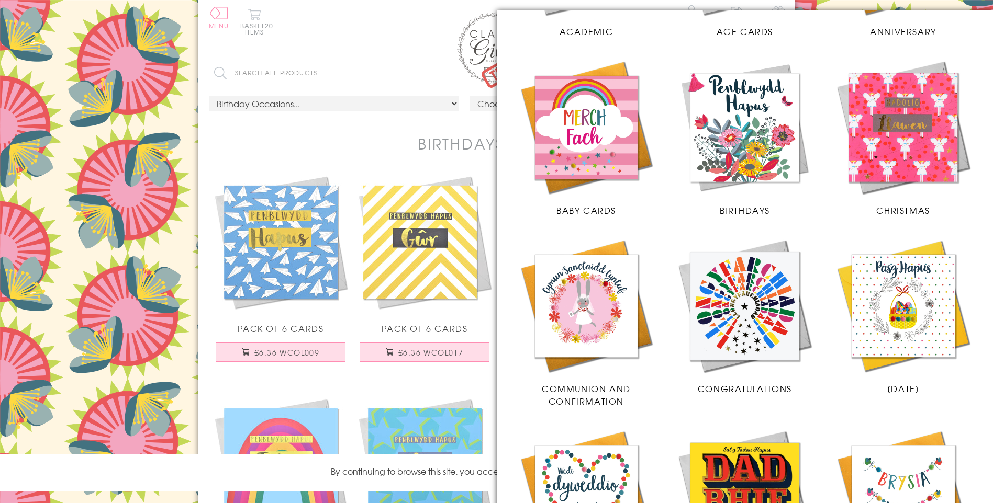
click at [747, 330] on img at bounding box center [745, 307] width 138 height 138
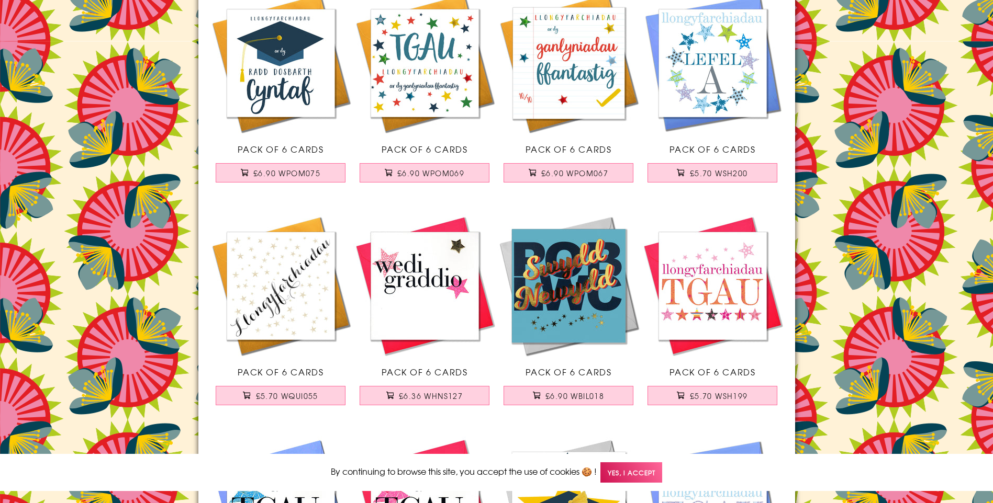
scroll to position [626, 0]
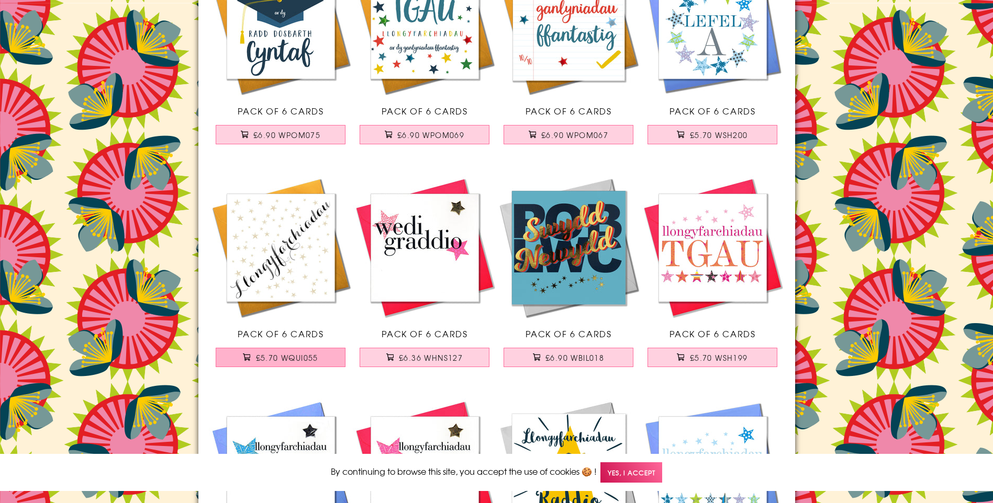
click at [309, 353] on span "£5.70 WQUI055" at bounding box center [287, 358] width 62 height 10
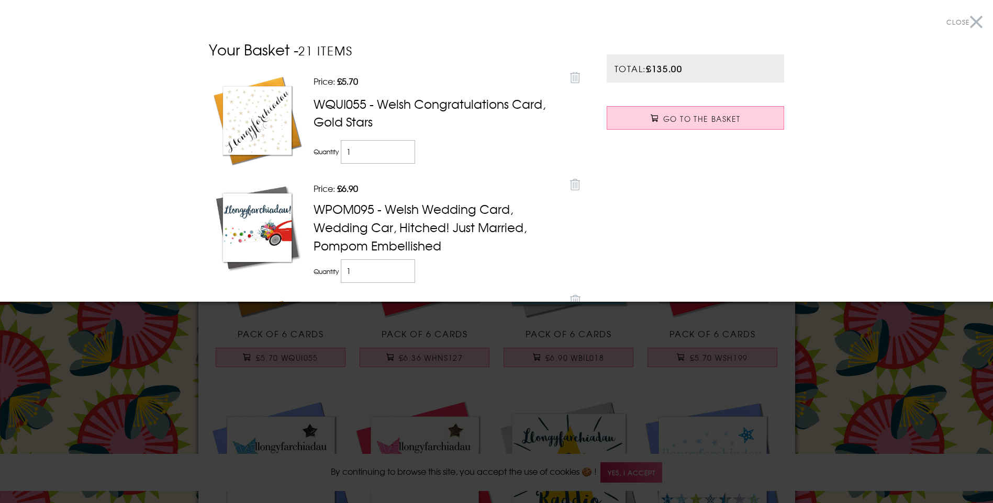
click at [184, 390] on div at bounding box center [496, 251] width 993 height 503
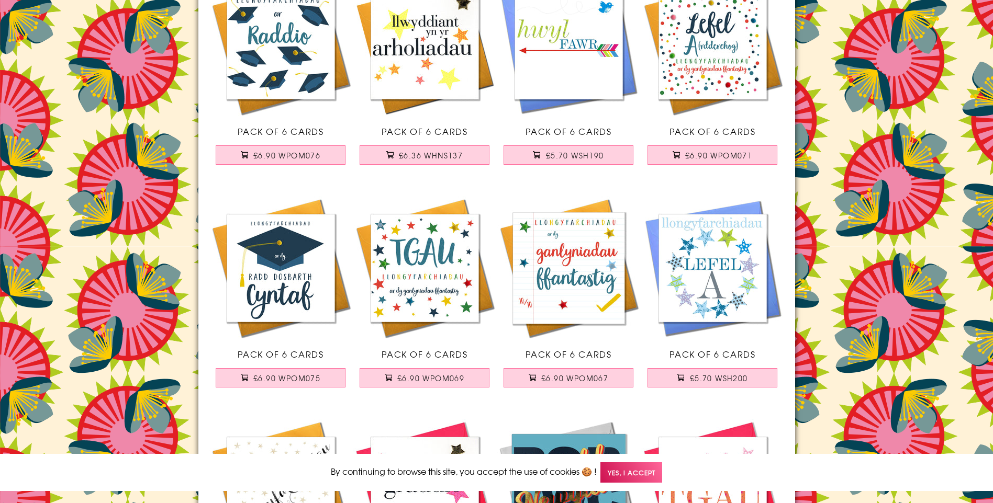
scroll to position [0, 0]
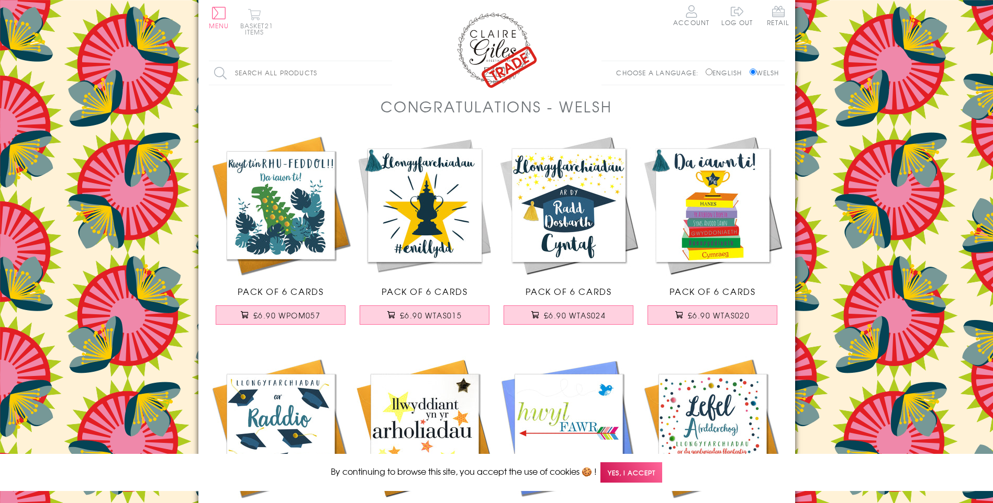
click at [257, 24] on button "Basket 21 items" at bounding box center [254, 21] width 29 height 27
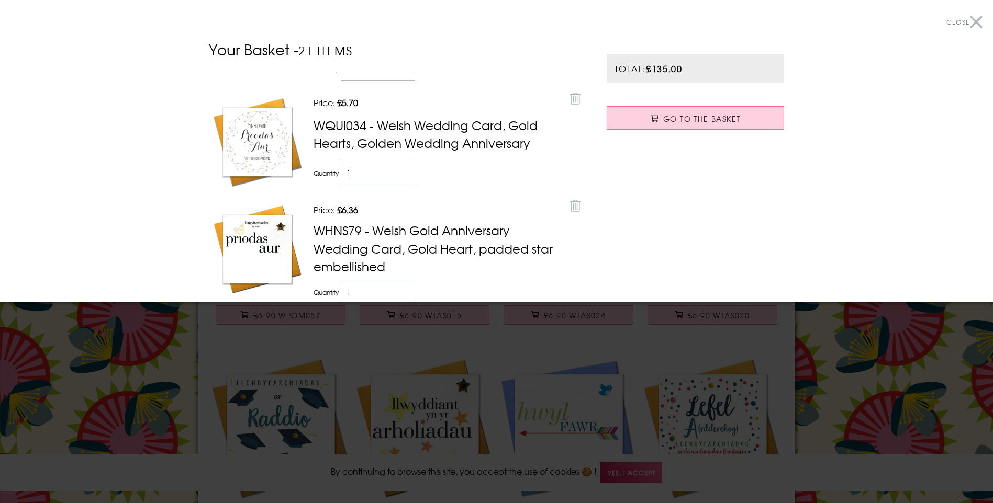
scroll to position [205, 0]
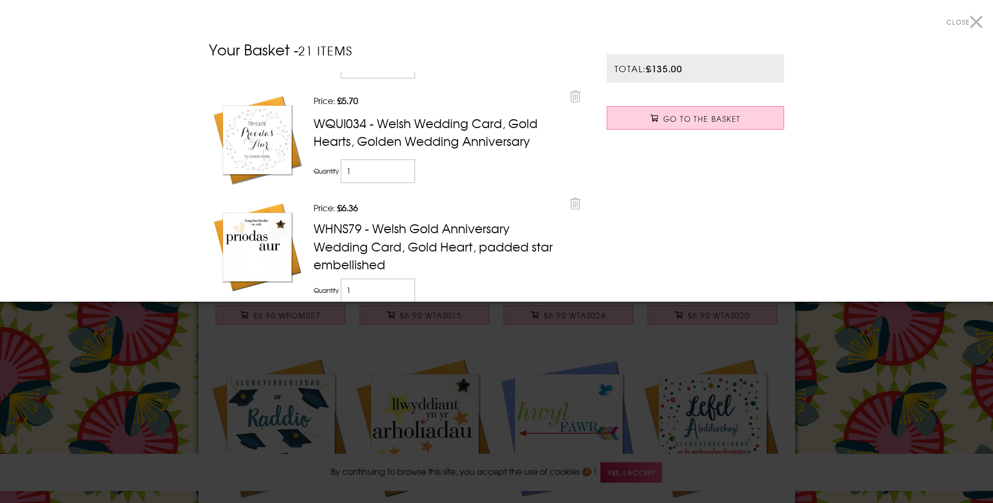
click at [127, 322] on div at bounding box center [496, 251] width 993 height 503
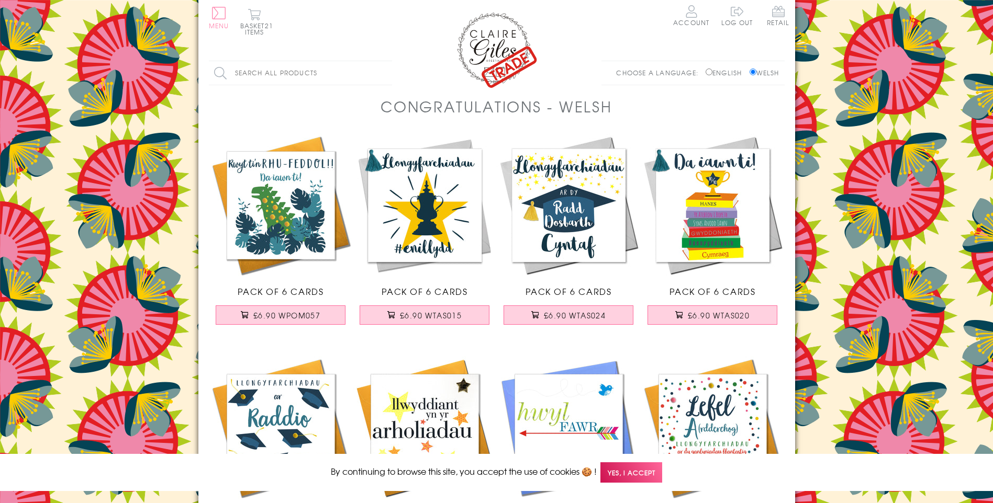
click at [213, 19] on button "Menu" at bounding box center [219, 18] width 20 height 22
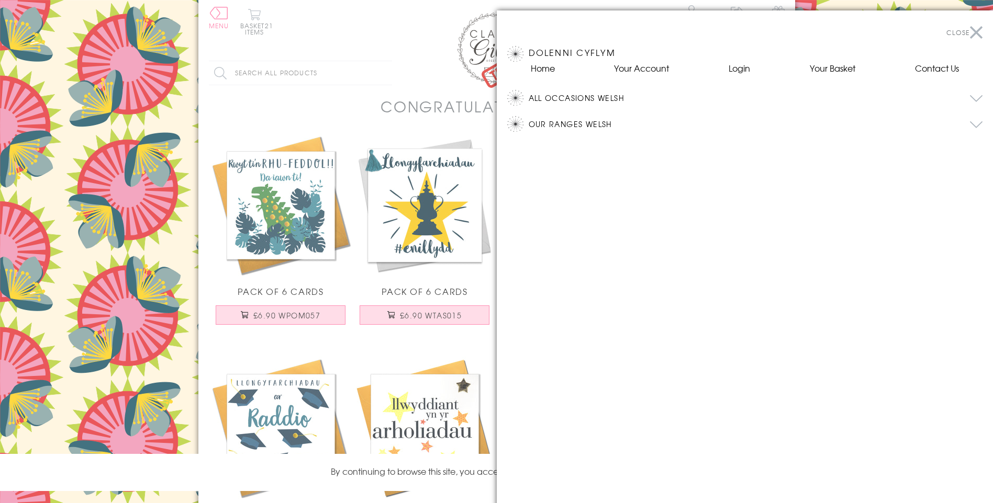
click at [571, 97] on button "All Occasions Welsh" at bounding box center [756, 98] width 454 height 16
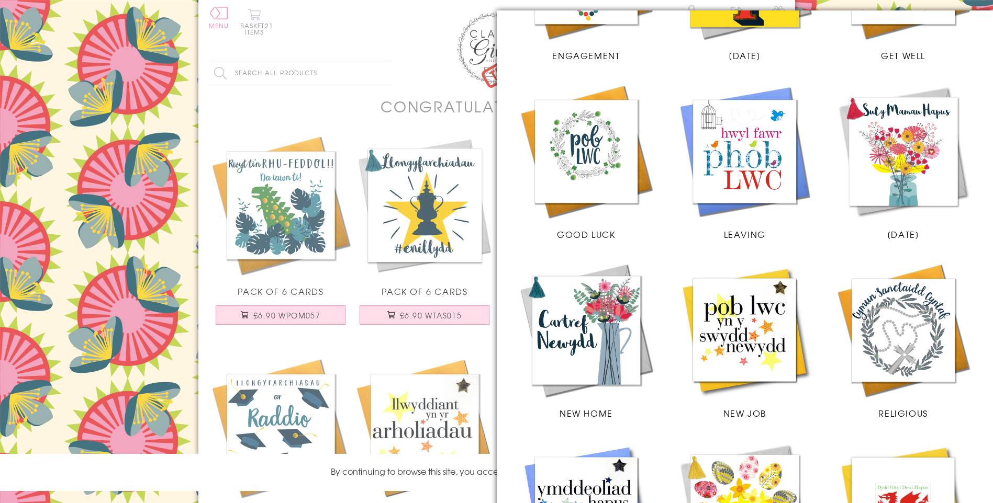
scroll to position [957, 0]
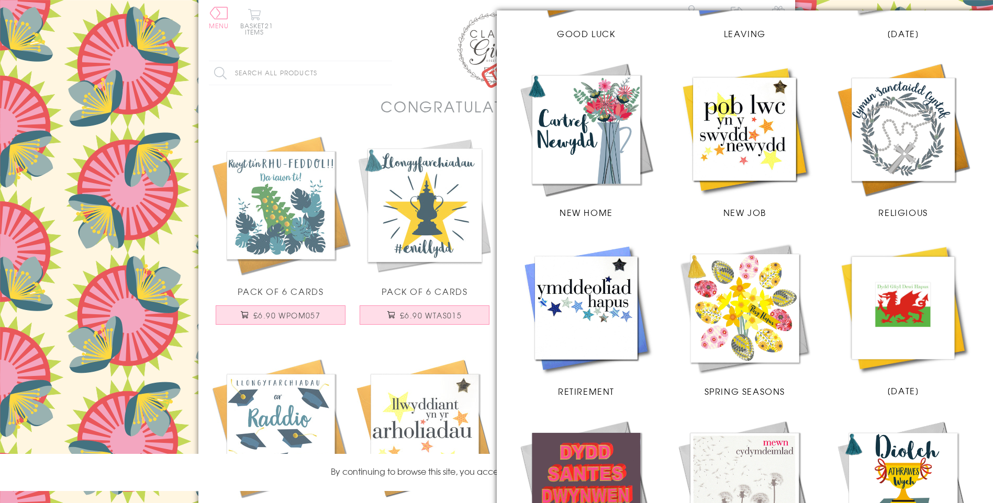
click at [594, 284] on img at bounding box center [587, 309] width 138 height 138
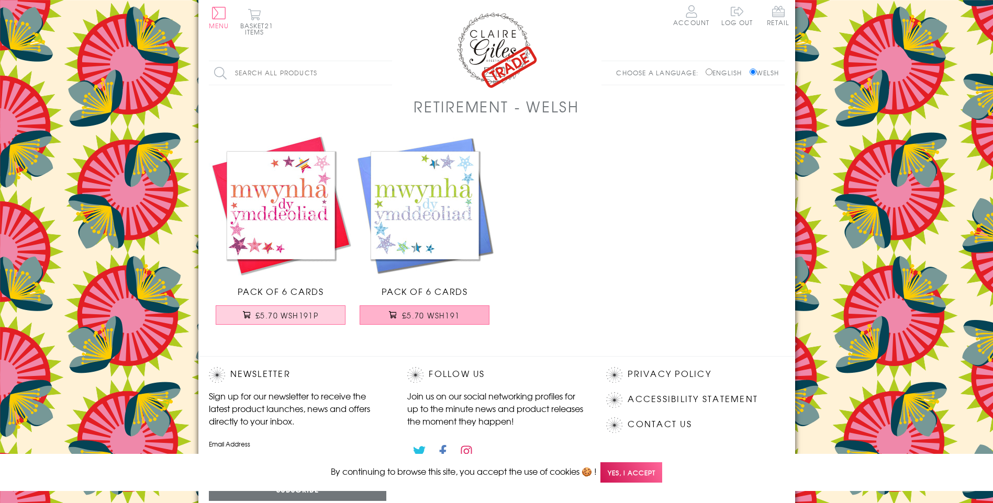
click at [424, 317] on span "£5.70 WSH191" at bounding box center [431, 315] width 58 height 10
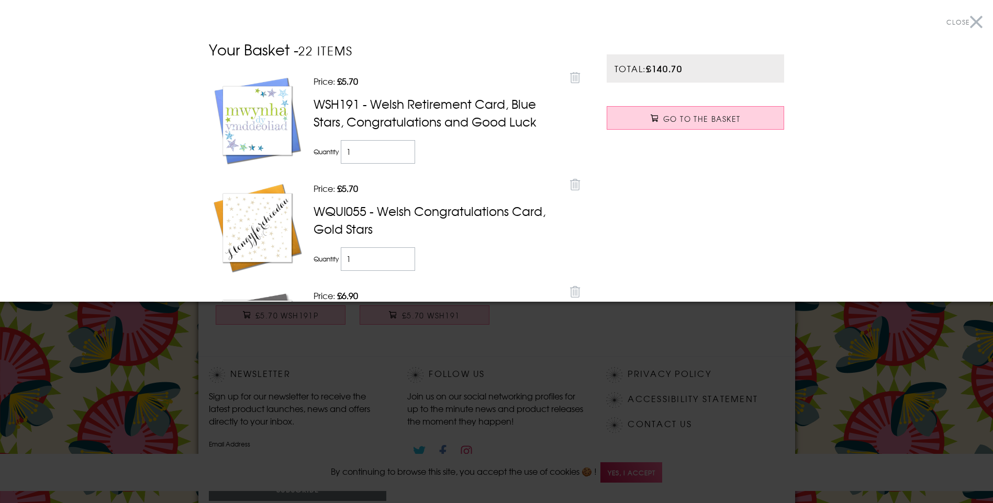
click at [49, 386] on div at bounding box center [496, 251] width 993 height 503
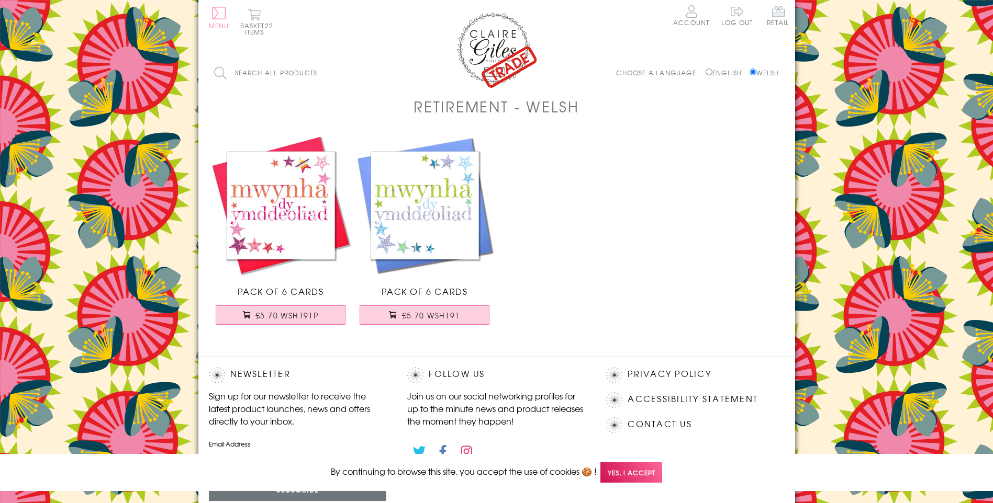
click at [219, 12] on button "Menu" at bounding box center [219, 18] width 20 height 22
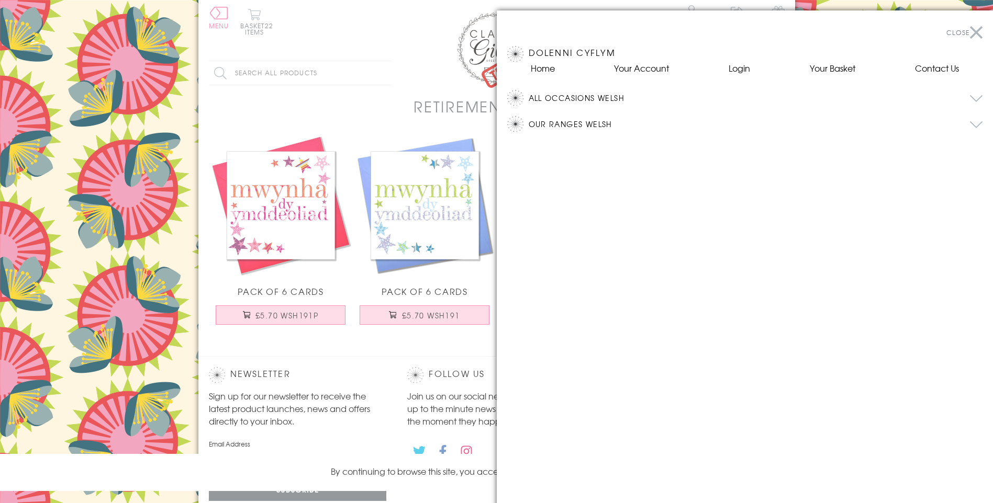
click at [596, 98] on button "All Occasions Welsh" at bounding box center [756, 98] width 454 height 16
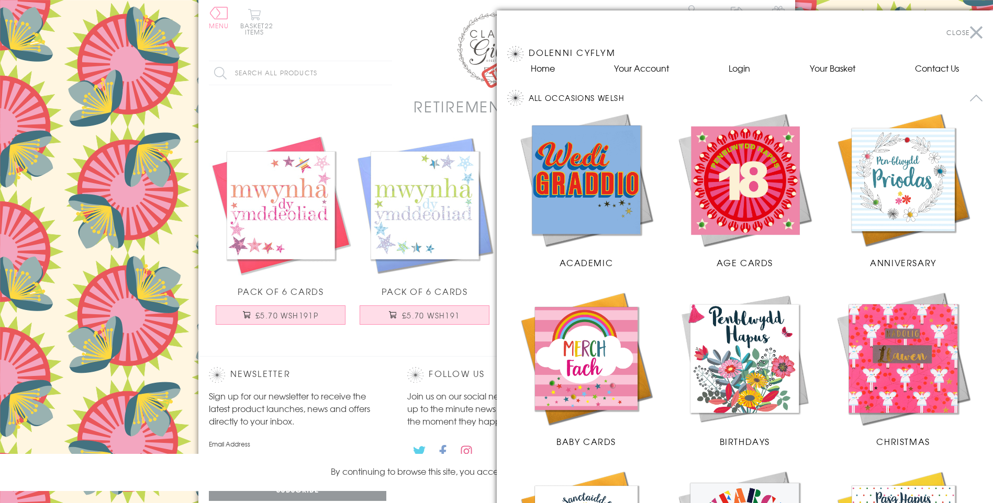
click at [575, 375] on img at bounding box center [587, 359] width 138 height 138
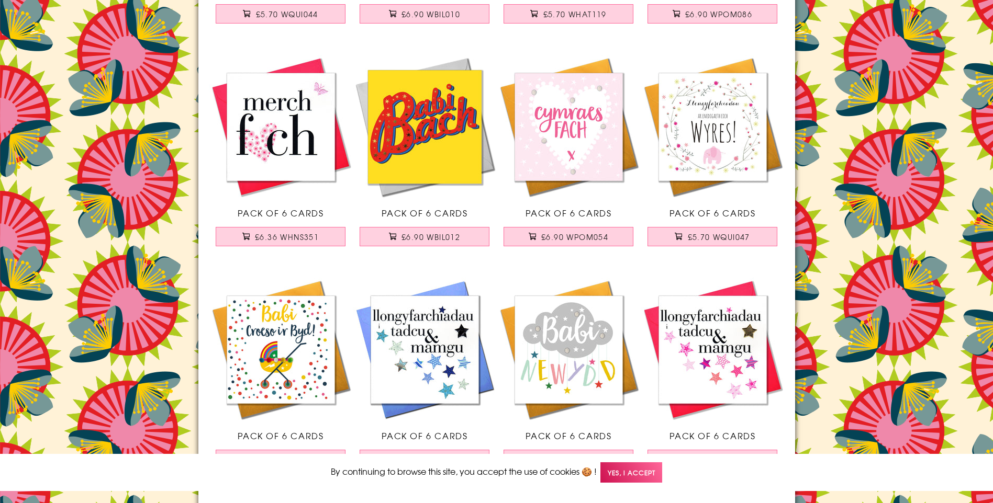
scroll to position [1992, 0]
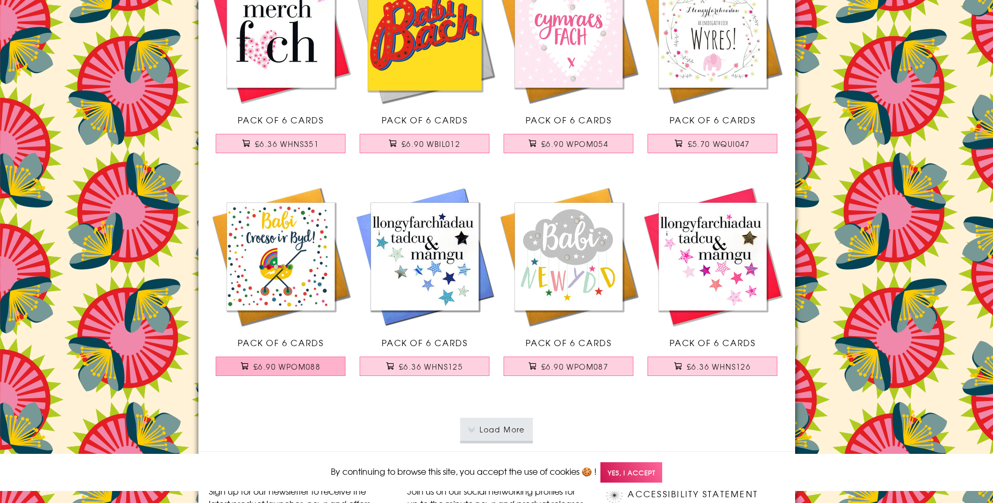
click at [279, 364] on span "£6.90 WPOM088" at bounding box center [286, 367] width 67 height 10
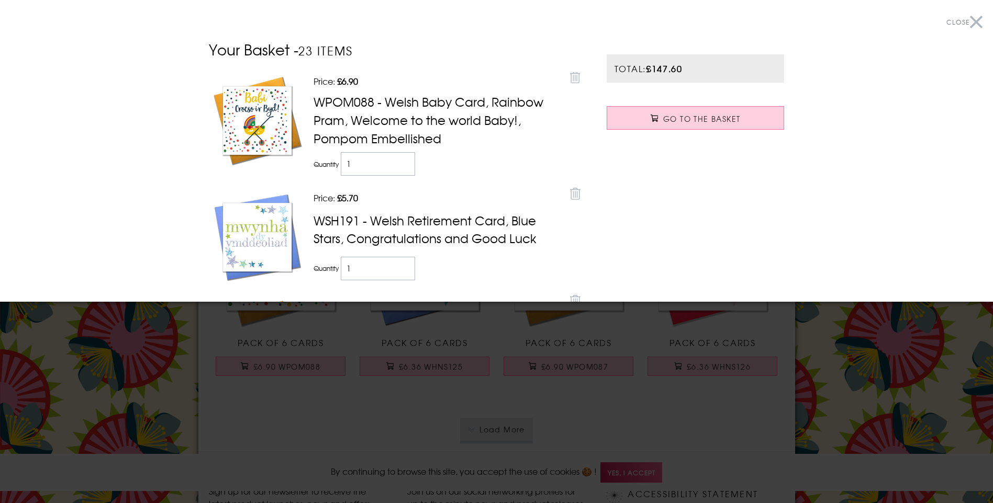
click at [329, 423] on div at bounding box center [496, 251] width 993 height 503
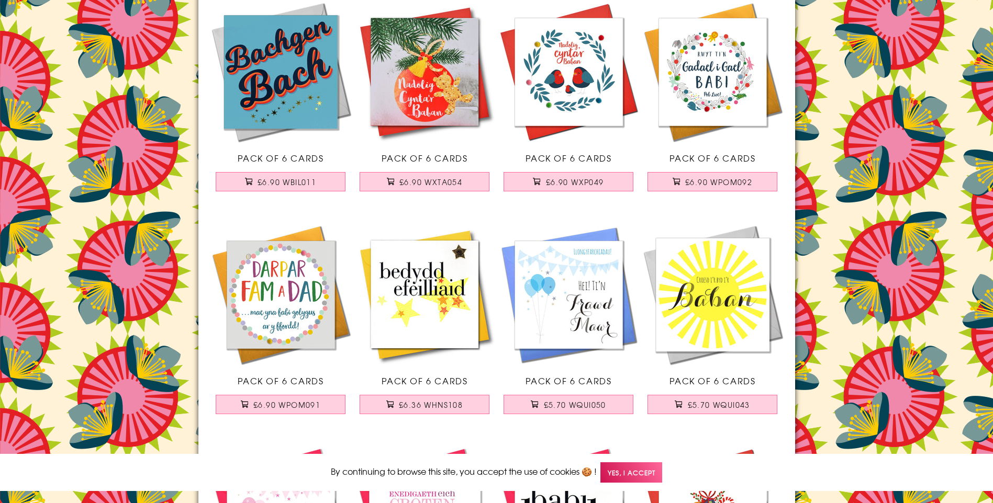
scroll to position [0, 0]
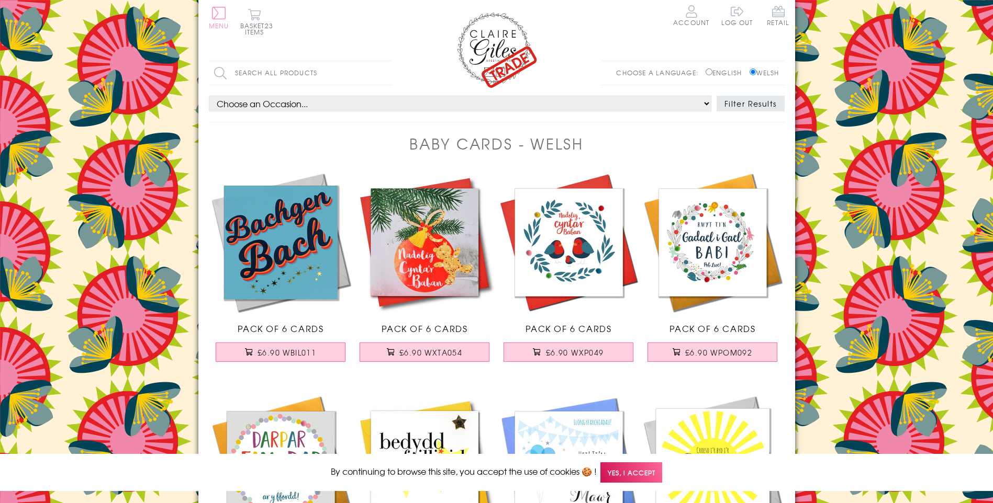
click at [212, 16] on button "Menu" at bounding box center [219, 18] width 20 height 22
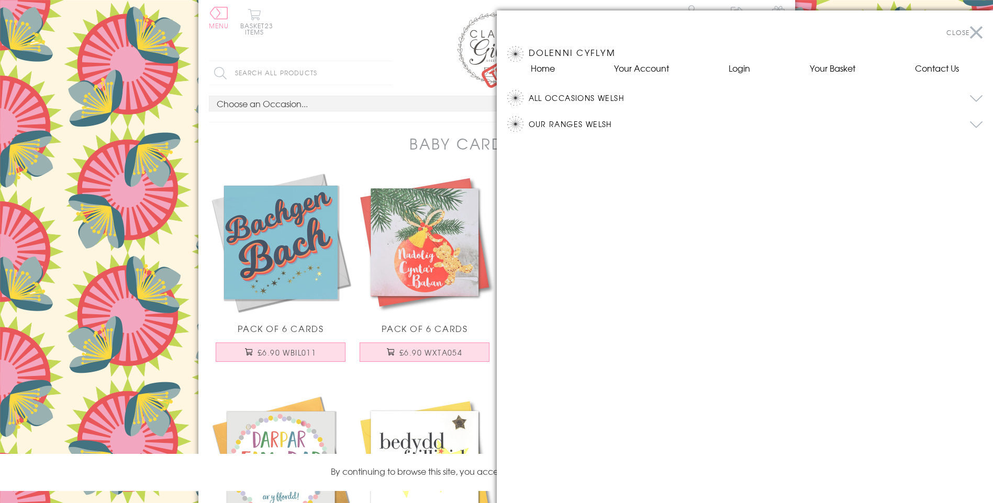
click at [622, 100] on button "All Occasions Welsh" at bounding box center [756, 98] width 454 height 16
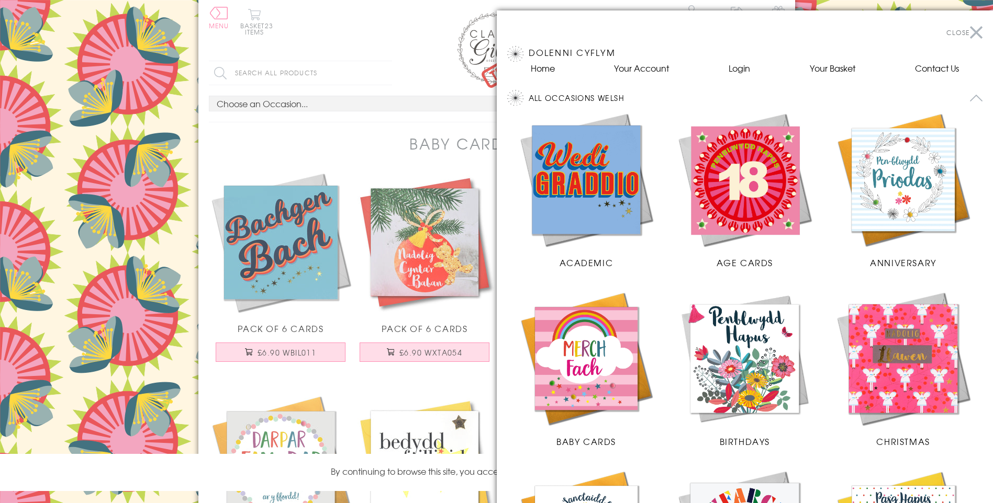
click at [724, 185] on img at bounding box center [745, 180] width 138 height 138
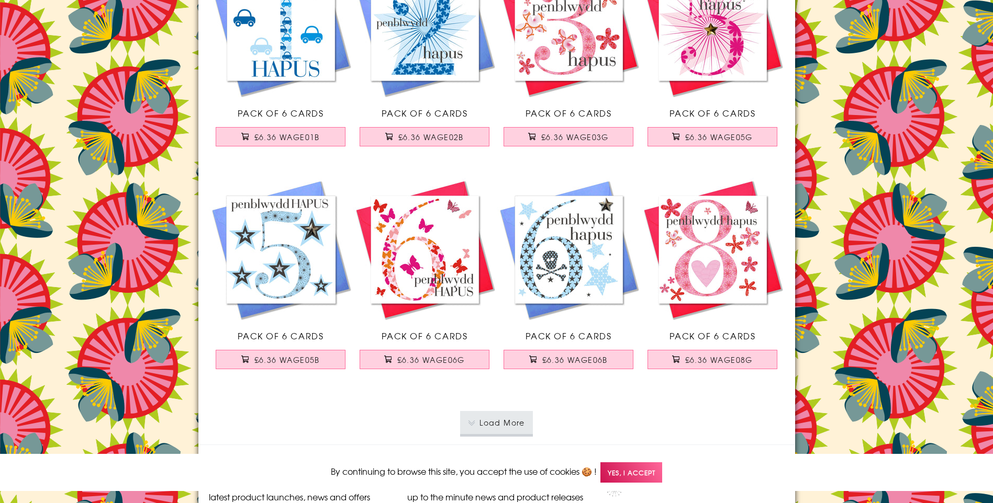
scroll to position [2170, 0]
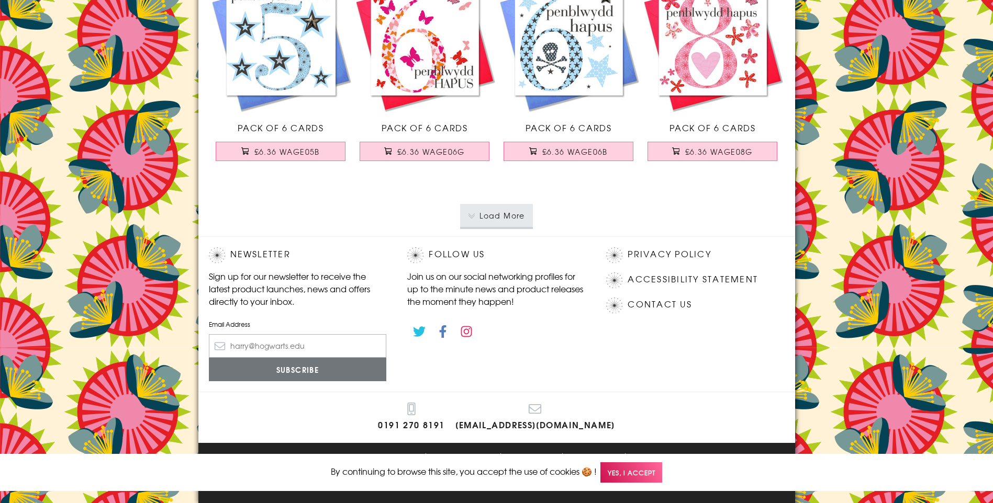
click at [505, 215] on button "Load More" at bounding box center [496, 215] width 73 height 23
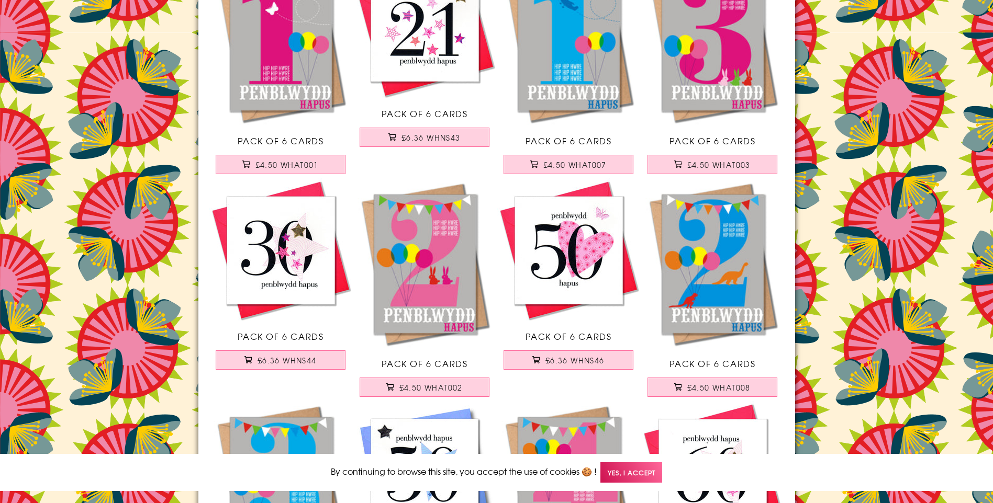
scroll to position [3829, 0]
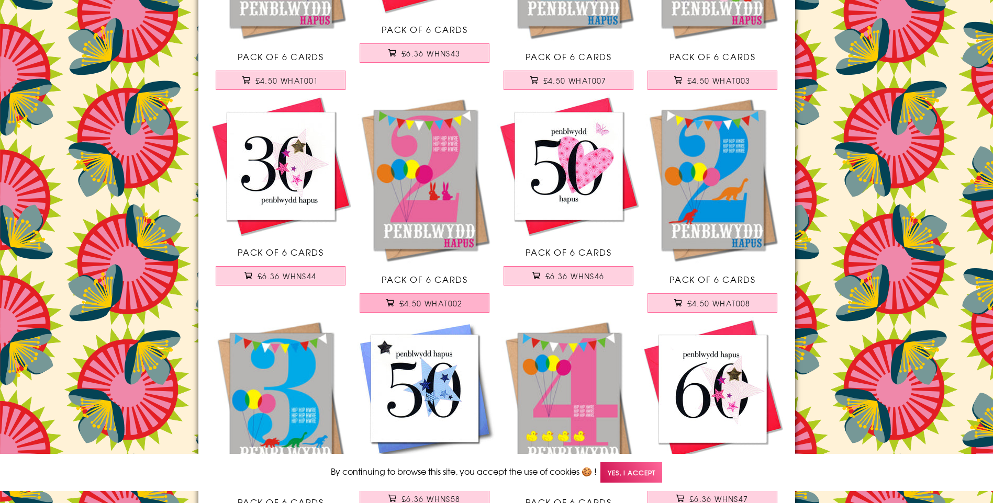
click at [446, 303] on span "£4.50 WHAT002" at bounding box center [430, 303] width 63 height 10
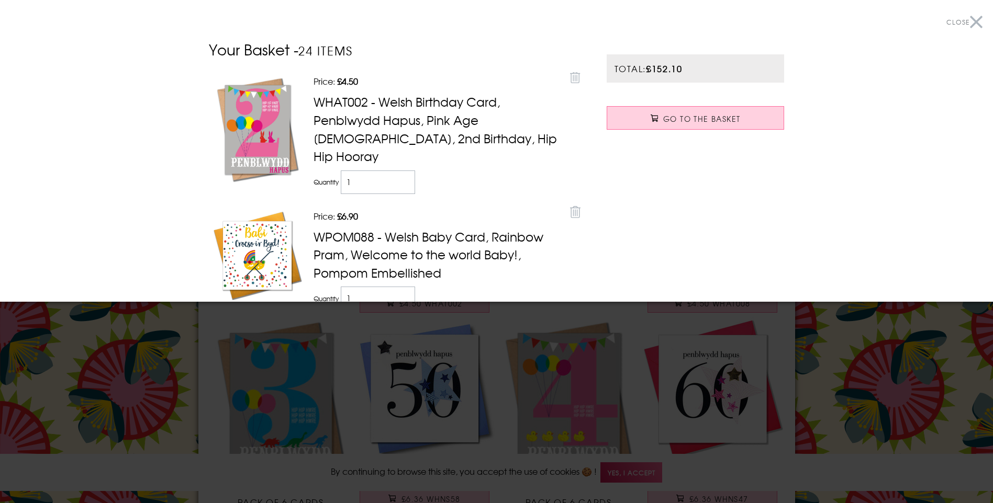
click at [219, 398] on div at bounding box center [496, 251] width 993 height 503
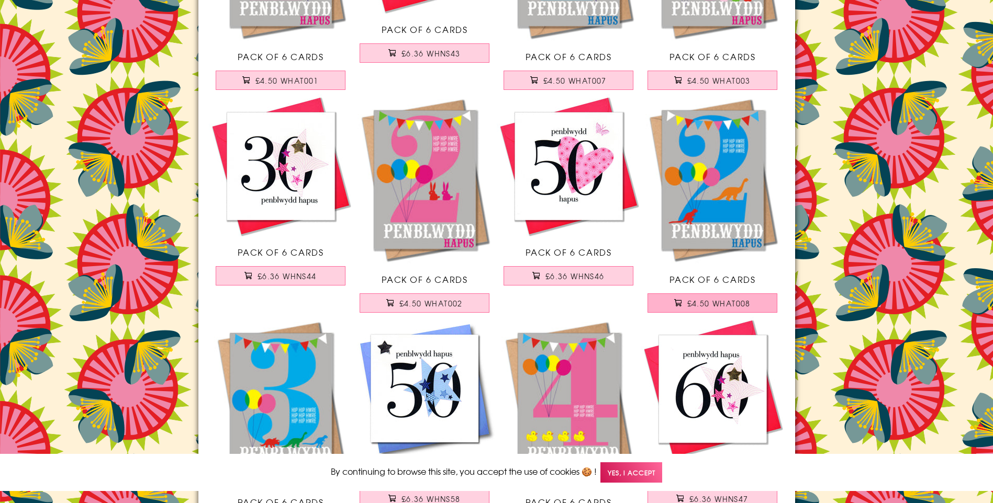
drag, startPoint x: 719, startPoint y: 307, endPoint x: 706, endPoint y: 303, distance: 13.1
click at [717, 306] on span "£4.50 WHAT008" at bounding box center [718, 303] width 63 height 10
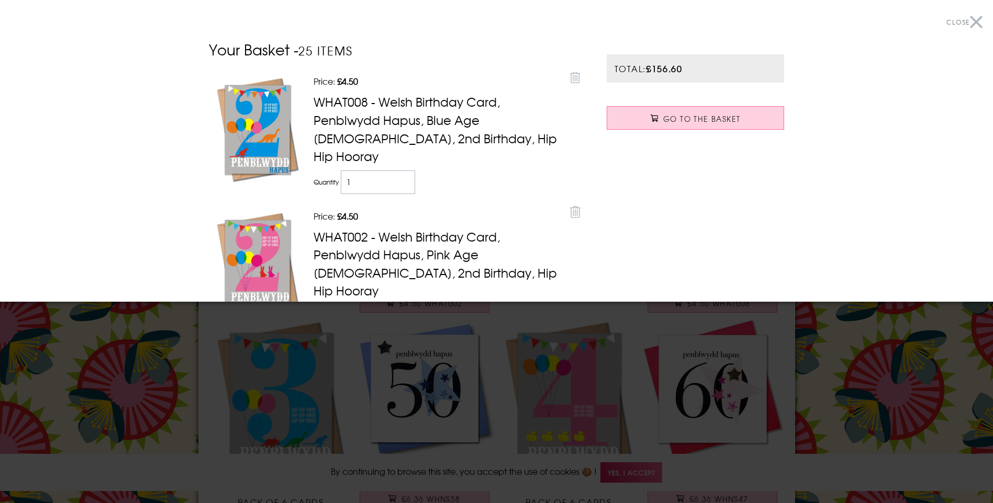
click at [154, 341] on div at bounding box center [496, 251] width 993 height 503
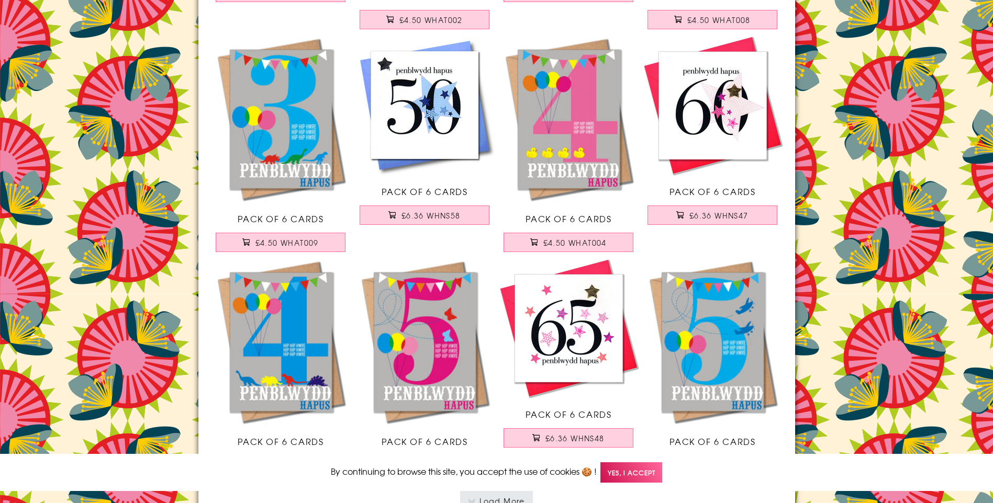
scroll to position [4371, 0]
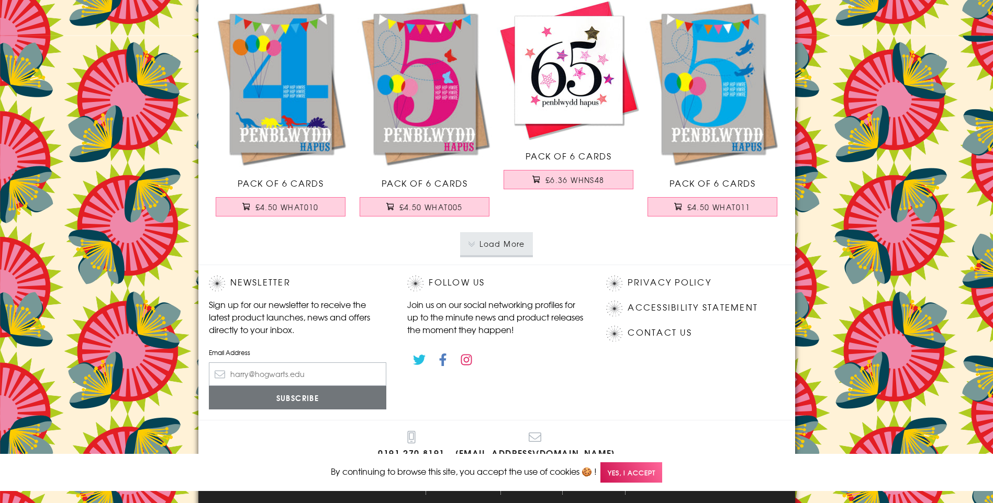
click at [519, 246] on button "Load More" at bounding box center [496, 243] width 73 height 23
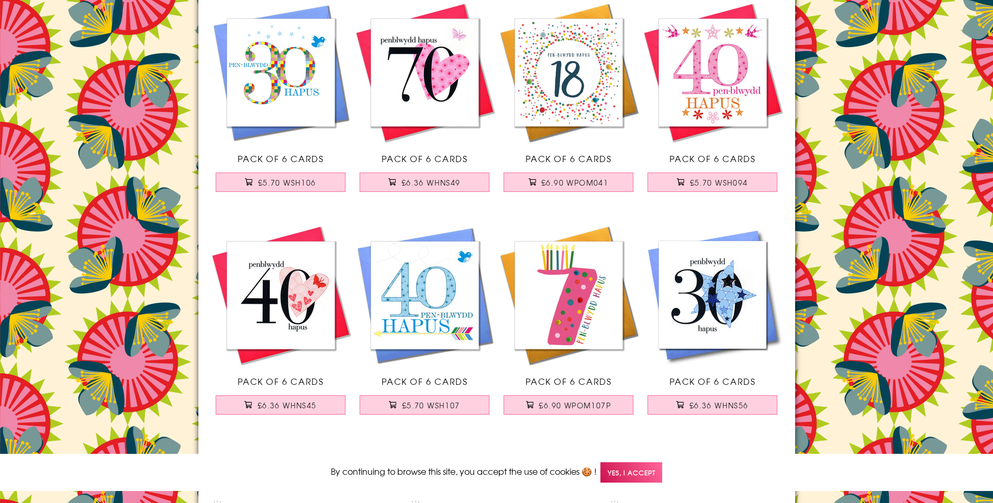
scroll to position [6628, 0]
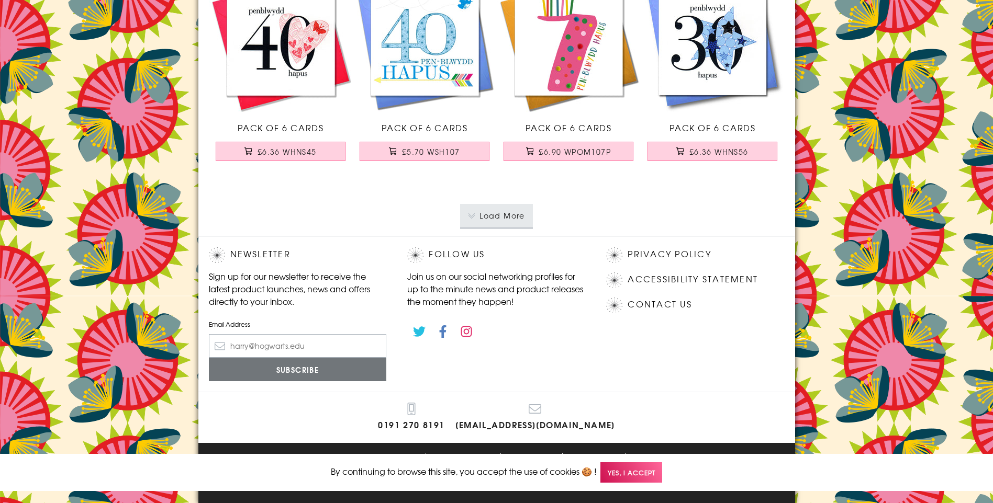
click at [514, 218] on button "Load More" at bounding box center [496, 215] width 73 height 23
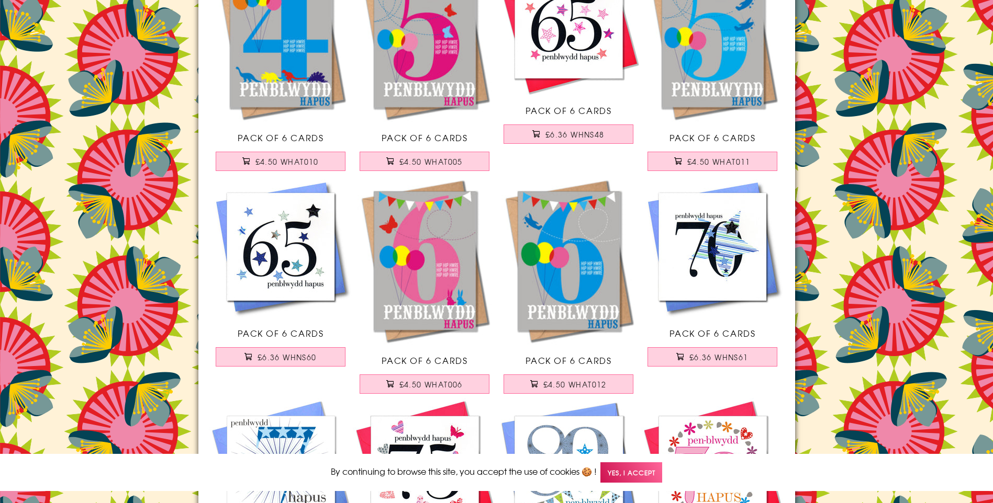
scroll to position [4430, 0]
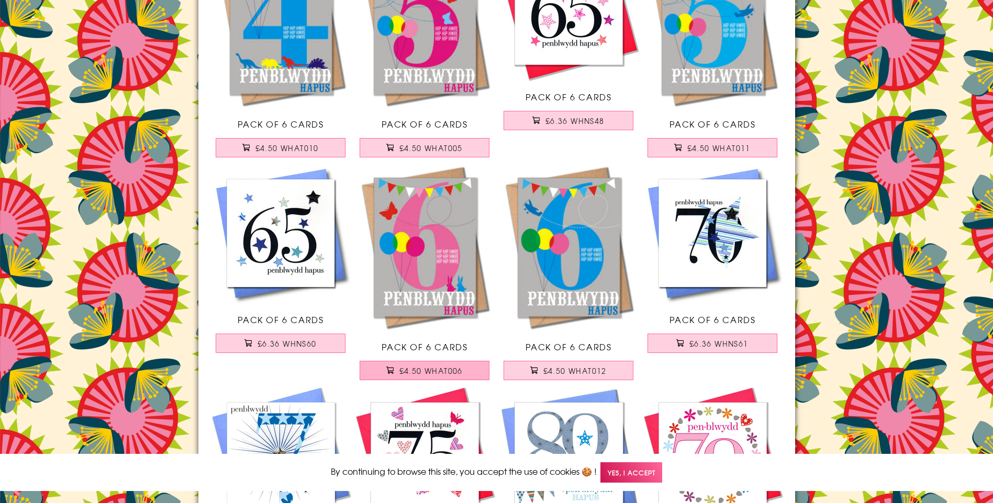
click at [421, 372] on span "£4.50 WHAT006" at bounding box center [430, 371] width 63 height 10
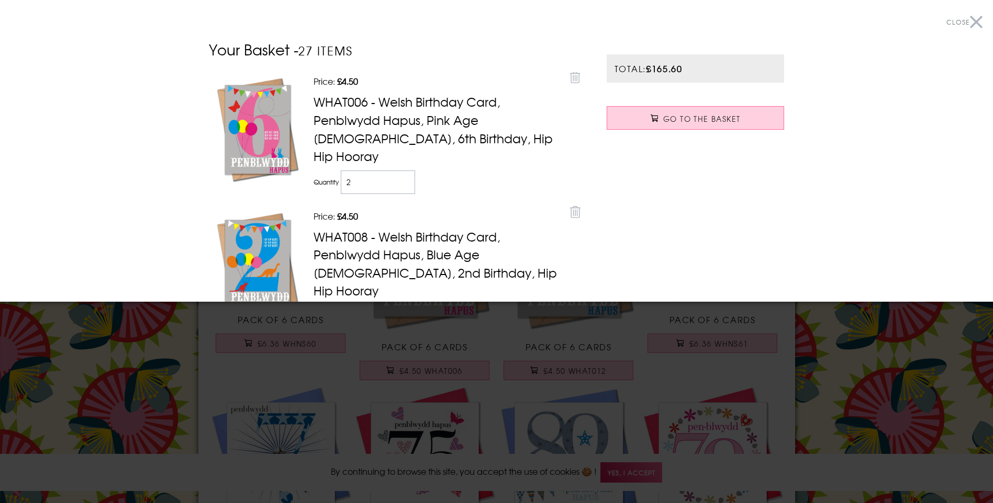
click at [178, 358] on div at bounding box center [496, 251] width 993 height 503
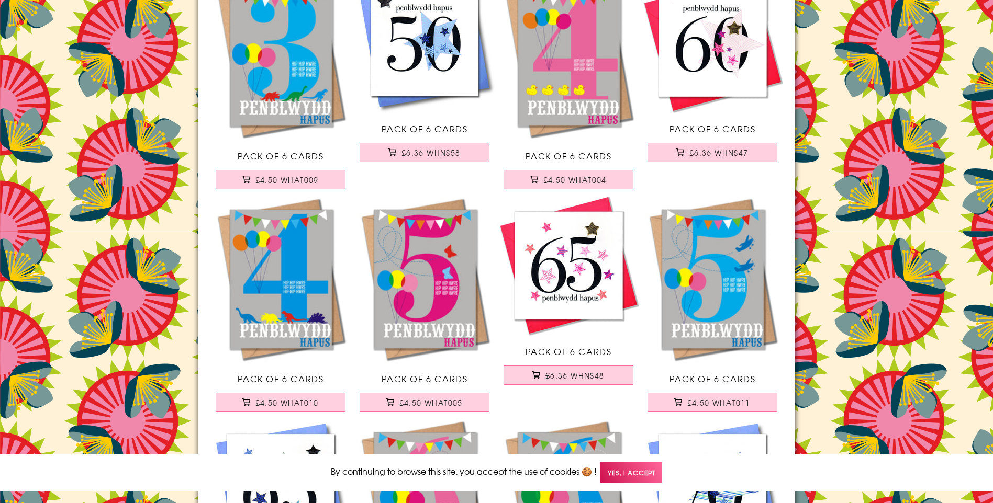
scroll to position [4173, 0]
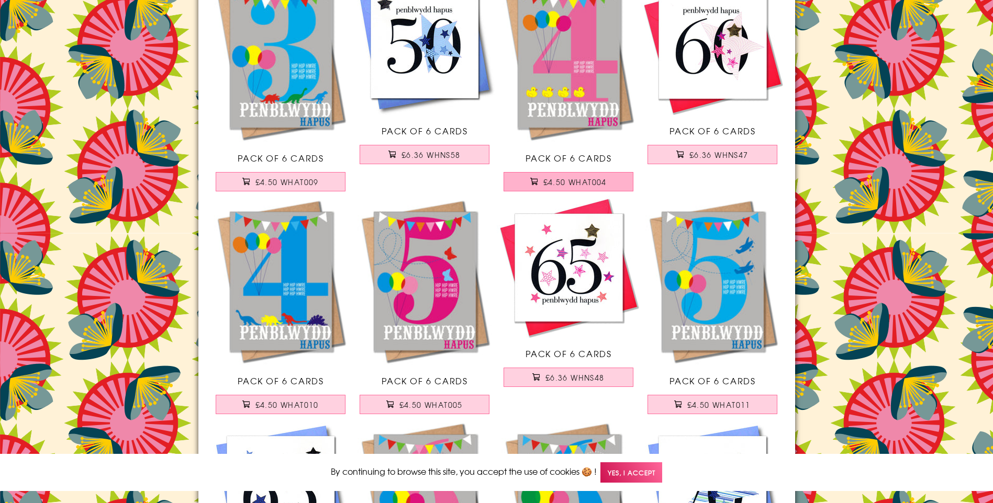
click at [577, 178] on span "£4.50 WHAT004" at bounding box center [574, 182] width 63 height 10
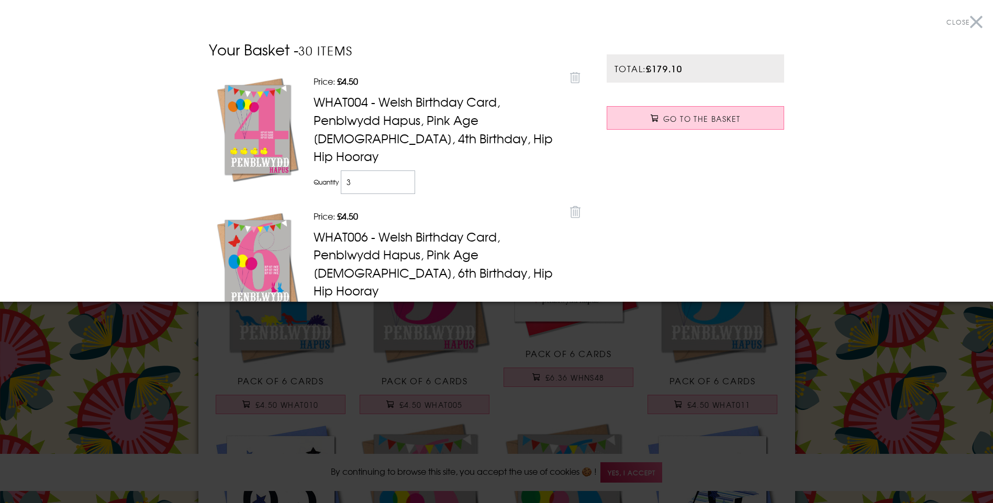
click at [139, 343] on div at bounding box center [496, 251] width 993 height 503
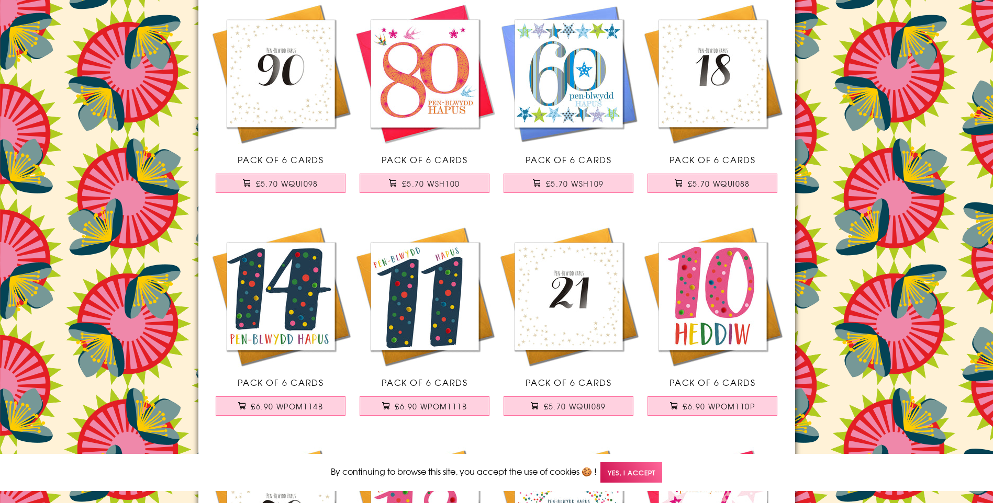
scroll to position [7117, 0]
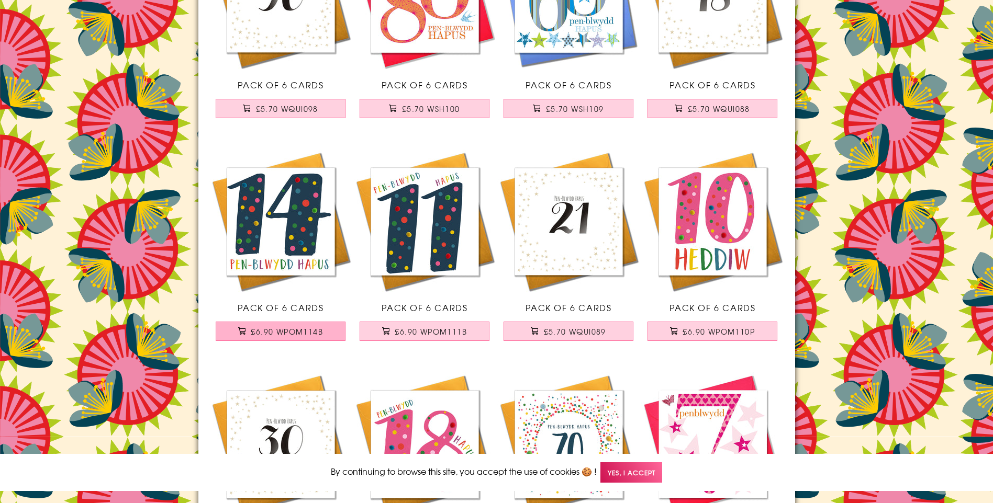
click at [264, 333] on span "£6.90 WPOM114B" at bounding box center [287, 332] width 72 height 10
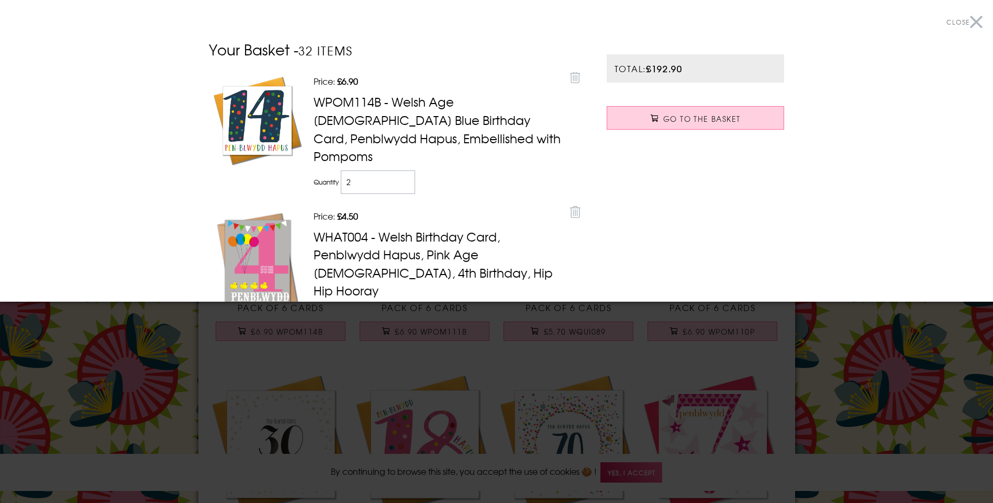
click at [162, 344] on div at bounding box center [496, 251] width 993 height 503
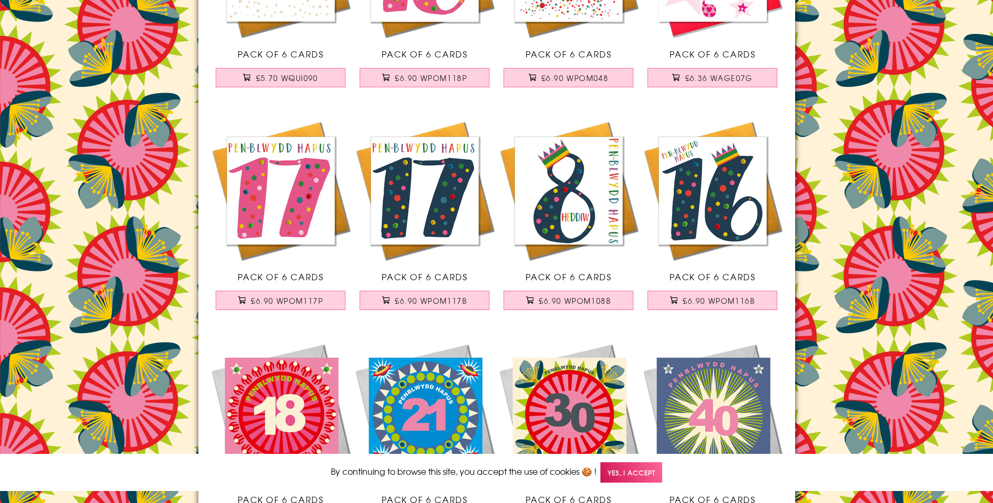
scroll to position [7589, 0]
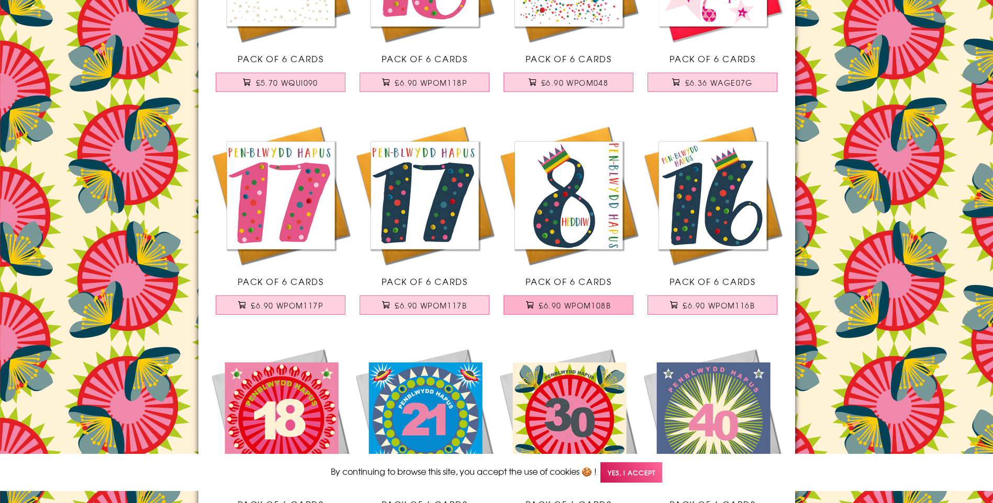
click at [569, 304] on span "£6.90 WPOM108B" at bounding box center [574, 305] width 72 height 10
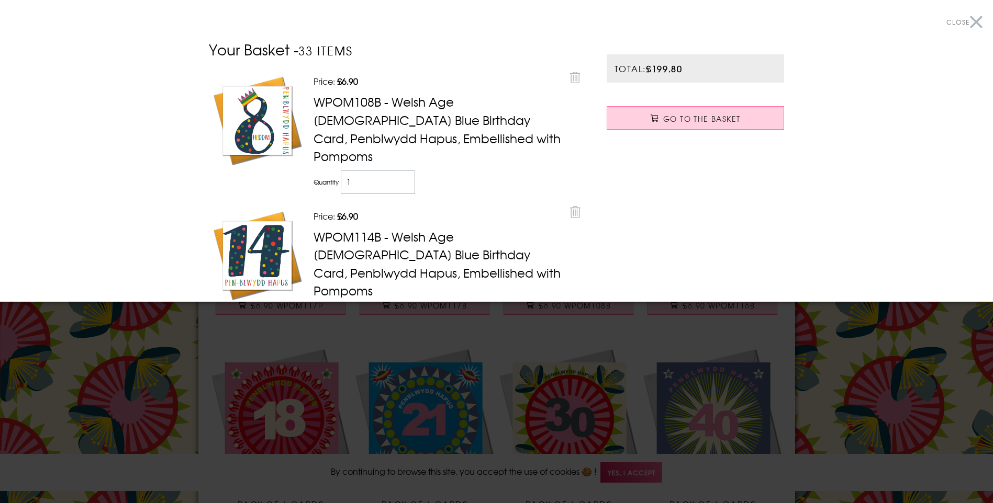
click at [128, 370] on div at bounding box center [496, 251] width 993 height 503
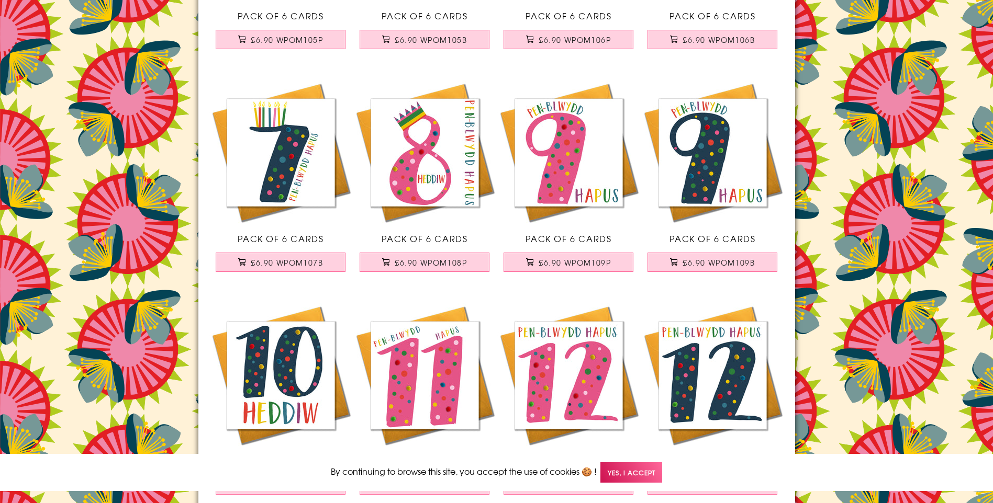
scroll to position [611, 0]
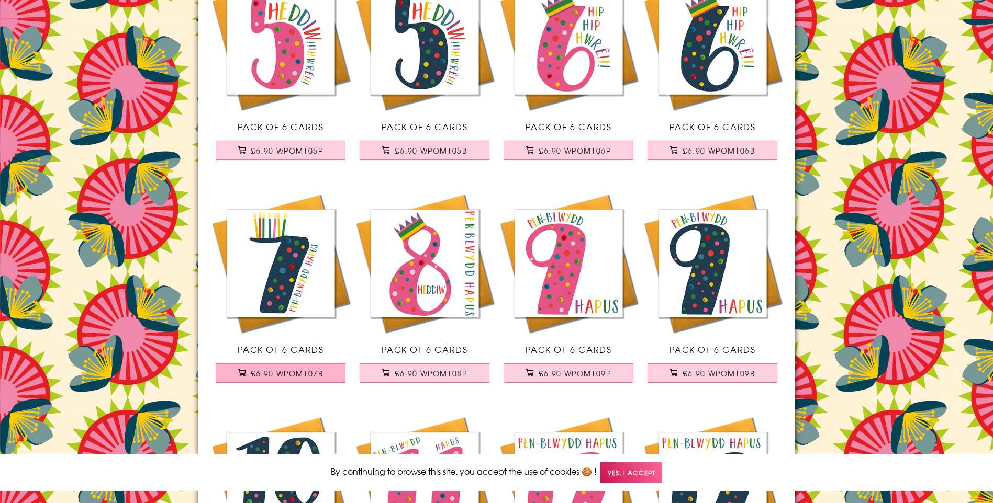
click at [251, 376] on span "£6.90 WPOM107B" at bounding box center [287, 373] width 72 height 10
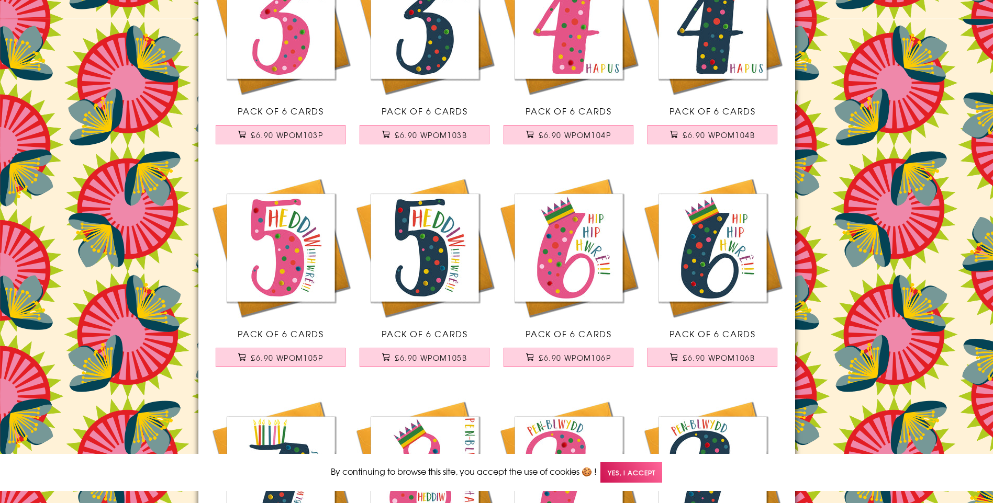
scroll to position [0, 0]
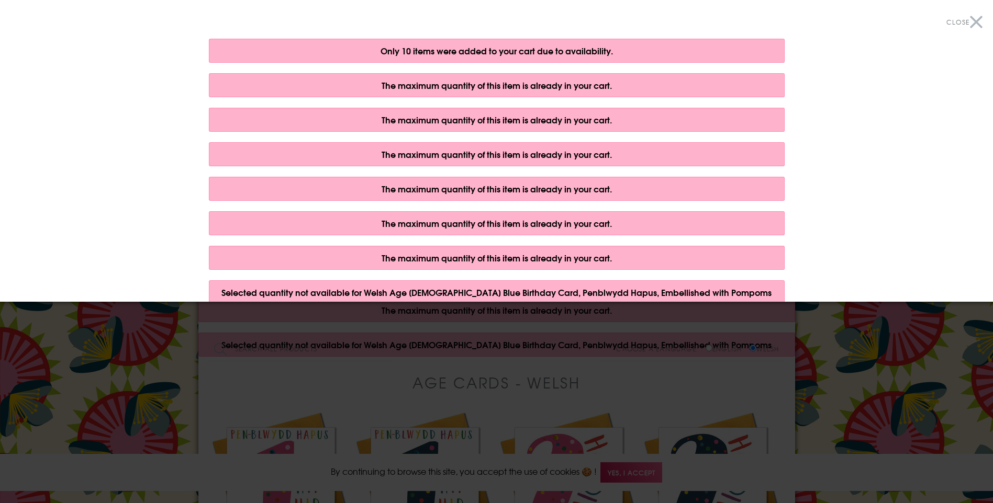
click at [958, 17] on button "Close" at bounding box center [964, 22] width 36 height 24
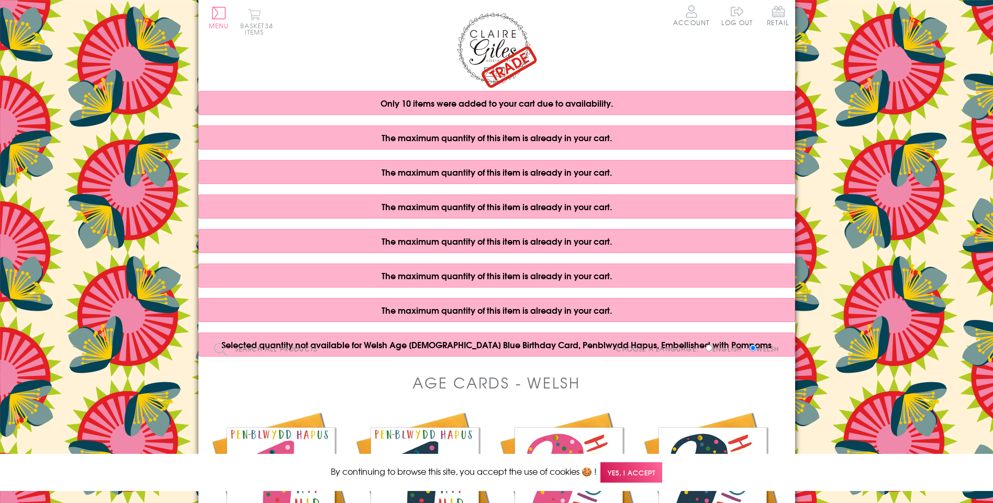
click at [253, 23] on button "Basket 34 items" at bounding box center [254, 21] width 29 height 27
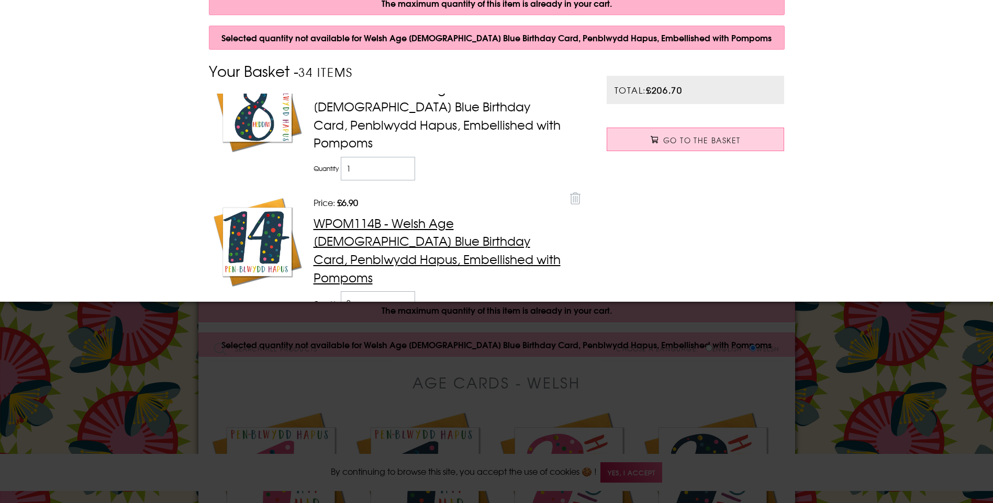
scroll to position [172, 0]
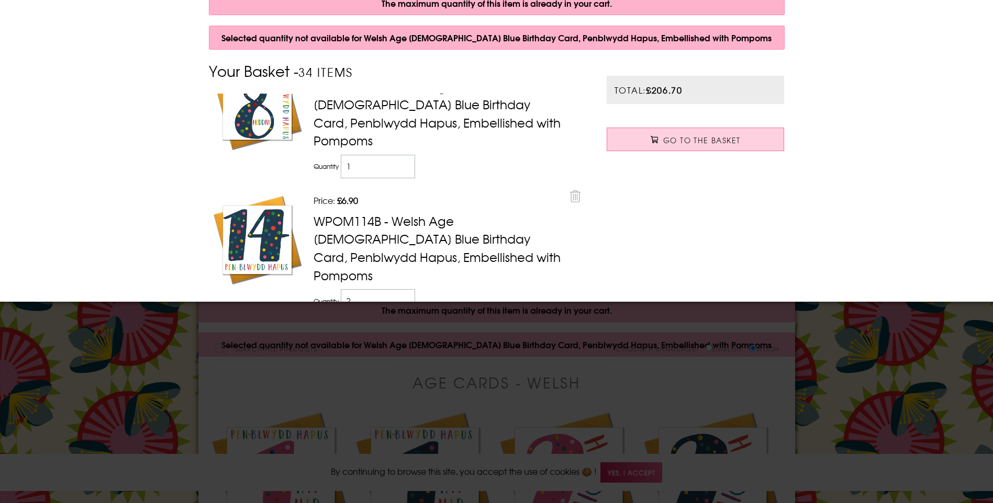
type input "1"
click at [401, 289] on input "1" at bounding box center [378, 301] width 75 height 24
click at [613, 224] on div "Total: £199.80 Go to the Basket" at bounding box center [695, 208] width 199 height 296
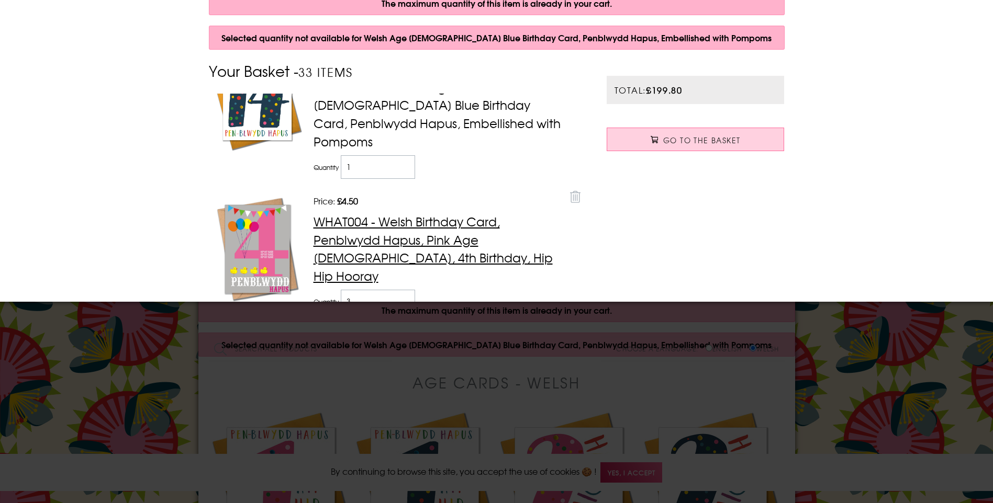
scroll to position [331, 0]
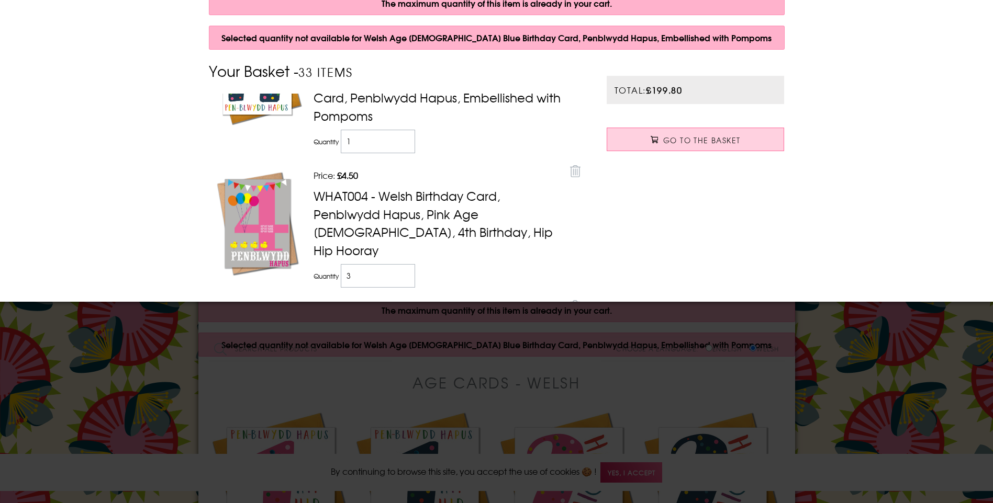
type input "2"
click at [401, 264] on input "2" at bounding box center [378, 276] width 75 height 24
click at [503, 262] on td "Quantity 2" at bounding box center [438, 276] width 254 height 29
type input "1"
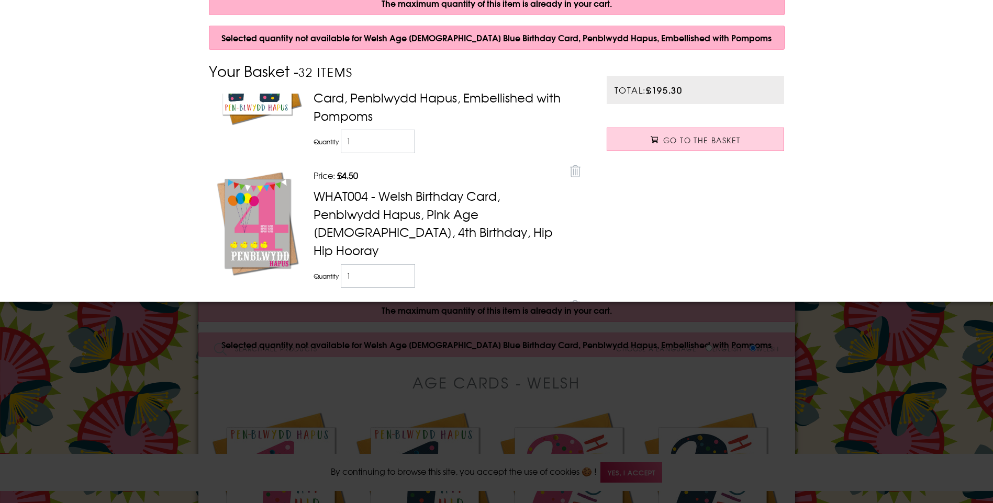
click at [401, 264] on input "1" at bounding box center [378, 276] width 75 height 24
click at [605, 200] on div "Total: £190.80 Go to the Basket" at bounding box center [695, 208] width 199 height 296
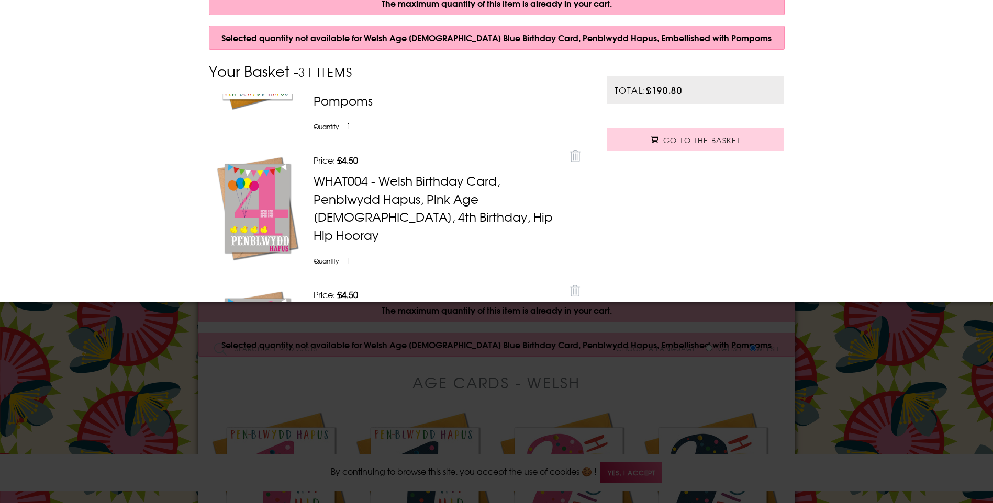
scroll to position [454, 0]
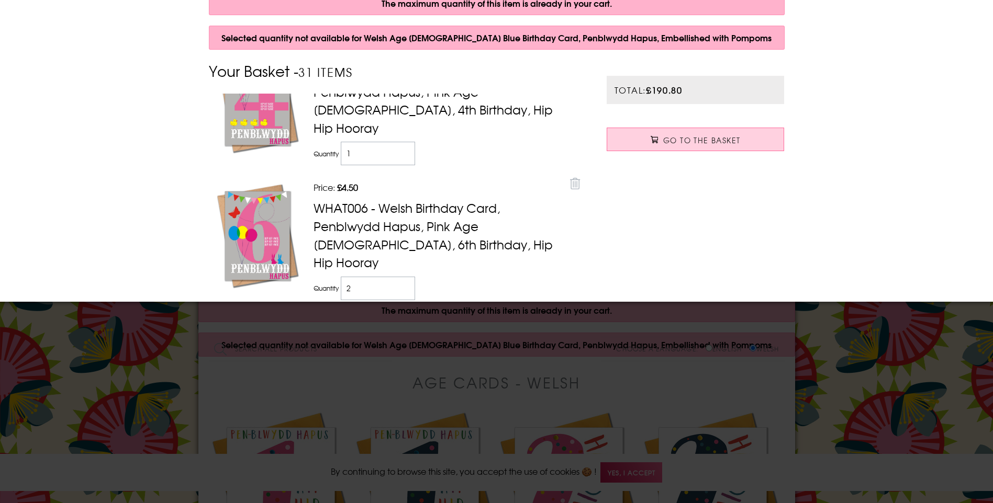
type input "1"
click at [401, 277] on input "1" at bounding box center [378, 289] width 75 height 24
click at [677, 210] on div "Total: £186.30 Go to the Basket" at bounding box center [695, 208] width 199 height 296
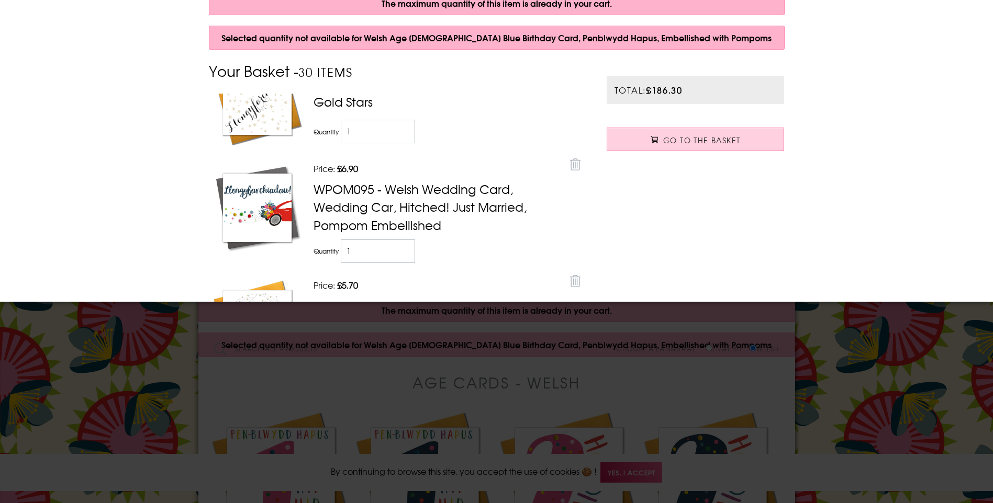
scroll to position [1293, 0]
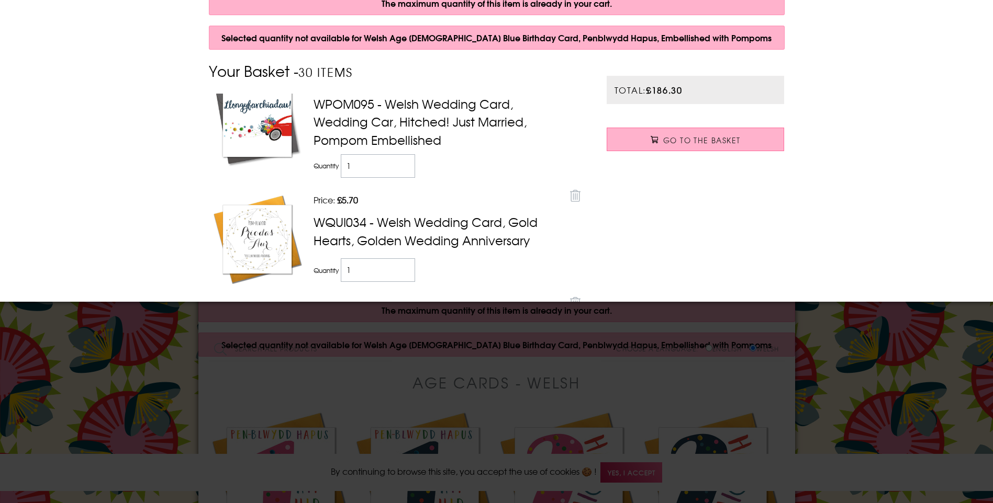
click at [694, 144] on span "Go to the Basket" at bounding box center [701, 140] width 77 height 10
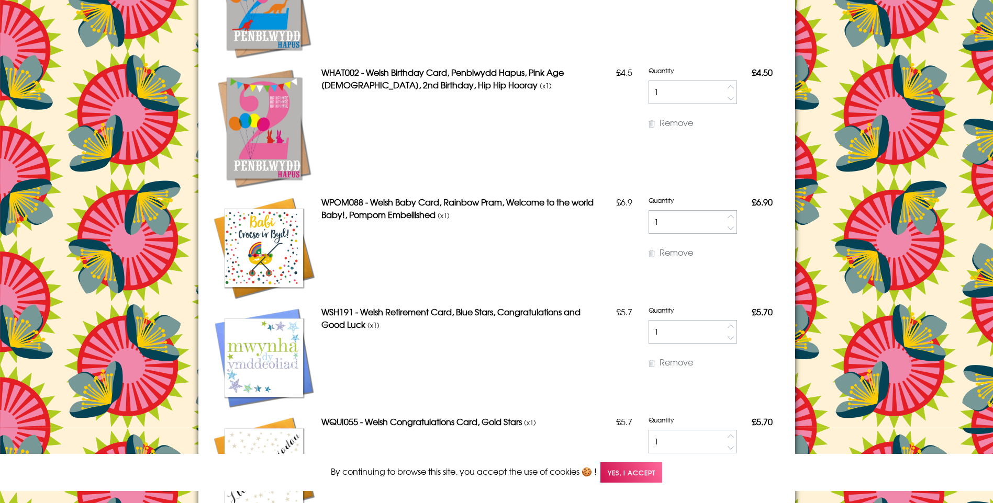
scroll to position [942, 0]
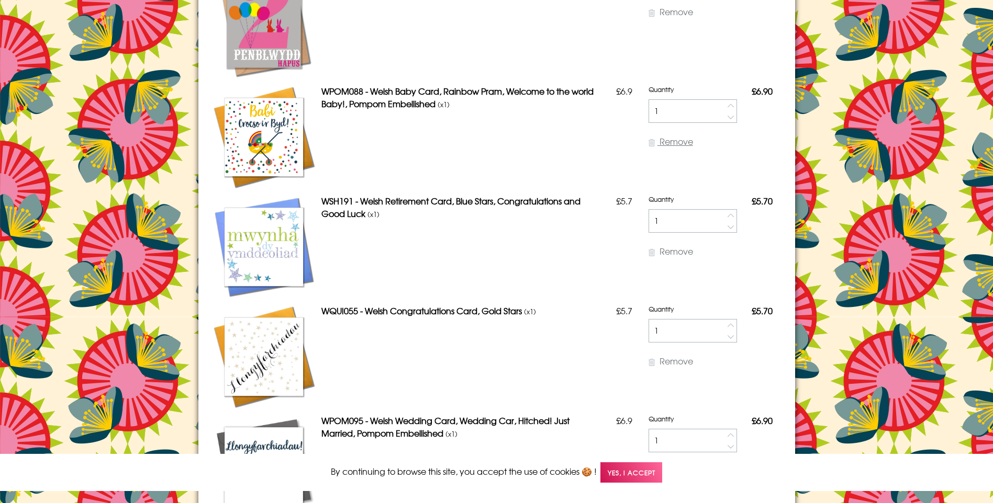
click at [679, 141] on span "Remove" at bounding box center [675, 141] width 33 height 13
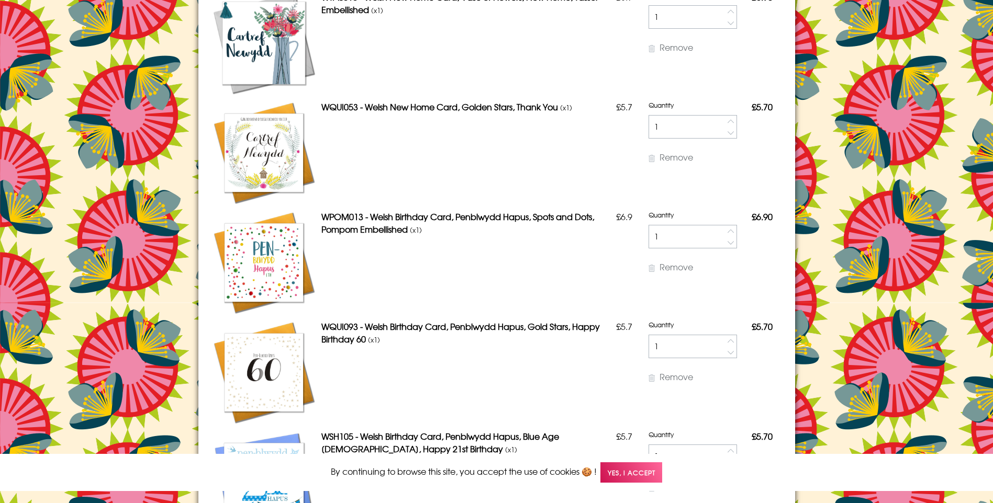
scroll to position [1457, 0]
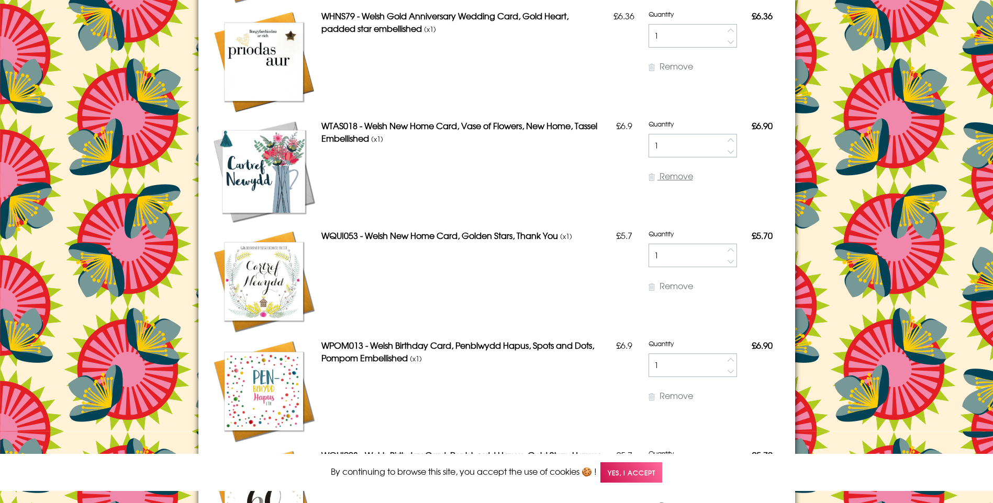
click at [693, 175] on span "Remove" at bounding box center [675, 176] width 33 height 13
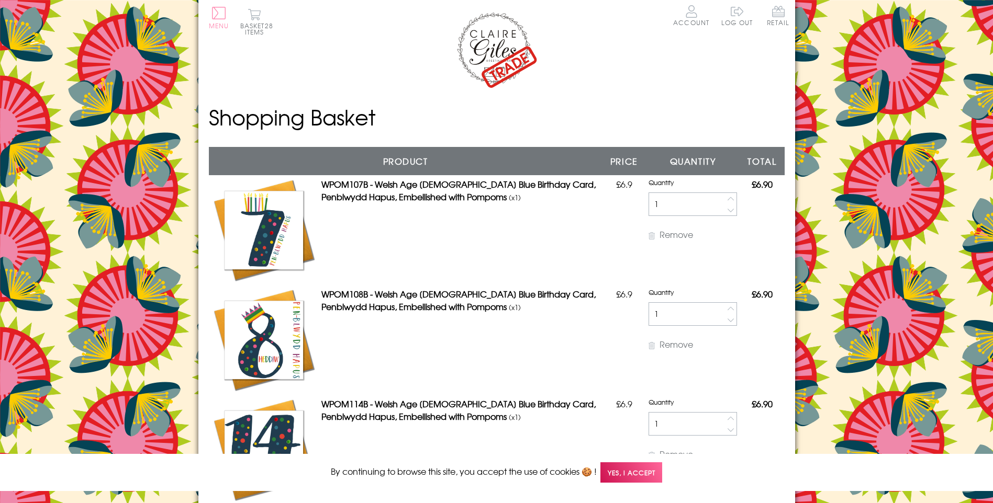
click at [223, 17] on button "Menu" at bounding box center [219, 18] width 20 height 22
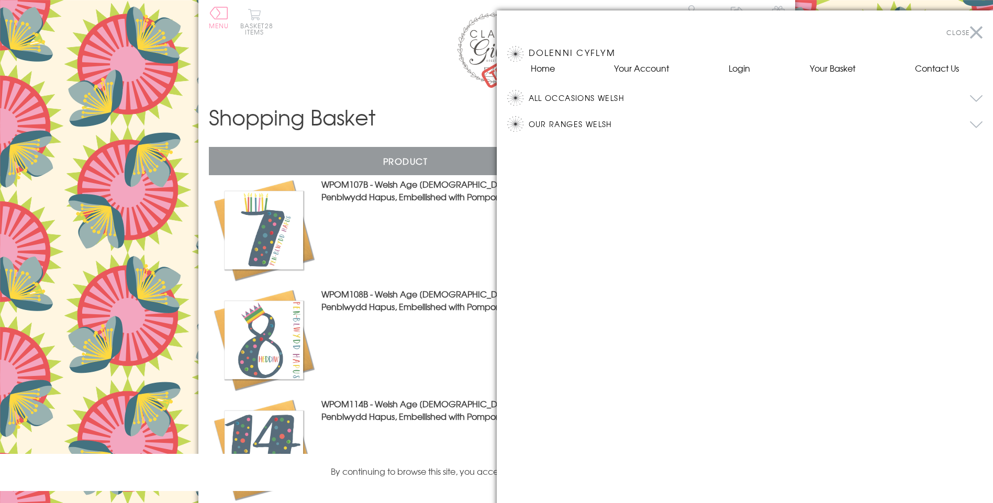
click at [574, 98] on button "All Occasions Welsh" at bounding box center [756, 98] width 454 height 16
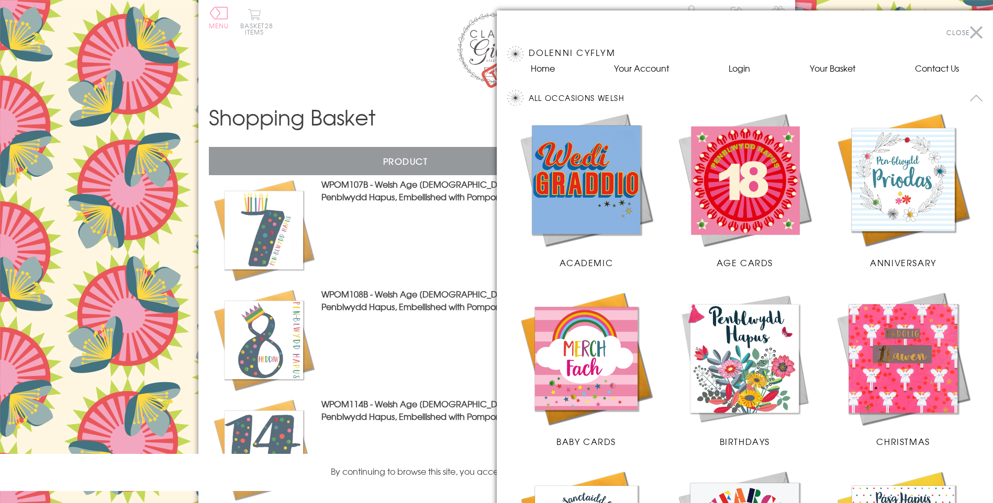
click at [730, 368] on img at bounding box center [745, 359] width 138 height 138
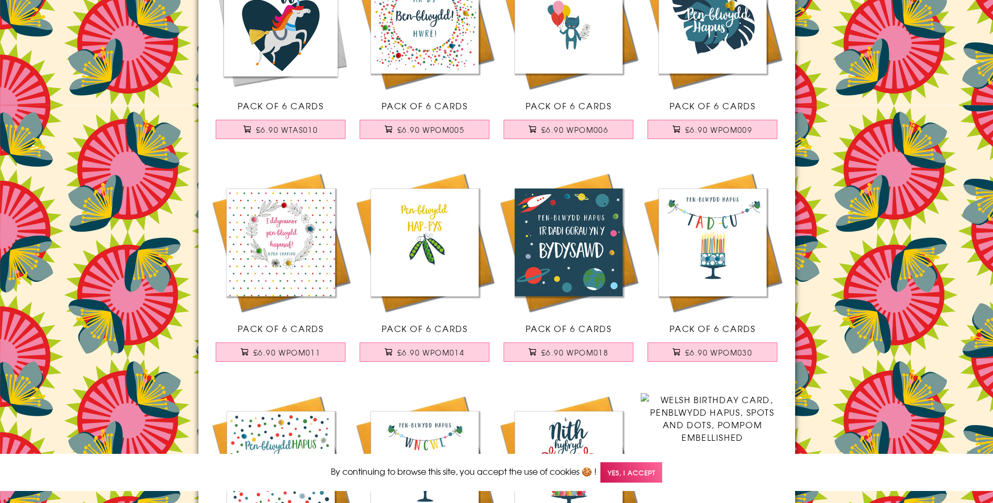
scroll to position [1884, 0]
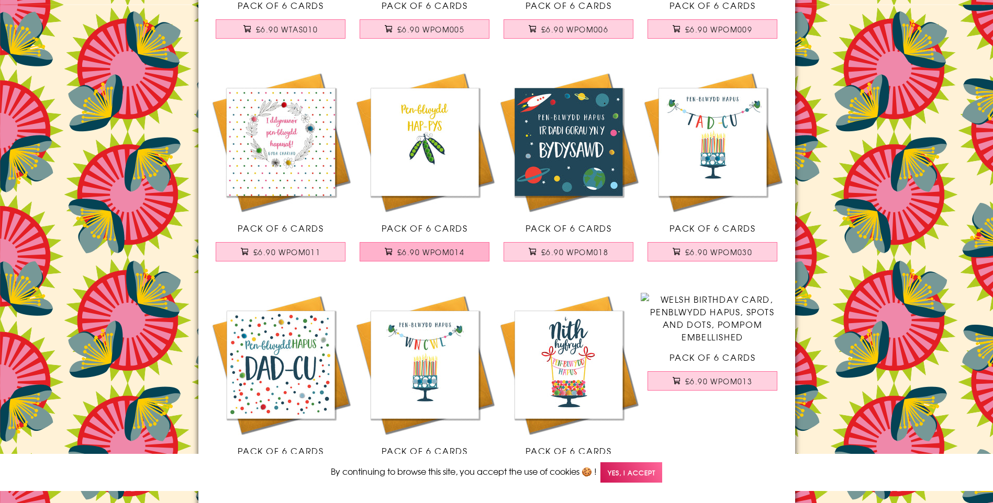
click at [419, 251] on span "£6.90 WPOM014" at bounding box center [430, 252] width 67 height 10
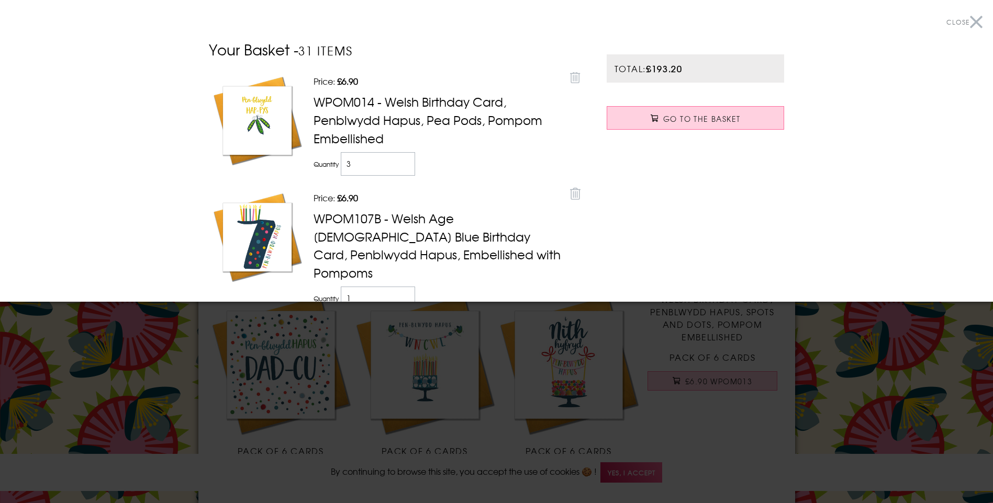
click at [189, 330] on div at bounding box center [496, 251] width 993 height 503
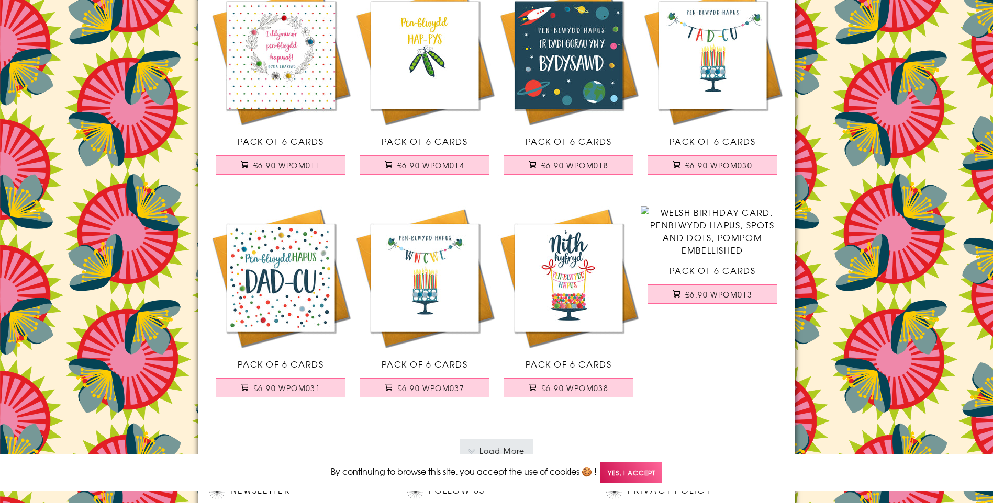
scroll to position [2159, 0]
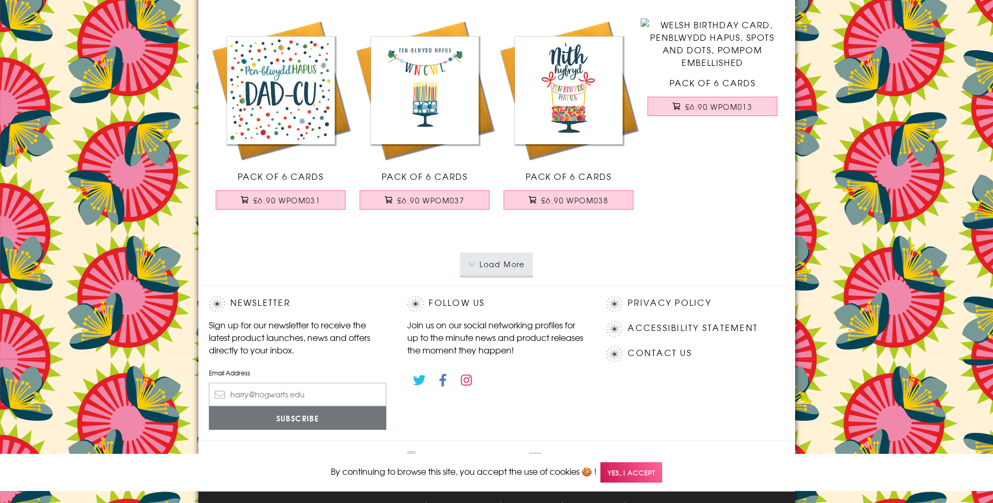
click at [497, 270] on button "Load More" at bounding box center [496, 264] width 73 height 23
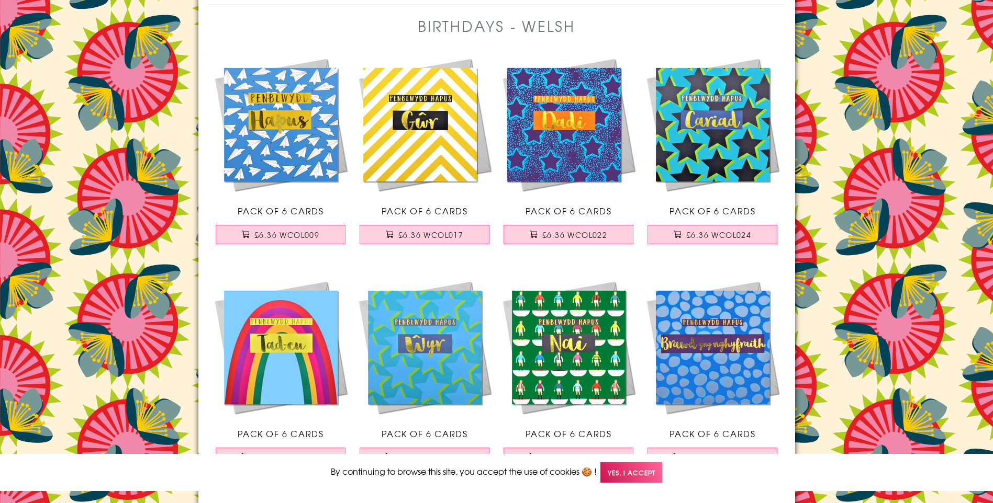
scroll to position [0, 0]
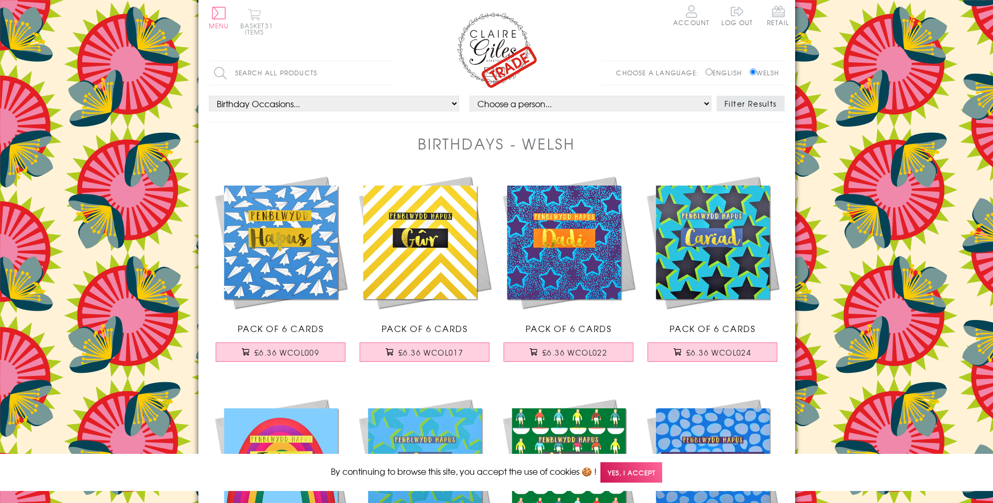
click at [244, 20] on button "Basket 31 items" at bounding box center [254, 21] width 29 height 27
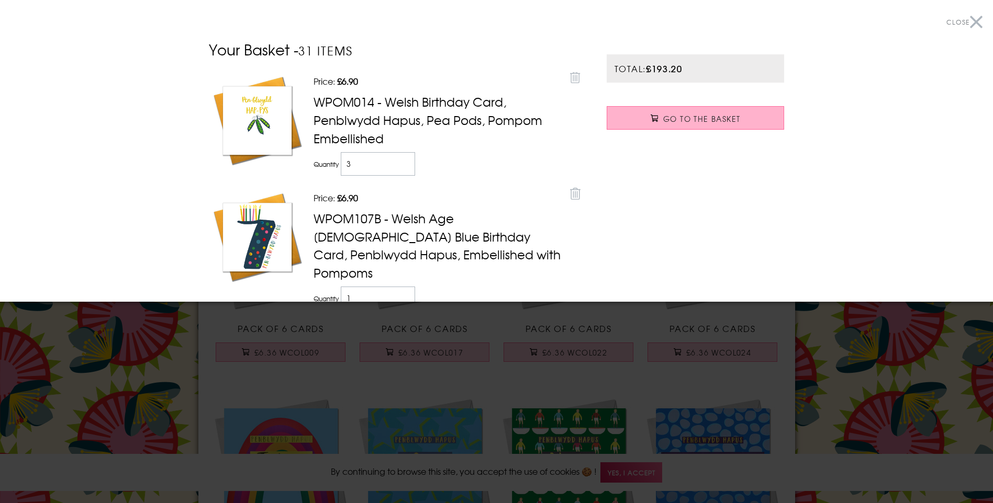
click at [668, 109] on link "Go to the Basket" at bounding box center [695, 118] width 178 height 24
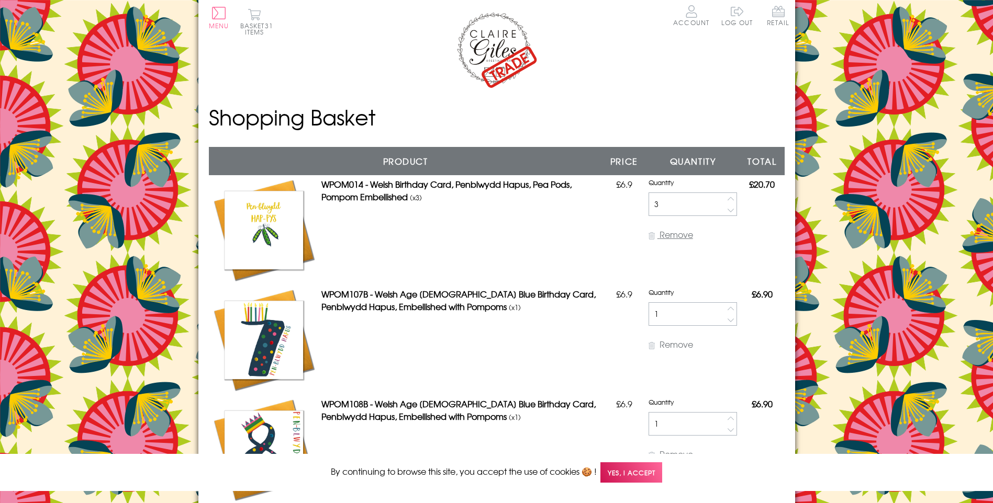
click at [692, 232] on span "Remove" at bounding box center [675, 234] width 33 height 13
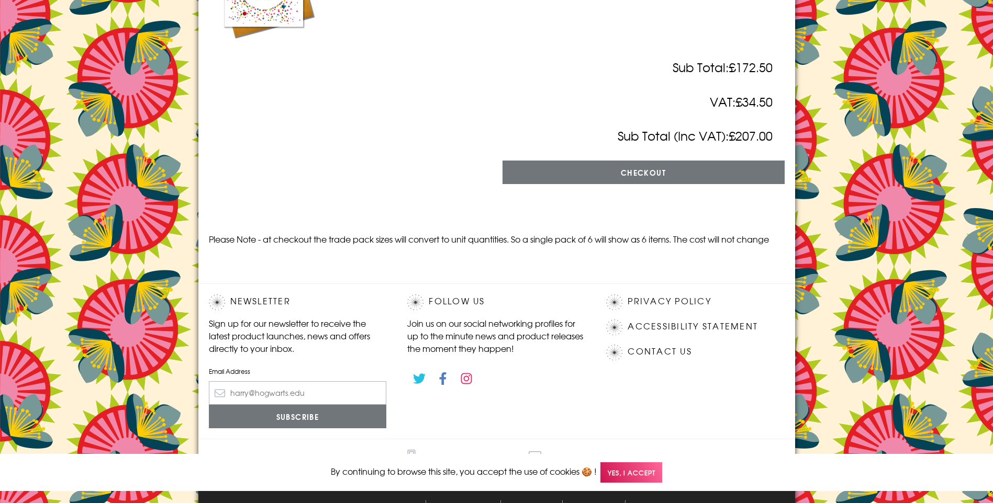
scroll to position [3216, 0]
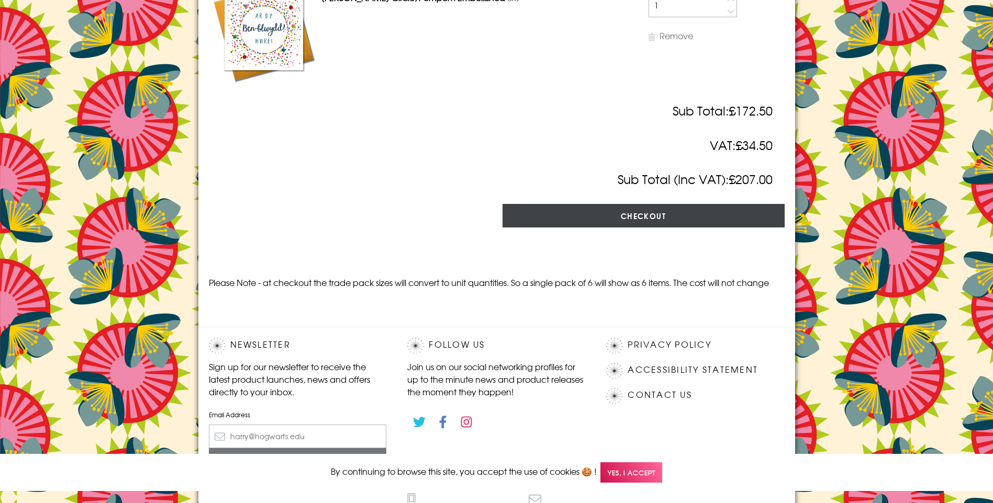
click at [651, 228] on input "Checkout" at bounding box center [643, 216] width 282 height 24
